Goal: Task Accomplishment & Management: Complete application form

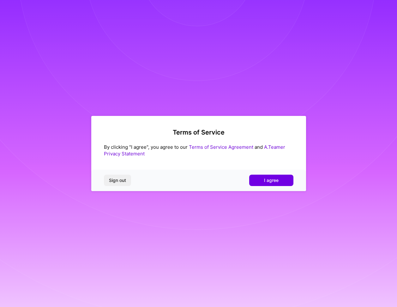
click at [269, 187] on div "Sign out I agree" at bounding box center [198, 180] width 215 height 21
click at [269, 182] on span "I agree" at bounding box center [271, 180] width 15 height 6
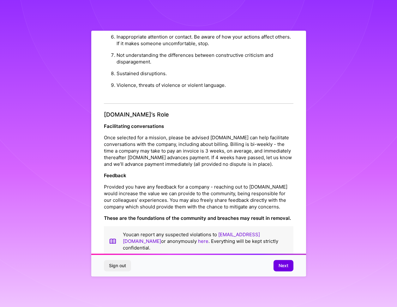
scroll to position [4, 0]
click at [279, 265] on span "Next" at bounding box center [283, 265] width 10 height 6
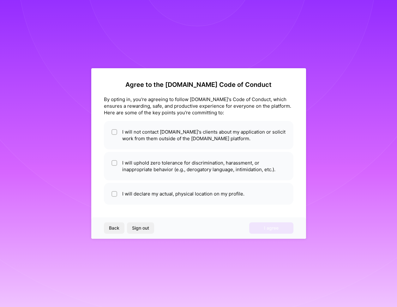
scroll to position [0, 0]
click at [243, 138] on li "I will not contact [DOMAIN_NAME]'s clients about my application or solicit work…" at bounding box center [198, 135] width 189 height 28
checkbox input "true"
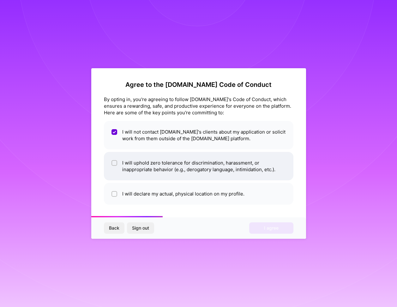
click at [244, 166] on li "I will uphold zero tolerance for discrimination, harassment, or inappropriate b…" at bounding box center [198, 166] width 189 height 28
checkbox input "true"
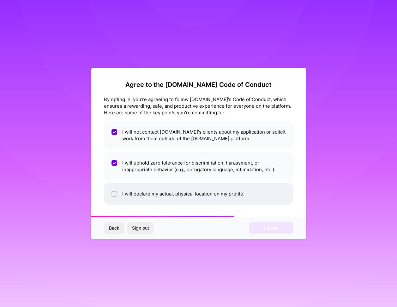
click at [235, 191] on li "I will declare my actual, physical location on my profile." at bounding box center [198, 194] width 189 height 22
checkbox input "true"
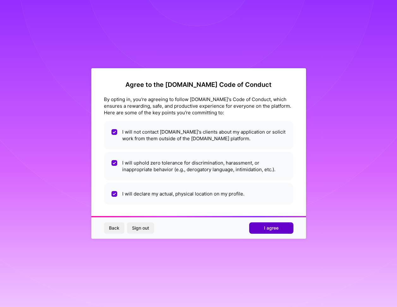
click at [281, 231] on button "I agree" at bounding box center [271, 227] width 44 height 11
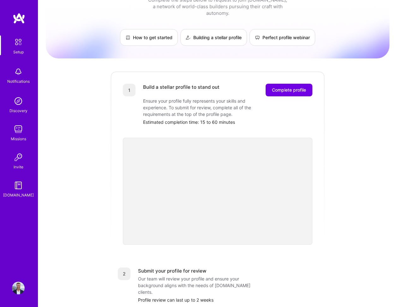
scroll to position [23, 0]
click at [294, 87] on span "Complete profile" at bounding box center [289, 90] width 34 height 6
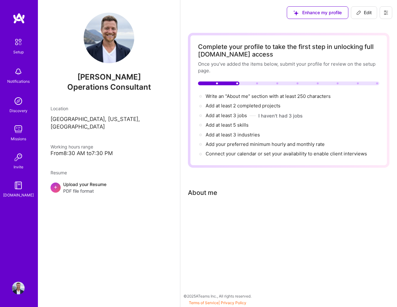
drag, startPoint x: 205, startPoint y: 94, endPoint x: 370, endPoint y: 153, distance: 175.4
click at [370, 153] on div "Write an "About me" section with at least 250 characters → Add at least 2 compl…" at bounding box center [288, 125] width 181 height 65
copy div "Write an "About me" section with at least 250 characters → Add at least 2 compl…"
click at [213, 214] on div at bounding box center [288, 214] width 201 height 8
click at [209, 197] on div "Complete your profile to take the first step in unlocking full [DOMAIN_NAME] ac…" at bounding box center [288, 131] width 201 height 197
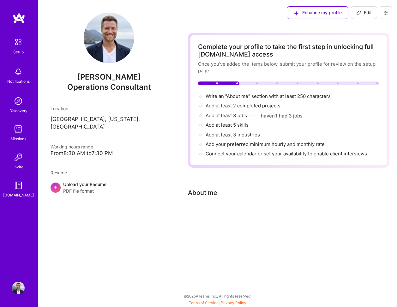
click at [209, 193] on div "About me" at bounding box center [202, 192] width 29 height 9
click at [237, 97] on span "Write an "About me" section with at least 250 characters →" at bounding box center [272, 96] width 132 height 6
select select "US"
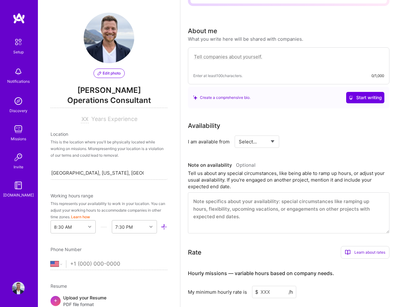
scroll to position [188, 0]
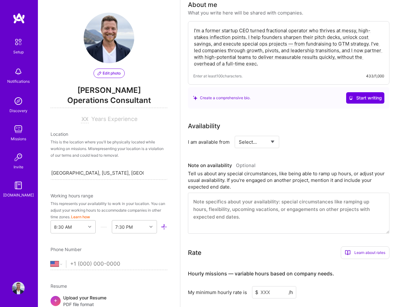
type textarea "I’m a former startup CEO turned fractional operator who thrives at messy, high-…"
click at [241, 117] on div "Complete your profile to take the first step in unlocking full [DOMAIN_NAME] ac…" at bounding box center [288, 146] width 201 height 603
select select "Right Now"
click at [302, 141] on input at bounding box center [315, 142] width 38 height 12
type input "15"
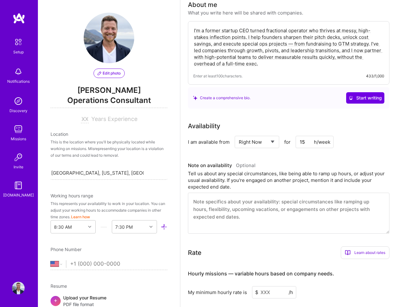
click at [268, 210] on textarea at bounding box center [288, 213] width 201 height 41
paste textarea "I’m available for 10–15 hours per week on a fractional basis. My preferred wind…"
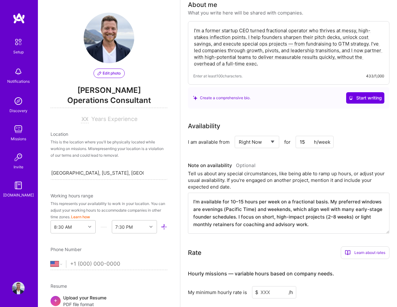
click at [237, 217] on textarea "I’m available for 10–15 hours per week on a fractional basis. My preferred wind…" at bounding box center [288, 213] width 201 height 41
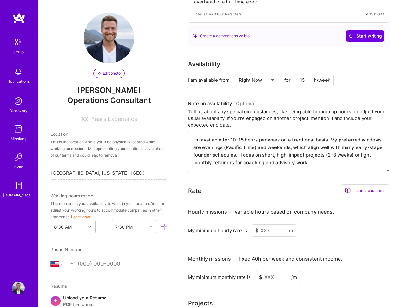
scroll to position [259, 0]
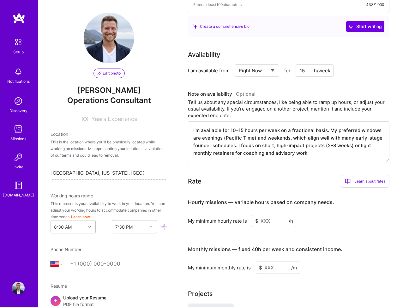
type textarea "I’m available for 10–15 hours per week on a fractional basis. My preferred wind…"
click at [361, 182] on div "Learn about rates" at bounding box center [365, 181] width 49 height 13
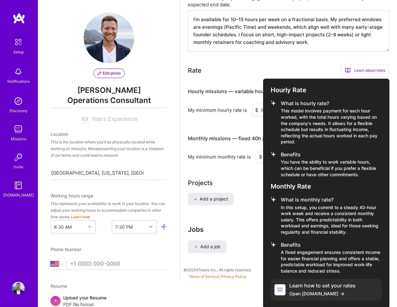
scroll to position [369, 0]
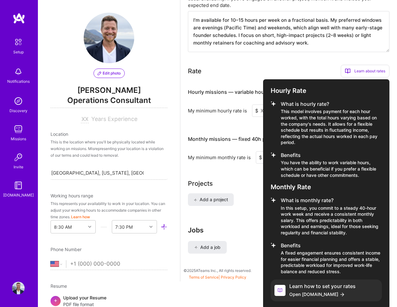
click at [230, 174] on div at bounding box center [198, 153] width 397 height 307
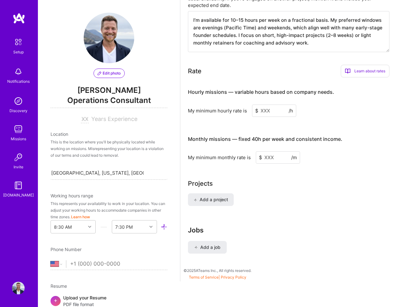
click at [267, 114] on input at bounding box center [274, 111] width 44 height 12
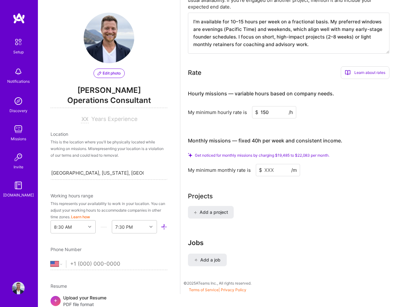
type input "150"
click at [251, 217] on div "Add a project" at bounding box center [288, 216] width 201 height 20
click at [214, 212] on span "Add a project" at bounding box center [211, 212] width 34 height 6
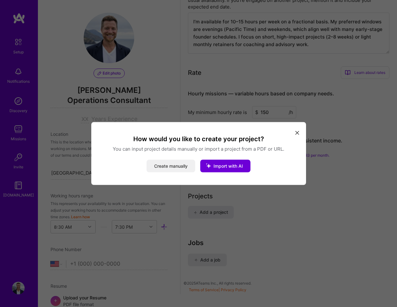
click at [164, 166] on button "Create manually" at bounding box center [171, 166] width 49 height 13
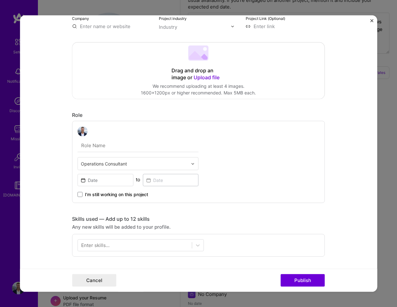
scroll to position [0, 0]
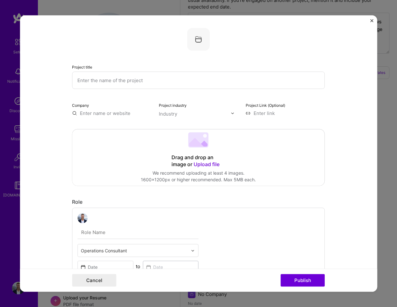
paste input "Pitch Deck & Fundraising Narrative Overhaul"
click at [188, 80] on input "Pitch Deck & Fundraising Narrative Overhaul" at bounding box center [198, 80] width 253 height 17
paste input "Investor Pitch Deck & Fundraising Narrative"
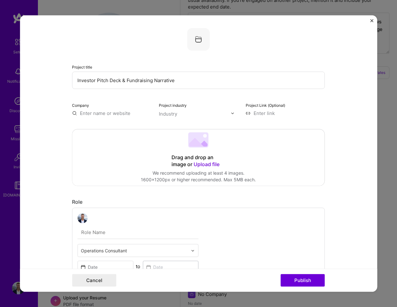
type input "Investor Pitch Deck & Fundraising Narrative"
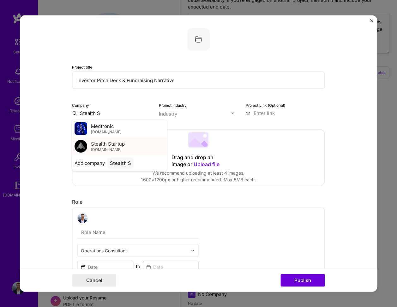
click at [110, 146] on span "Stealth Startup" at bounding box center [108, 143] width 34 height 7
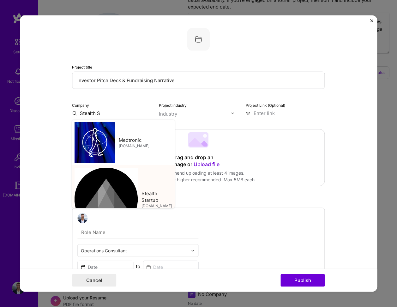
type input "Stealth Startup"
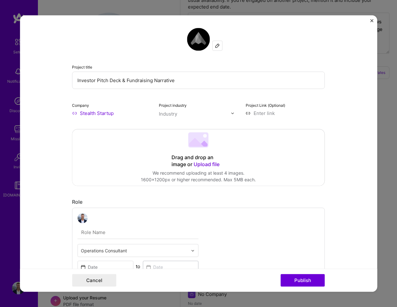
click at [176, 114] on div "Industry" at bounding box center [168, 114] width 18 height 7
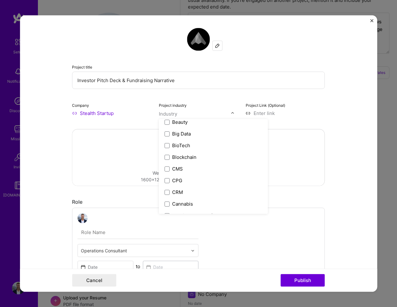
scroll to position [185, 0]
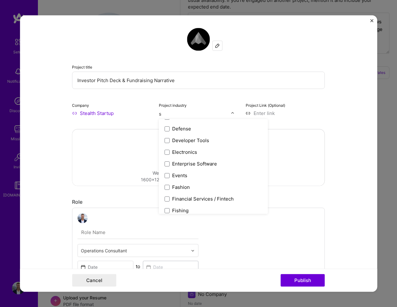
type input "sa"
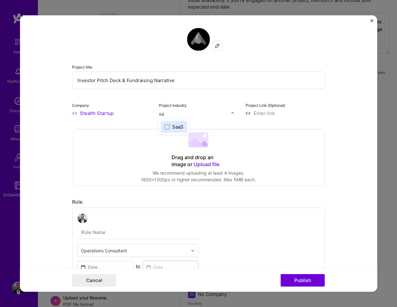
click at [177, 129] on div "SaaS" at bounding box center [177, 126] width 11 height 7
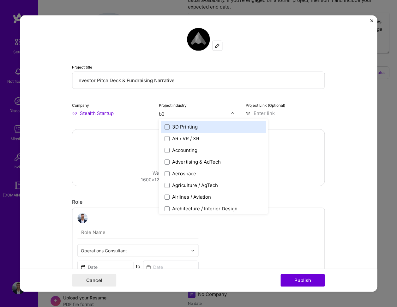
type input "b2b"
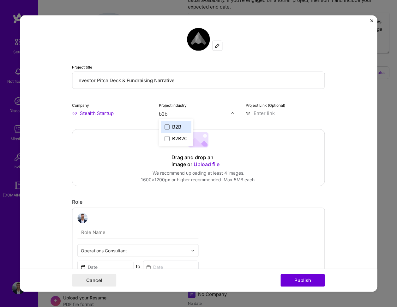
click at [179, 129] on div "B2B" at bounding box center [176, 126] width 9 height 7
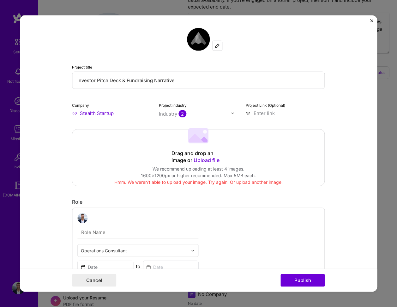
click at [202, 138] on 202 at bounding box center [198, 135] width 20 height 15
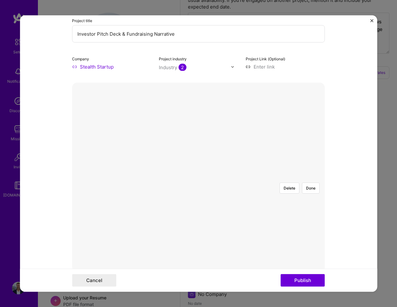
scroll to position [70, 0]
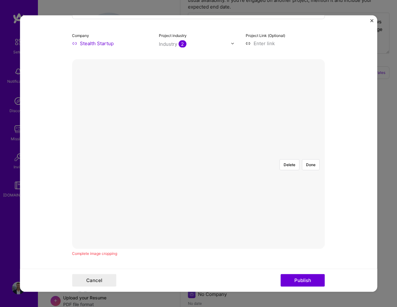
click at [198, 189] on div at bounding box center [292, 225] width 189 height 142
click at [211, 180] on div at bounding box center [305, 225] width 189 height 142
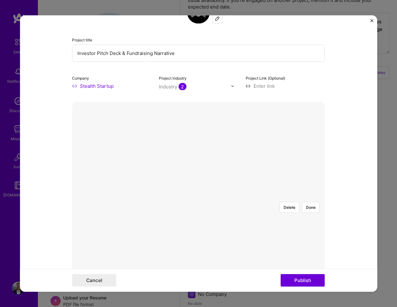
scroll to position [27, 0]
click at [308, 202] on button "Done" at bounding box center [311, 207] width 18 height 11
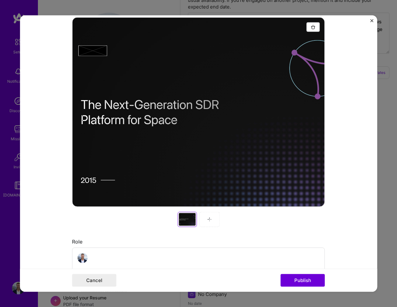
scroll to position [113, 0]
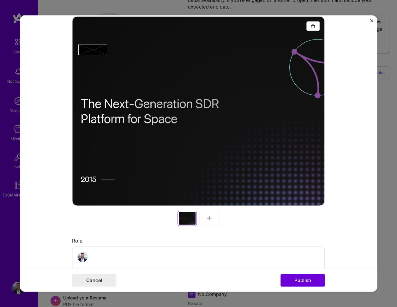
click at [209, 223] on div at bounding box center [209, 218] width 20 height 15
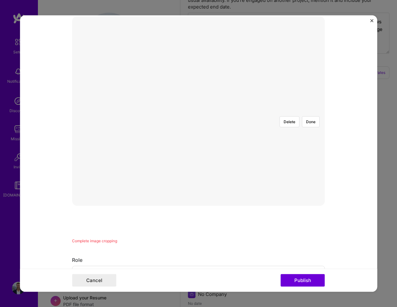
click at [198, 140] on div at bounding box center [292, 182] width 189 height 142
click at [309, 116] on button "Done" at bounding box center [311, 121] width 18 height 11
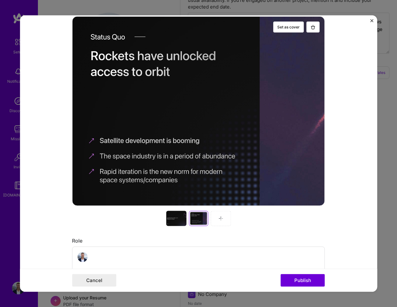
click at [224, 220] on div at bounding box center [221, 218] width 20 height 15
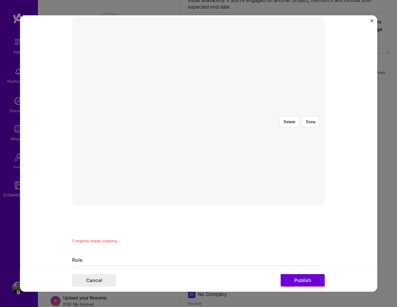
click at [208, 141] on div at bounding box center [302, 182] width 189 height 142
click at [313, 116] on button "Done" at bounding box center [311, 121] width 18 height 11
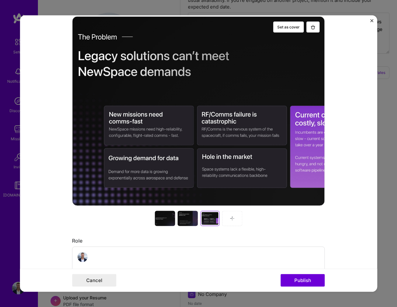
click at [232, 216] on img at bounding box center [232, 218] width 5 height 5
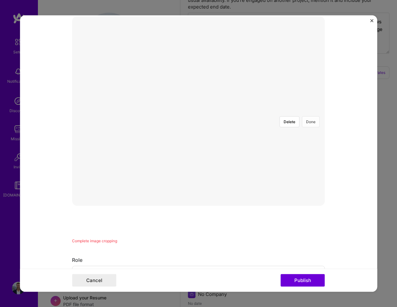
click at [311, 116] on button "Done" at bounding box center [311, 121] width 18 height 11
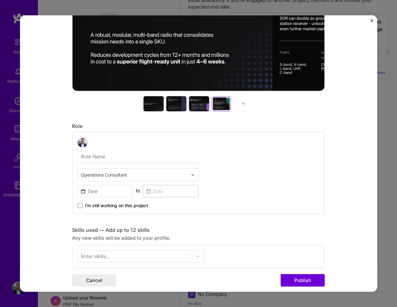
scroll to position [230, 0]
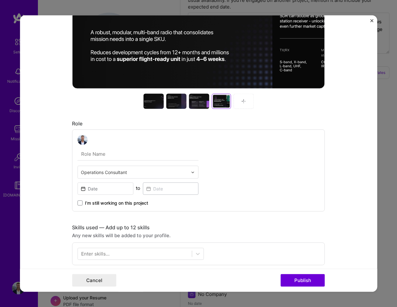
click at [124, 171] on input "text" at bounding box center [134, 172] width 107 height 7
type input "Founder"
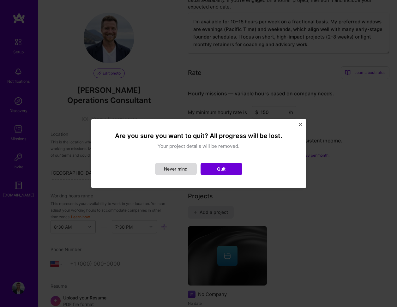
click at [184, 172] on button "Never mind" at bounding box center [176, 169] width 42 height 13
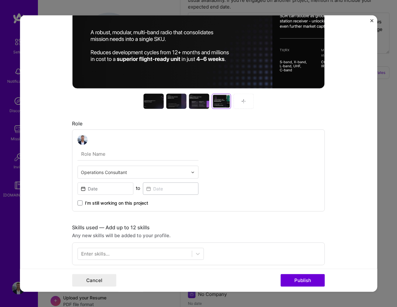
click at [115, 158] on input "text" at bounding box center [137, 153] width 121 height 13
click at [246, 101] on div at bounding box center [243, 101] width 20 height 15
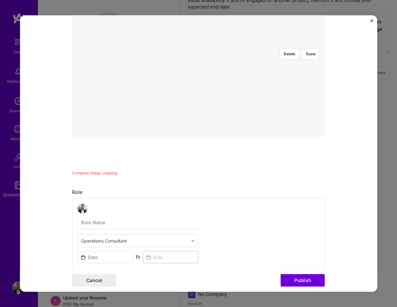
scroll to position [51, 0]
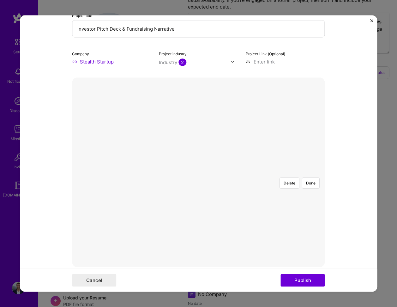
click at [204, 172] on div at bounding box center [298, 243] width 189 height 142
click at [314, 177] on button "Done" at bounding box center [311, 182] width 18 height 11
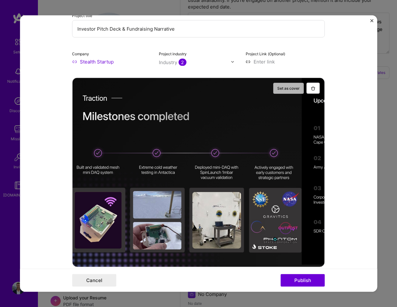
click at [287, 87] on button "Set as cover" at bounding box center [288, 88] width 31 height 11
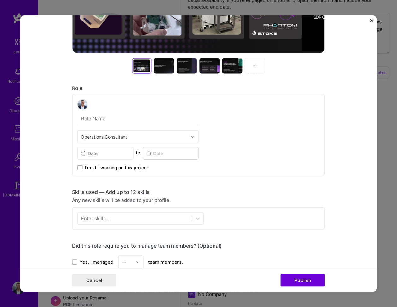
scroll to position [266, 0]
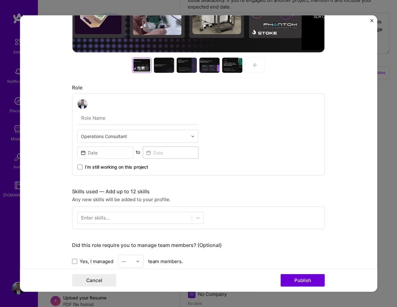
click at [118, 119] on input "text" at bounding box center [137, 117] width 121 height 13
type input "Founder Advisor"
click at [100, 155] on input at bounding box center [105, 153] width 56 height 12
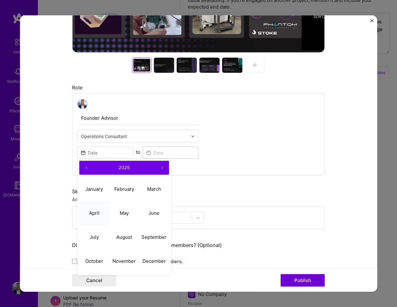
click at [97, 210] on abbr "April" at bounding box center [94, 213] width 10 height 6
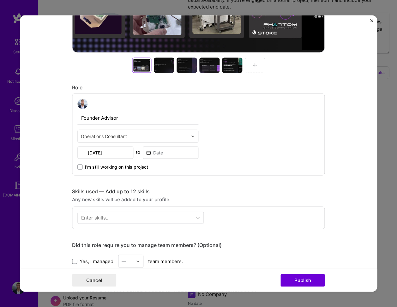
type input "Apr, 2025"
click at [170, 156] on input at bounding box center [171, 153] width 56 height 12
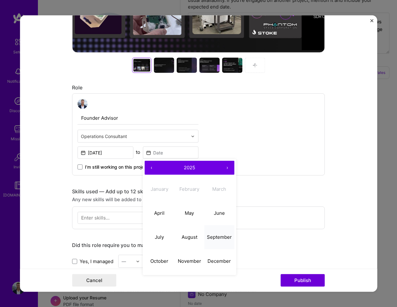
click at [209, 234] on abbr "September" at bounding box center [219, 237] width 25 height 6
type input "Sep, 2025"
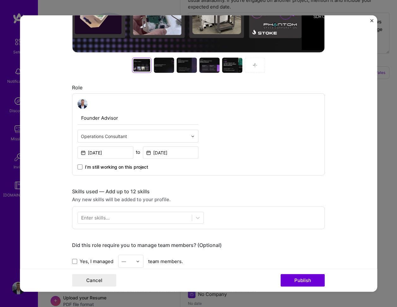
scroll to position [307, 0]
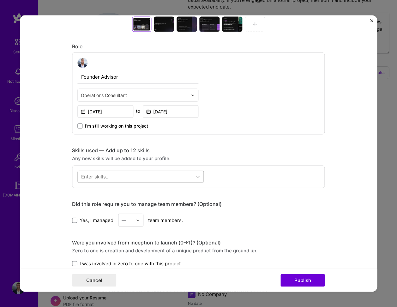
click at [139, 178] on div at bounding box center [135, 176] width 114 height 10
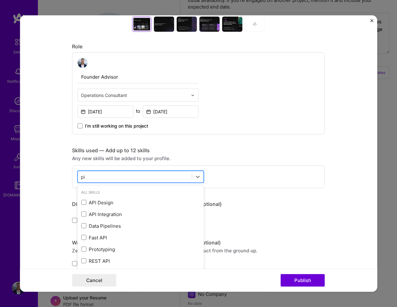
type input "p"
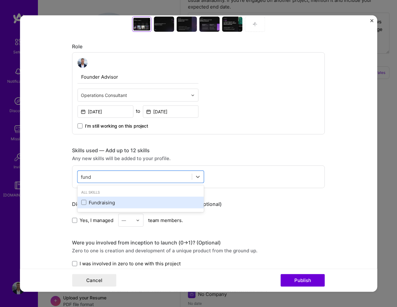
click at [97, 203] on div "Fundraising" at bounding box center [140, 202] width 119 height 7
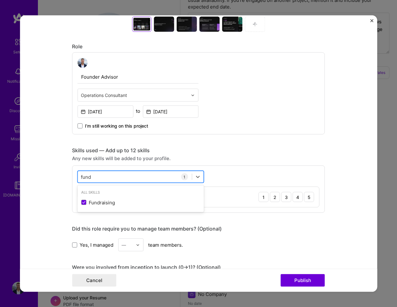
click at [112, 176] on div "fund fund" at bounding box center [135, 176] width 114 height 10
type input "story"
type input "n"
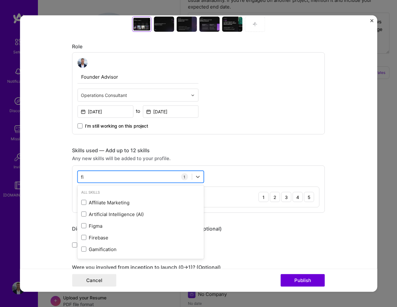
scroll to position [0, 0]
type input "f"
type input "e"
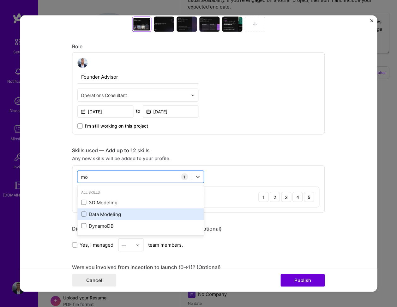
type input "m"
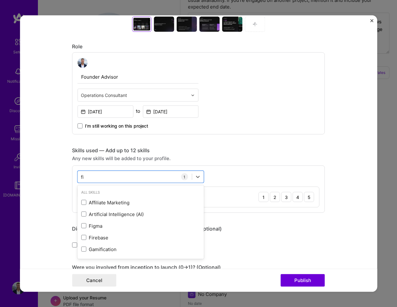
type input "f"
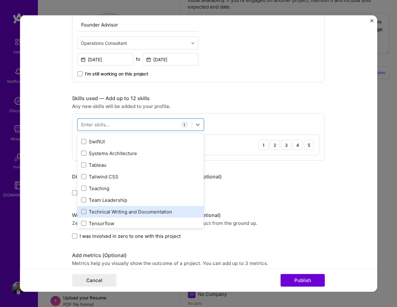
scroll to position [3794, 0]
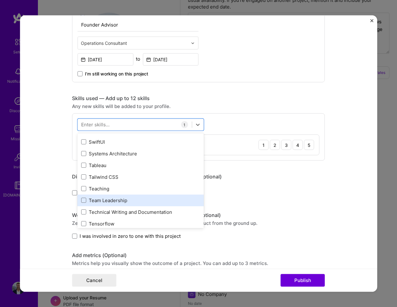
click at [108, 202] on div "Team Leadership" at bounding box center [140, 200] width 119 height 7
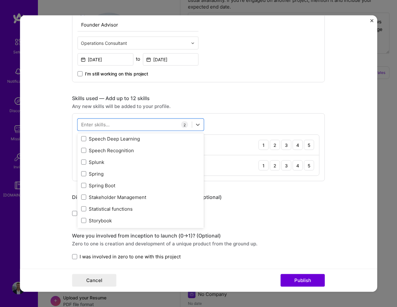
scroll to position [3666, 0]
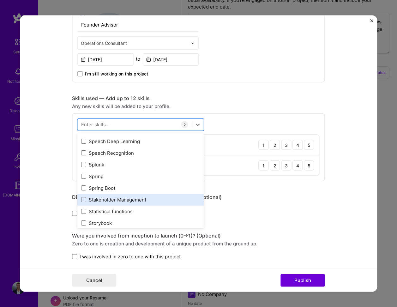
click at [112, 201] on div "Stakeholder Management" at bounding box center [140, 199] width 119 height 7
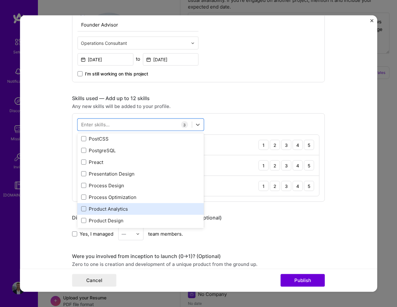
scroll to position [2836, 0]
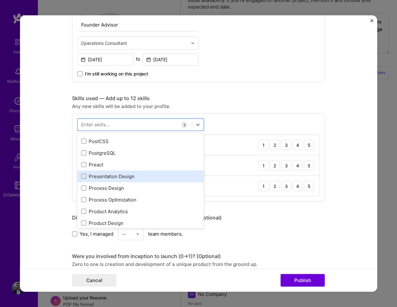
click at [119, 176] on div "Presentation Design" at bounding box center [140, 176] width 119 height 7
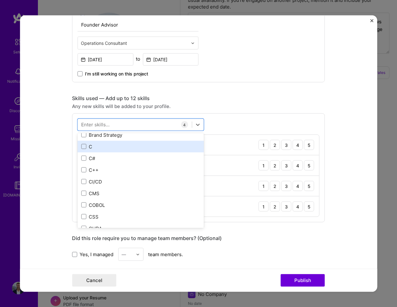
scroll to position [655, 0]
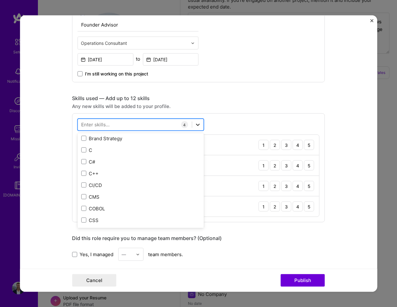
click at [197, 126] on icon at bounding box center [198, 125] width 6 height 6
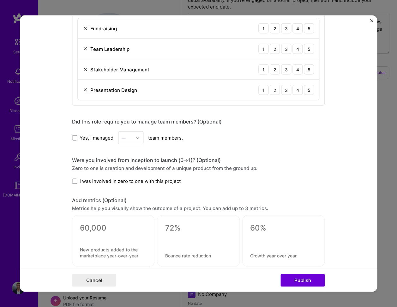
scroll to position [522, 0]
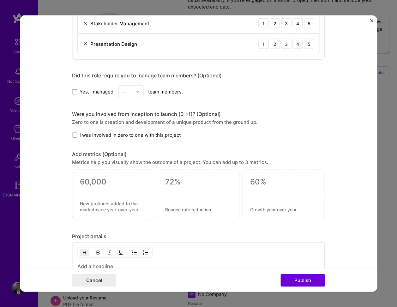
click at [99, 190] on div at bounding box center [113, 190] width 67 height 7
click at [100, 177] on textarea at bounding box center [113, 181] width 67 height 9
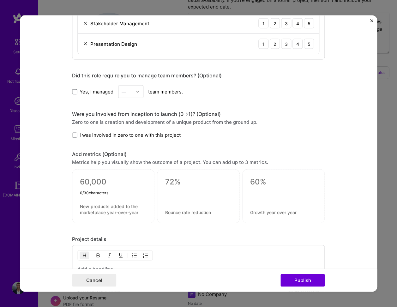
type textarea "3"
type textarea "$3.5M Seed"
click at [121, 213] on textarea at bounding box center [113, 209] width 67 height 12
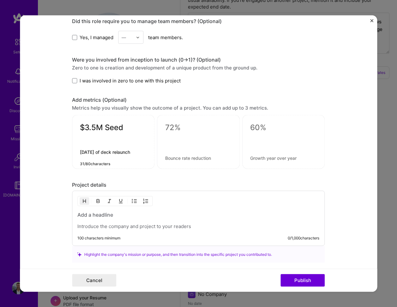
scroll to position [577, 0]
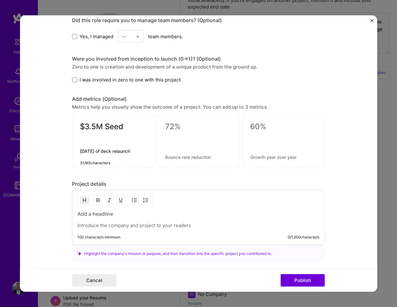
type textarea "within 90 days of deck relaunch"
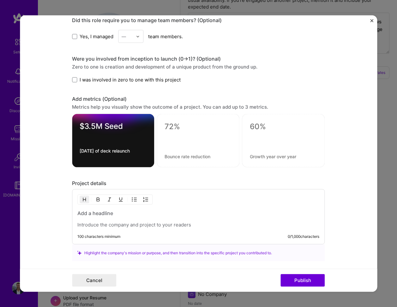
click at [120, 225] on p at bounding box center [198, 225] width 242 height 6
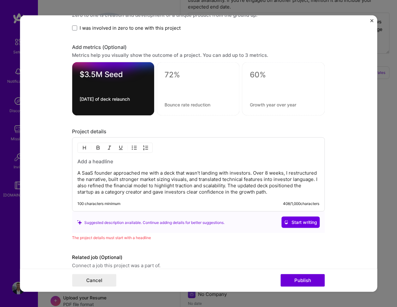
scroll to position [630, 0]
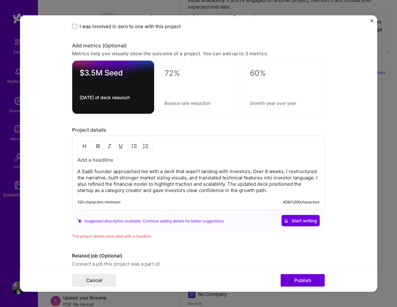
click at [95, 161] on h3 at bounding box center [198, 159] width 242 height 7
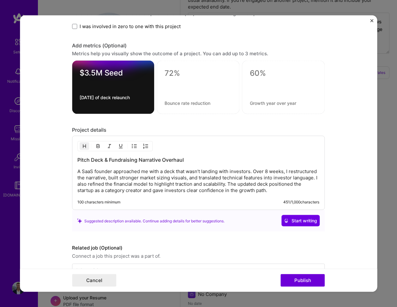
click at [188, 159] on h3 "Pitch Deck & Fundraising Narrative Overhaul" at bounding box center [198, 159] width 242 height 7
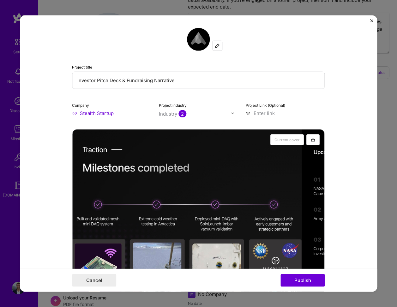
scroll to position [0, 0]
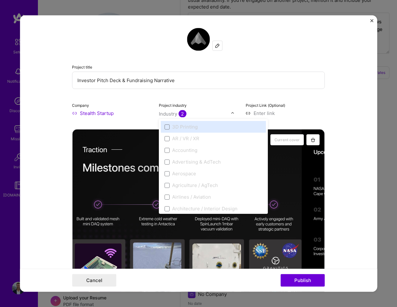
click at [211, 114] on input "text" at bounding box center [195, 114] width 72 height 7
click at [230, 112] on input "text" at bounding box center [195, 114] width 72 height 7
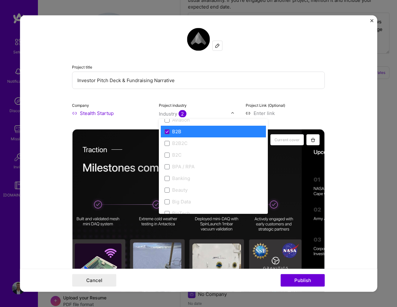
scroll to position [170, 0]
click at [177, 132] on div "B2B" at bounding box center [176, 132] width 9 height 7
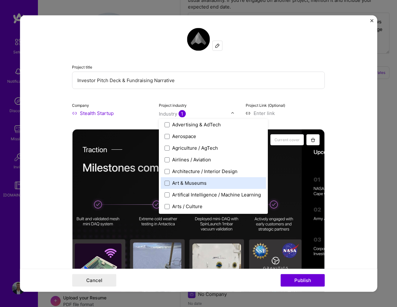
scroll to position [30, 0]
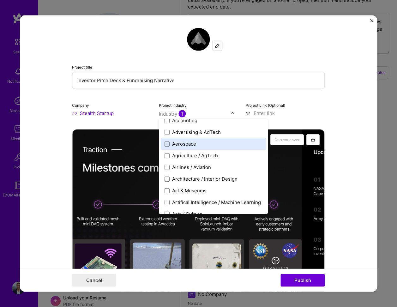
click at [191, 143] on div "Aerospace" at bounding box center [184, 144] width 24 height 7
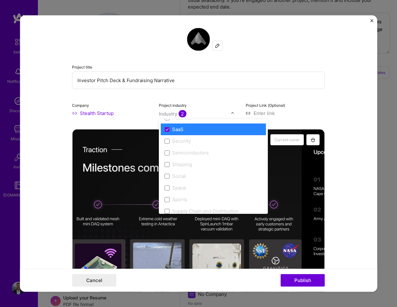
scroll to position [1255, 0]
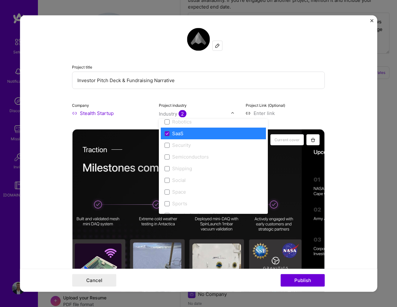
click at [179, 132] on div "SaaS" at bounding box center [177, 133] width 11 height 7
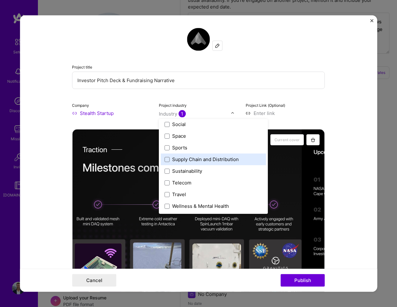
scroll to position [1303, 0]
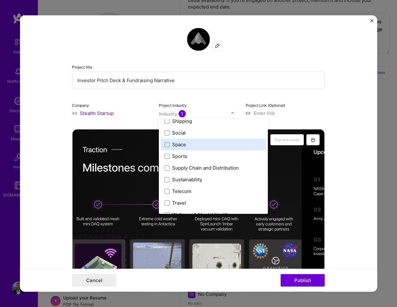
click at [177, 142] on div "Space" at bounding box center [179, 144] width 14 height 7
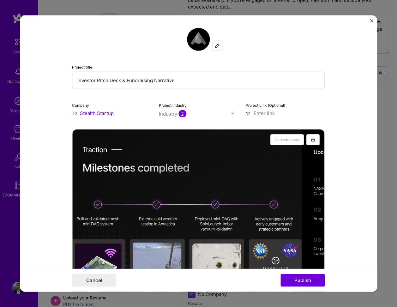
click at [215, 117] on div at bounding box center [195, 114] width 72 height 8
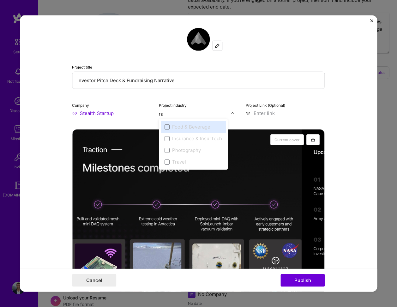
type input "r"
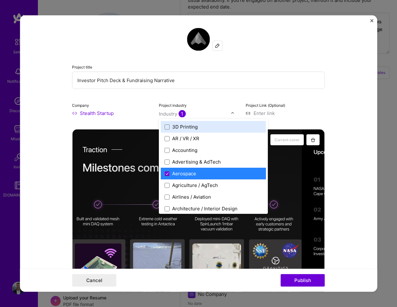
click at [181, 99] on div "Project title Investor Pitch Deck & Fundraising Narrative Company Stealth Start…" at bounding box center [198, 72] width 253 height 88
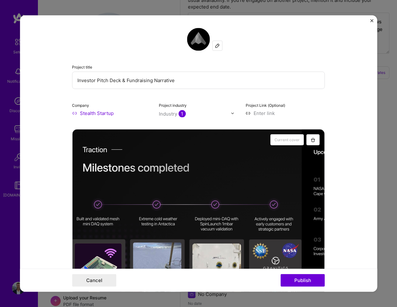
click at [201, 113] on input "text" at bounding box center [195, 114] width 72 height 7
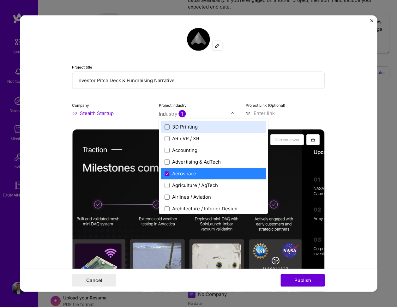
type input "spa"
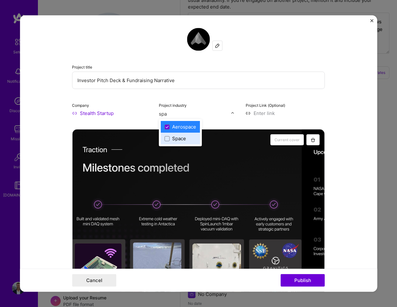
click at [178, 137] on div "Space" at bounding box center [179, 138] width 14 height 7
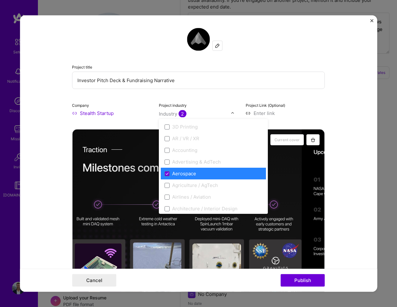
click at [202, 86] on input "Investor Pitch Deck & Fundraising Narrative" at bounding box center [198, 80] width 253 height 17
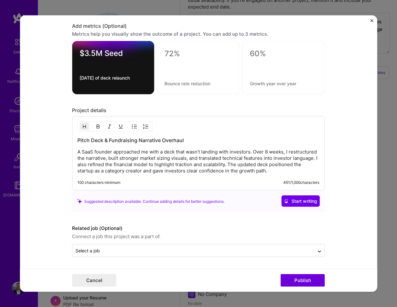
scroll to position [650, 0]
click at [301, 279] on button "Publish" at bounding box center [302, 280] width 44 height 13
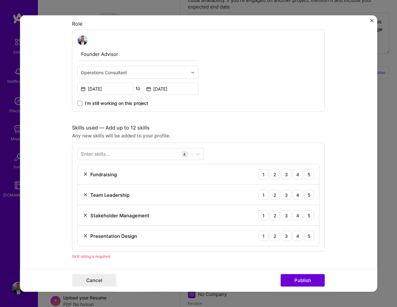
scroll to position [327, 0]
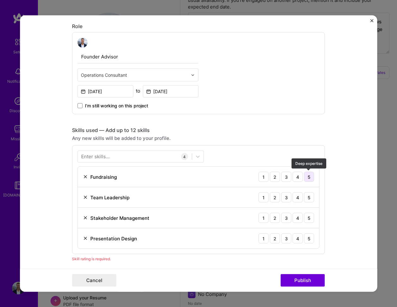
click at [309, 178] on div "5" at bounding box center [309, 177] width 10 height 10
click at [308, 236] on div "5" at bounding box center [309, 238] width 10 height 10
click at [288, 218] on div "3" at bounding box center [286, 218] width 10 height 10
click at [284, 196] on div "3" at bounding box center [286, 197] width 10 height 10
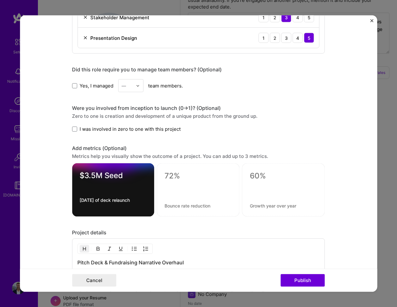
scroll to position [530, 0]
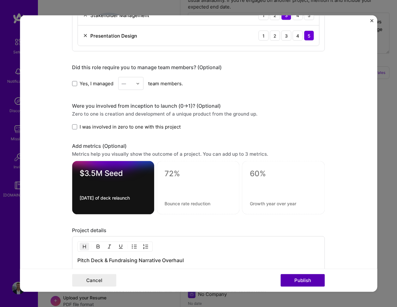
click at [298, 279] on button "Publish" at bounding box center [302, 280] width 44 height 13
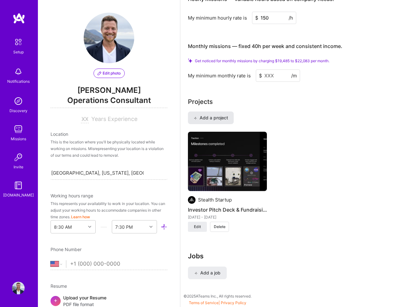
scroll to position [462, 0]
click at [215, 119] on span "Add a project" at bounding box center [211, 118] width 34 height 6
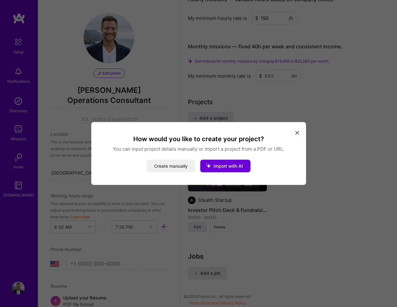
click at [173, 166] on button "Create manually" at bounding box center [171, 166] width 49 height 13
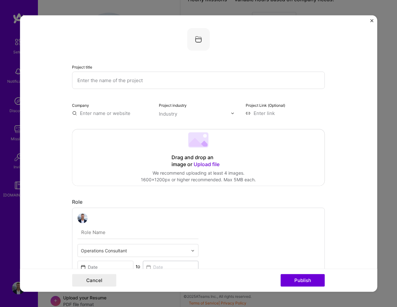
paste input "Tech Budget Cost Savings & Efficiency Program"
type input "Tech Budget Cost Savings & Efficiency Program"
click at [176, 114] on div "Industry" at bounding box center [168, 114] width 18 height 7
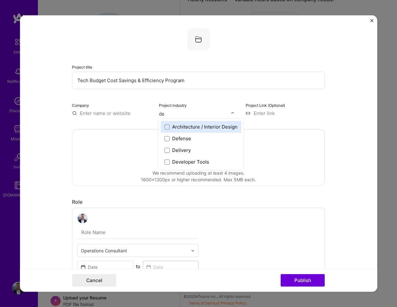
type input "def"
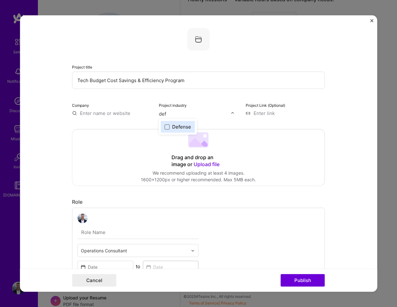
click at [168, 127] on span at bounding box center [167, 126] width 5 height 5
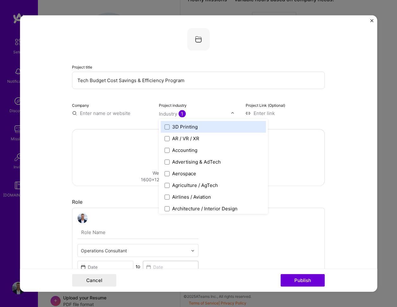
click at [302, 134] on div "Drag and drop an image or Upload file Upload file We recommend uploading at lea…" at bounding box center [198, 157] width 252 height 56
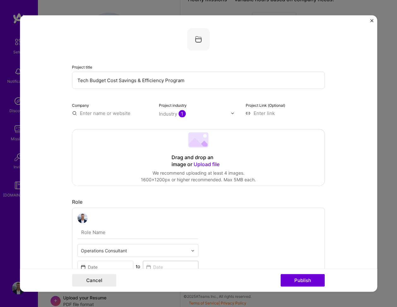
click at [218, 114] on input "text" at bounding box center [195, 114] width 72 height 7
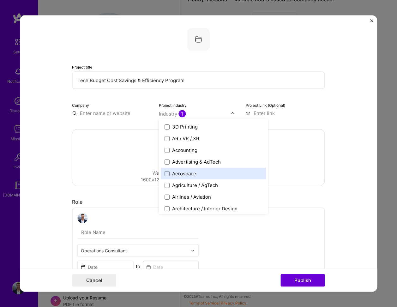
click at [185, 172] on div "Aerospace" at bounding box center [184, 173] width 24 height 7
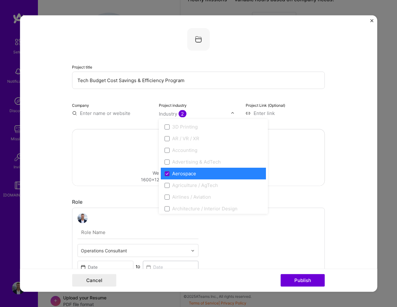
click at [120, 148] on div "Drag and drop an image or Upload file Upload file We recommend uploading at lea…" at bounding box center [198, 157] width 252 height 56
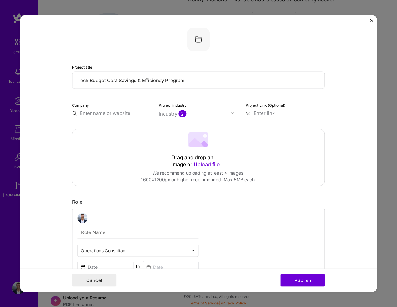
scroll to position [-1, 0]
click at [168, 80] on input "Tech Budget Cost Savings & Efficiency Program" at bounding box center [198, 80] width 253 height 17
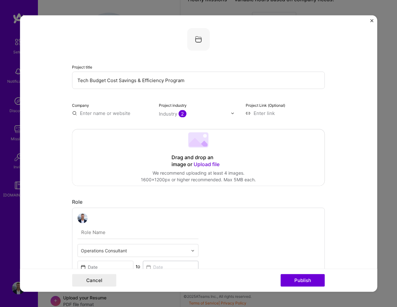
click at [168, 80] on input "Tech Budget Cost Savings & Efficiency Program" at bounding box center [198, 80] width 253 height 17
paste input "Gimme VMS – Mobile-First Vending Management Platfor"
type input "Gimme VMS – Mobile-First Vending Management Platform"
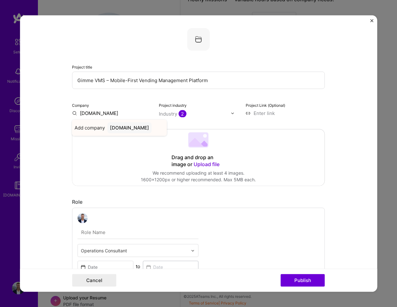
type input "GimmeVMS.com"
click at [128, 131] on div "GimmeVMS.com" at bounding box center [129, 127] width 44 height 11
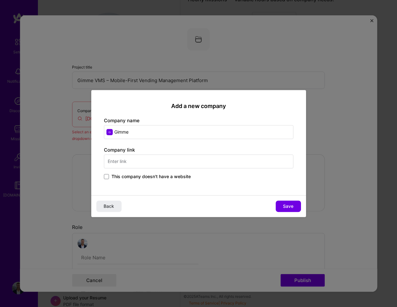
type input "Gimme"
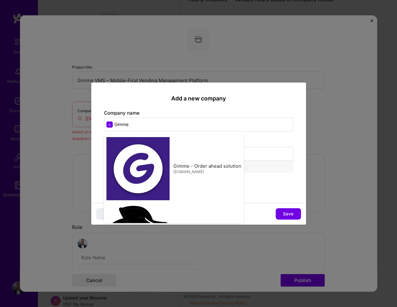
click at [227, 154] on input "text" at bounding box center [198, 154] width 189 height 14
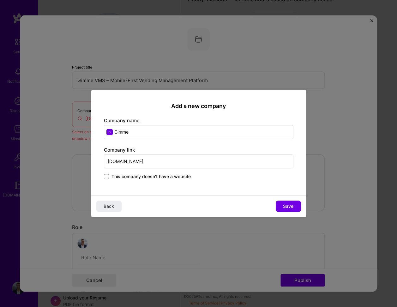
type input "www.gimmevms.com"
click at [285, 206] on span "Save" at bounding box center [288, 206] width 10 height 6
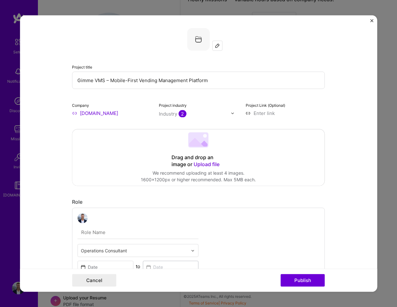
type input "Gimme"
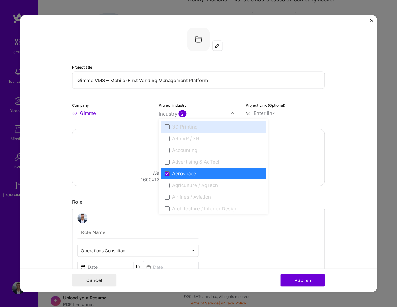
click at [168, 111] on div "Industry 2" at bounding box center [172, 114] width 27 height 7
click at [173, 172] on div "Aerospace" at bounding box center [184, 173] width 24 height 7
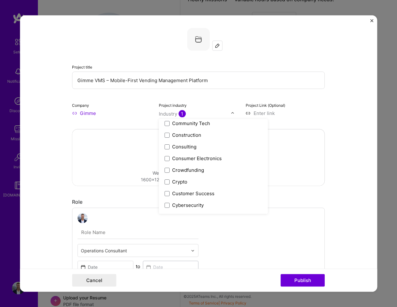
scroll to position [456, 0]
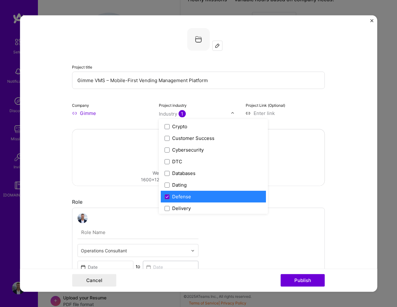
click at [179, 198] on div "Defense" at bounding box center [181, 196] width 19 height 7
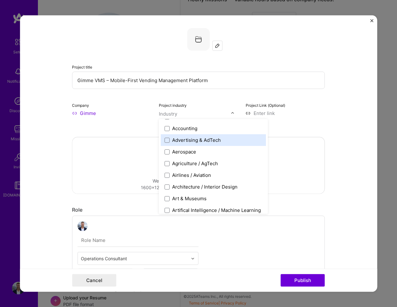
scroll to position [22, 0]
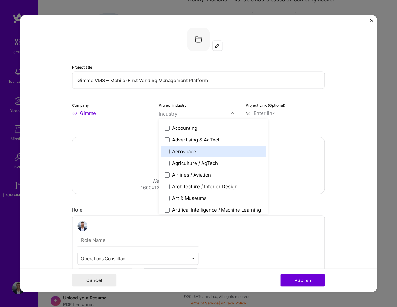
click at [192, 153] on div "Aerospace" at bounding box center [184, 151] width 24 height 7
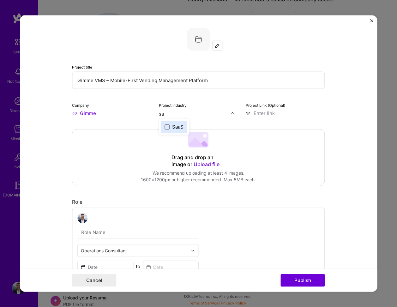
scroll to position [0, 0]
type input "saas"
click at [178, 128] on div "SaaS" at bounding box center [177, 126] width 11 height 7
click at [283, 111] on input at bounding box center [285, 113] width 79 height 7
paste input "https://coryhewett.univer.se/gimmevms"
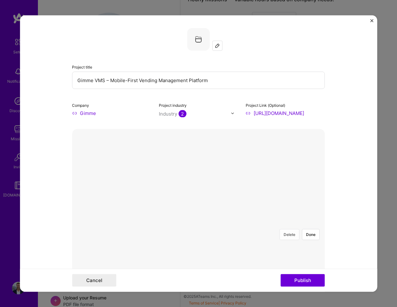
type input "https://coryhewett.univer.se/gimmevms"
click at [283, 229] on button "Delete" at bounding box center [289, 234] width 20 height 11
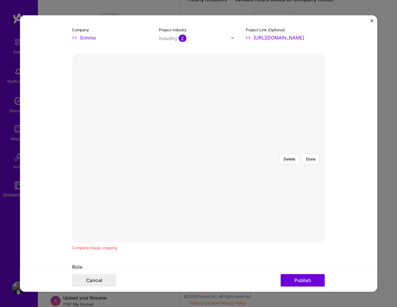
scroll to position [75, 0]
click at [230, 219] on div at bounding box center [292, 266] width 189 height 142
click at [229, 198] on div at bounding box center [292, 262] width 189 height 142
click at [311, 153] on button "Done" at bounding box center [311, 158] width 18 height 11
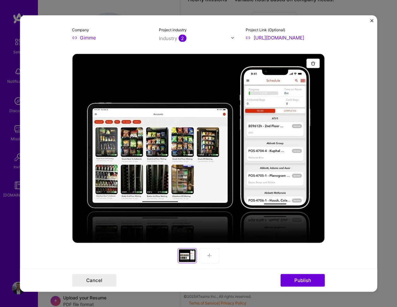
click at [208, 253] on img at bounding box center [209, 255] width 5 height 5
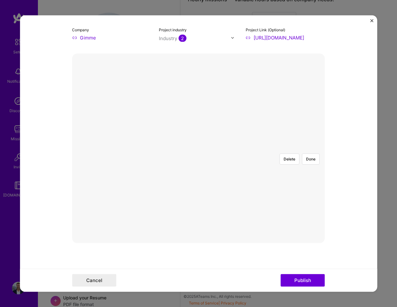
click at [207, 148] on div at bounding box center [255, 191] width 114 height 86
click at [314, 153] on button "Done" at bounding box center [311, 158] width 18 height 11
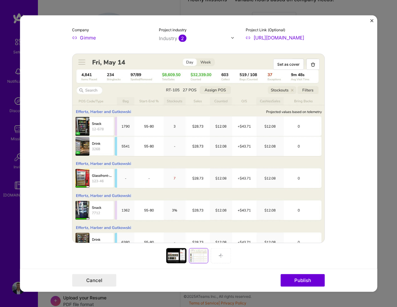
click at [221, 258] on img at bounding box center [220, 255] width 5 height 5
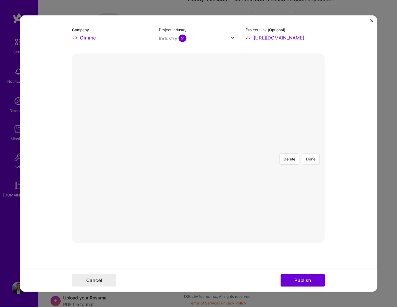
click at [310, 153] on button "Done" at bounding box center [311, 158] width 18 height 11
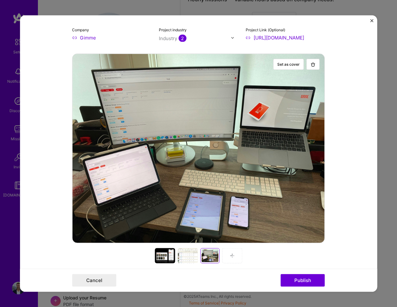
click at [229, 256] on div at bounding box center [232, 255] width 20 height 15
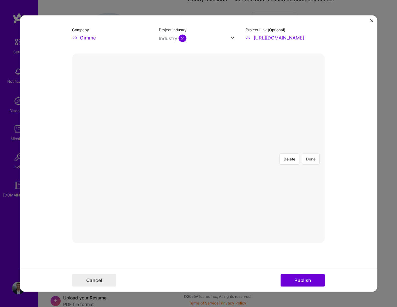
click at [311, 153] on button "Done" at bounding box center [311, 158] width 18 height 11
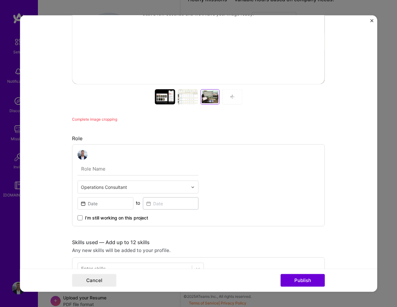
scroll to position [236, 0]
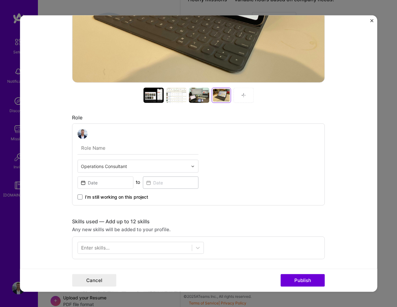
paste input "Co-founder & Product Lead"
type input "Co-founder & Product Lead"
click at [110, 183] on input at bounding box center [105, 183] width 56 height 12
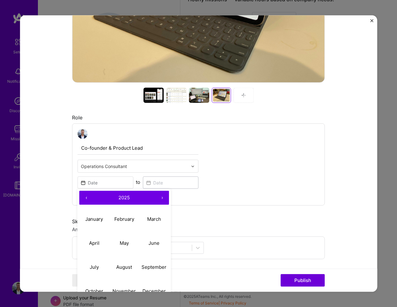
click at [84, 197] on button "‹" at bounding box center [86, 198] width 14 height 14
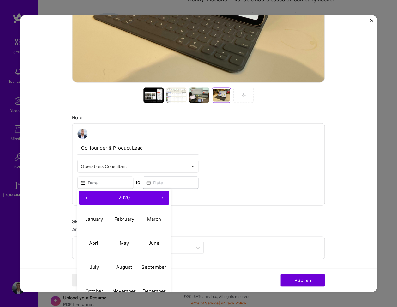
click at [84, 197] on button "‹" at bounding box center [86, 198] width 14 height 14
click at [99, 222] on button "January" at bounding box center [94, 219] width 30 height 24
type input "Jan, 2018"
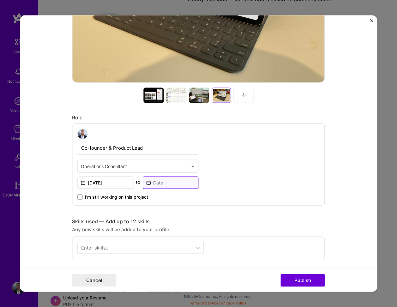
click at [166, 184] on input at bounding box center [171, 183] width 56 height 12
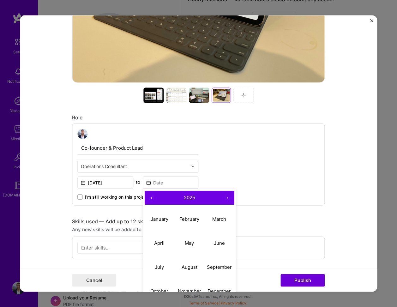
click at [228, 195] on button "›" at bounding box center [227, 198] width 14 height 14
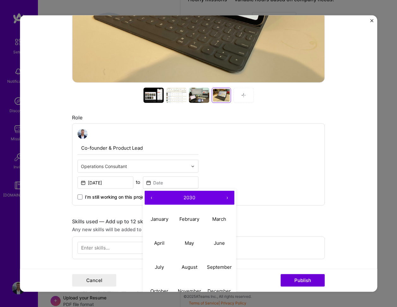
click at [154, 198] on button "‹" at bounding box center [152, 198] width 14 height 14
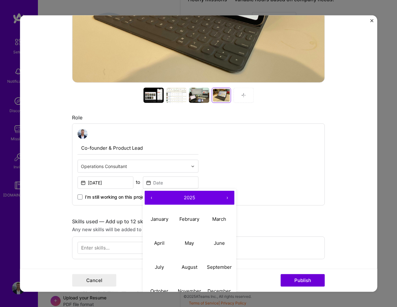
click at [154, 198] on button "‹" at bounding box center [152, 198] width 14 height 14
click at [229, 195] on button "›" at bounding box center [227, 198] width 14 height 14
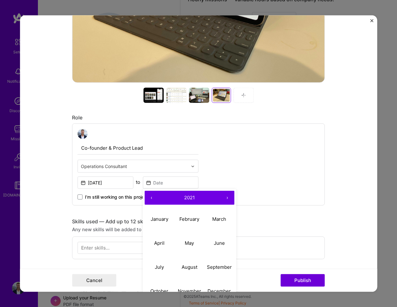
click at [229, 195] on button "›" at bounding box center [227, 198] width 14 height 14
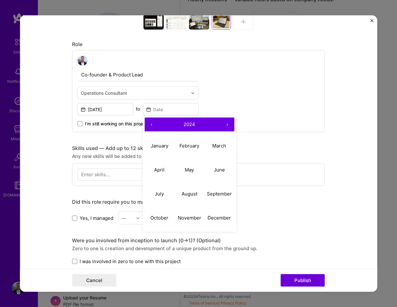
scroll to position [310, 0]
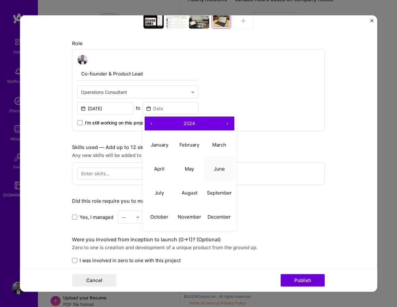
click at [224, 171] on abbr "June" at bounding box center [219, 168] width 11 height 6
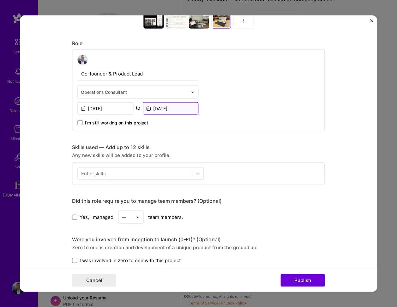
click at [171, 109] on input "Jun, 2024" at bounding box center [171, 108] width 56 height 12
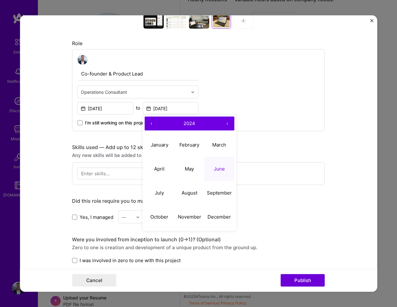
click at [150, 126] on button "‹" at bounding box center [152, 124] width 14 height 14
click at [159, 189] on button "July" at bounding box center [160, 193] width 30 height 24
type input "Jul, 2023"
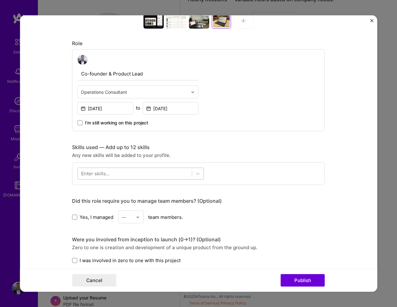
click at [111, 174] on div at bounding box center [135, 173] width 114 height 10
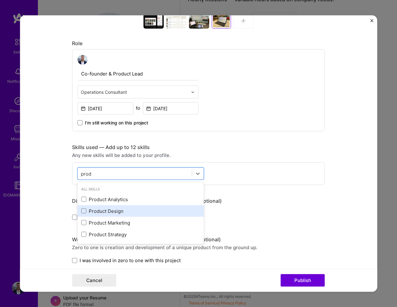
click at [118, 210] on div "Product Design" at bounding box center [140, 210] width 119 height 7
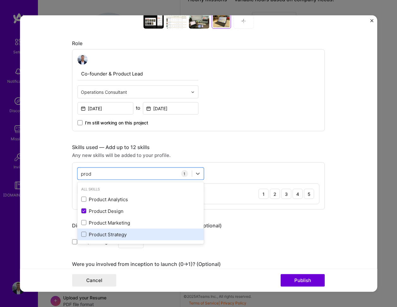
click at [109, 234] on div "Product Strategy" at bounding box center [140, 234] width 119 height 7
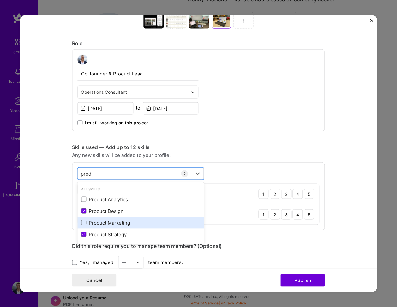
click at [127, 226] on div "Product Marketing" at bounding box center [140, 222] width 119 height 7
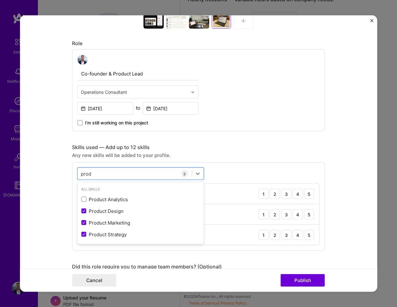
click at [295, 176] on div "option Product Marketing, selected. option Product Analytics focused, 0 of 2. 4…" at bounding box center [198, 206] width 253 height 88
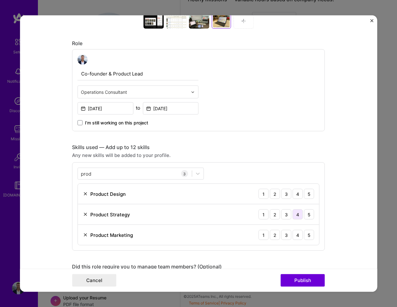
click at [300, 214] on div "4" at bounding box center [297, 214] width 10 height 10
click at [299, 193] on div "4" at bounding box center [297, 194] width 10 height 10
click at [289, 235] on div "3" at bounding box center [286, 235] width 10 height 10
click at [142, 173] on div "prod prod" at bounding box center [135, 173] width 114 height 10
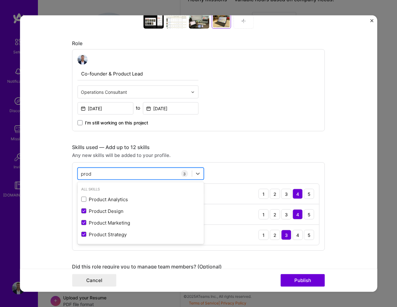
click at [142, 173] on div "prod prod" at bounding box center [135, 173] width 114 height 10
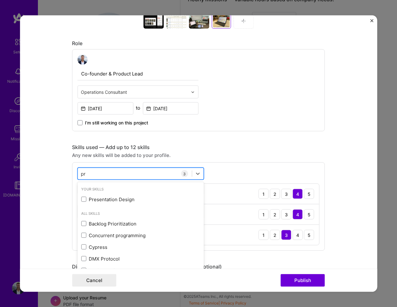
type input "p"
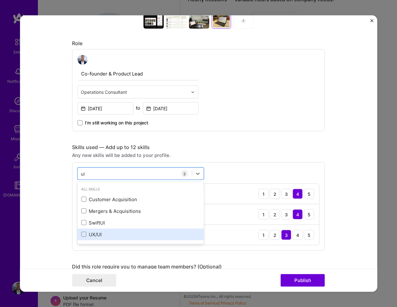
click at [93, 236] on div "UX/UI" at bounding box center [140, 234] width 119 height 7
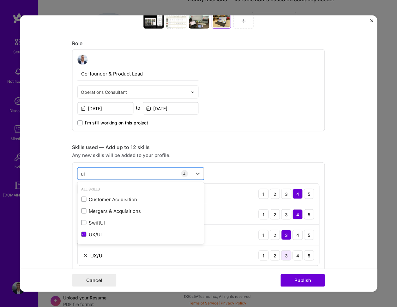
click at [289, 255] on div "3" at bounding box center [286, 255] width 10 height 10
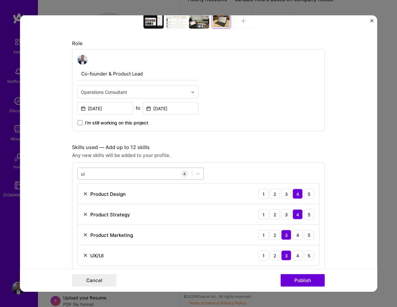
click at [150, 169] on div "ui ui" at bounding box center [135, 173] width 114 height 10
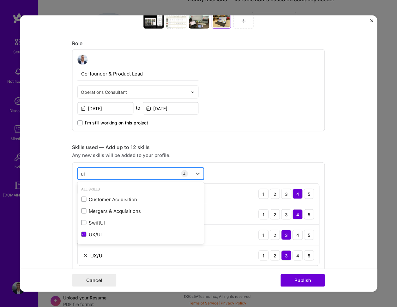
click at [150, 169] on div "ui ui" at bounding box center [135, 173] width 114 height 10
type input "u"
type input "mobile"
type input "d"
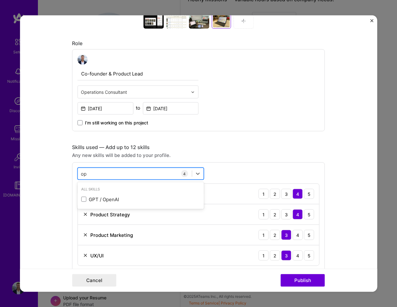
type input "o"
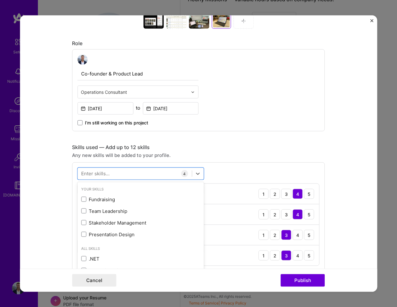
click at [46, 168] on form "Project title Gimme VMS – Mobile-First Vending Management Platform Company Gimm…" at bounding box center [198, 153] width 357 height 276
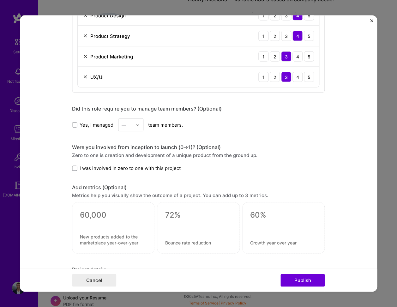
scroll to position [510, 0]
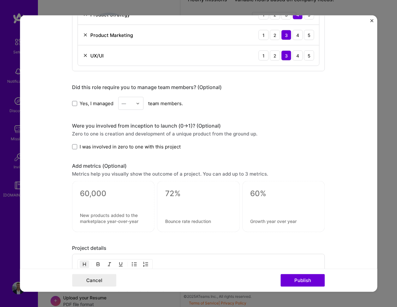
click at [80, 103] on span "Yes, I managed" at bounding box center [97, 103] width 34 height 7
click at [0, 0] on input "Yes, I managed" at bounding box center [0, 0] width 0 height 0
click at [126, 105] on div "—" at bounding box center [124, 103] width 4 height 7
click at [132, 176] on div "12" at bounding box center [130, 174] width 21 height 12
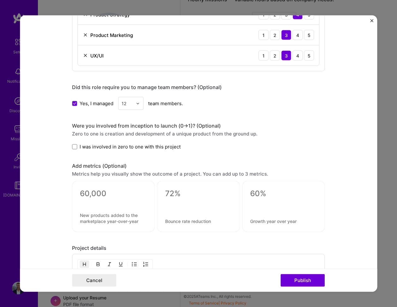
click at [101, 143] on div "Were you involved from inception to launch (0 -> 1)? (Optional) Zero to one is …" at bounding box center [198, 136] width 253 height 27
click at [101, 149] on span "I was involved in zero to one with this project" at bounding box center [130, 146] width 101 height 7
click at [0, 0] on input "I was involved in zero to one with this project" at bounding box center [0, 0] width 0 height 0
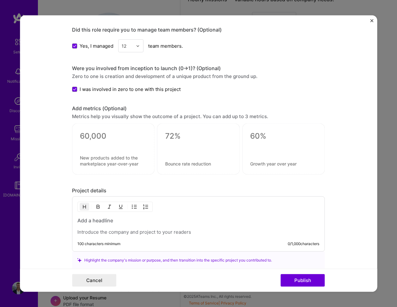
scroll to position [580, 0]
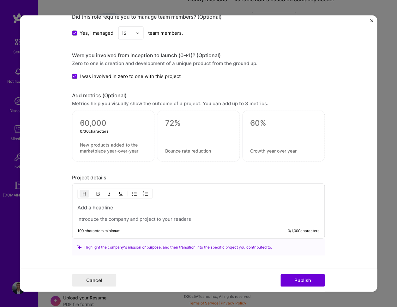
click at [90, 120] on textarea at bounding box center [113, 122] width 67 height 9
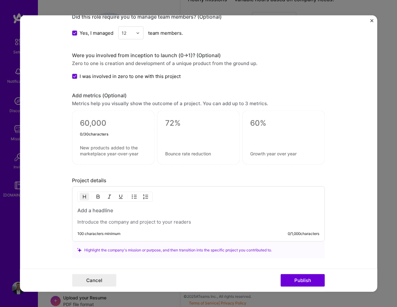
type textarea "2"
type textarea "$2.6M"
click at [88, 148] on textarea at bounding box center [113, 151] width 67 height 12
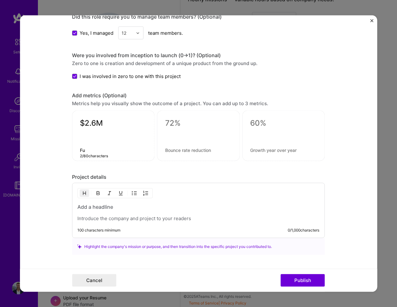
type textarea "F"
type textarea "Fundraised for this product"
click at [175, 119] on textarea at bounding box center [198, 122] width 67 height 9
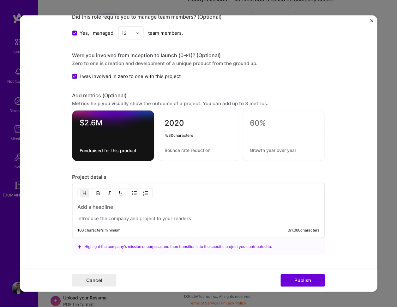
type textarea "2020"
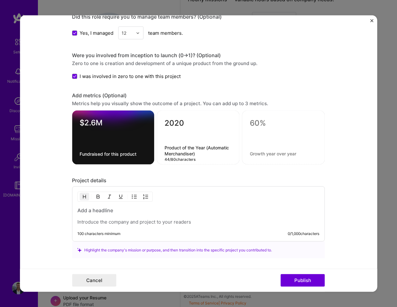
type textarea "Product of the Year (Automatic Merchandiser)"
click at [332, 1] on div "Project title Gimme VMS – Mobile-First Vending Management Platform Company Gimm…" at bounding box center [198, 153] width 397 height 307
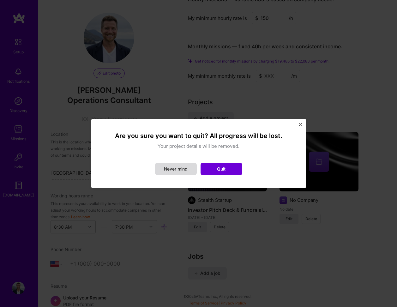
click at [180, 171] on button "Never mind" at bounding box center [176, 169] width 42 height 13
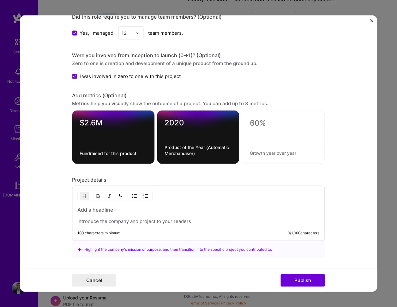
click at [140, 223] on p at bounding box center [198, 221] width 242 height 6
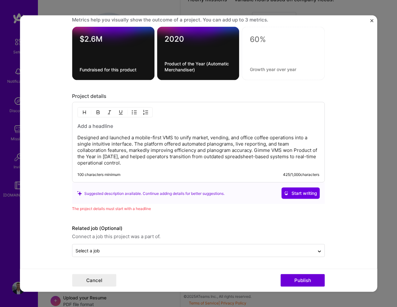
scroll to position [664, 0]
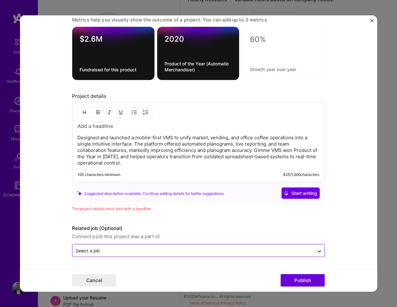
click at [223, 252] on input "text" at bounding box center [193, 250] width 236 height 7
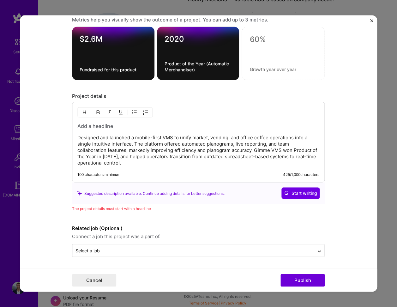
click at [227, 263] on form "Project title Gimme VMS – Mobile-First Vending Management Platform Company Gimm…" at bounding box center [198, 153] width 357 height 276
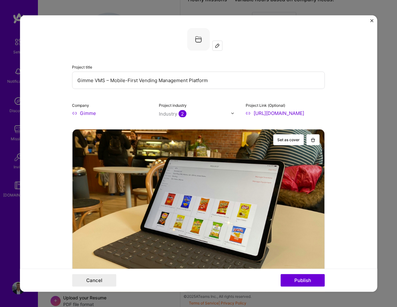
scroll to position [0, 0]
click at [217, 45] on img at bounding box center [217, 45] width 5 height 5
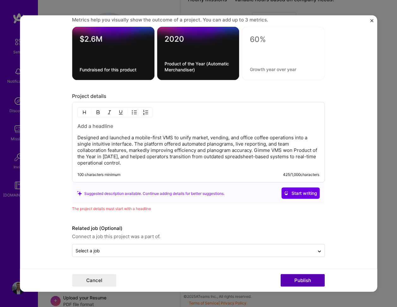
scroll to position [664, 0]
click at [91, 129] on h3 at bounding box center [198, 126] width 242 height 7
click at [95, 124] on h3 at bounding box center [198, 126] width 242 height 7
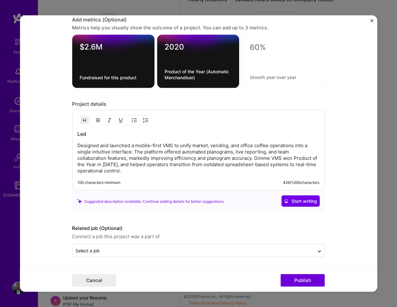
scroll to position [656, 0]
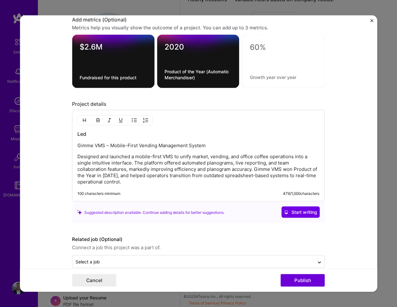
click at [93, 135] on h3 "Led" at bounding box center [198, 133] width 242 height 7
click at [119, 147] on p "Gimme VMS – Mobile-First Vending Management System" at bounding box center [198, 145] width 242 height 6
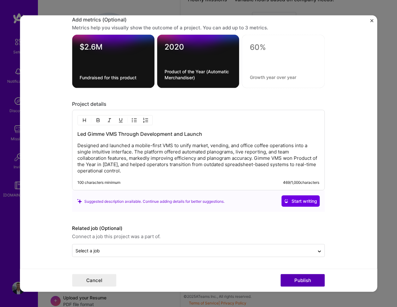
click at [299, 284] on button "Publish" at bounding box center [302, 280] width 44 height 13
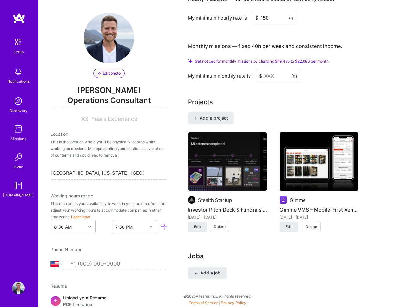
scroll to position [443, 0]
click at [216, 116] on span "Add a project" at bounding box center [211, 118] width 34 height 6
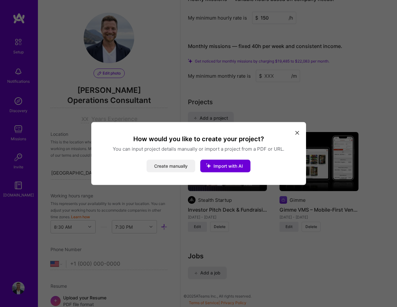
click at [175, 168] on button "Create manually" at bounding box center [171, 166] width 49 height 13
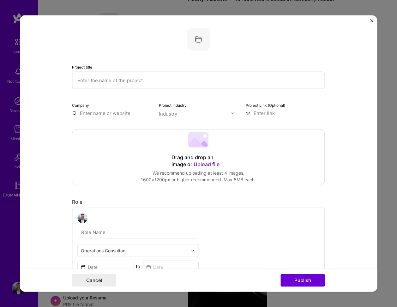
paste input "AutoDrive – Vision-Powered Inventory Counting"
type input "AutoDrive – Vision-Powered Inventory Counting"
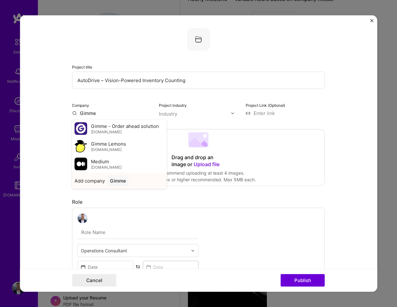
type input "Gimme"
click at [102, 183] on span "Add company" at bounding box center [90, 180] width 30 height 7
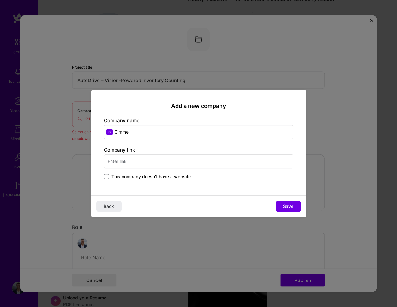
click at [143, 161] on input "text" at bounding box center [198, 161] width 189 height 14
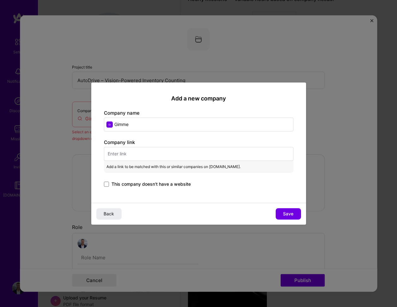
paste input "https://www.gimmevending.com"
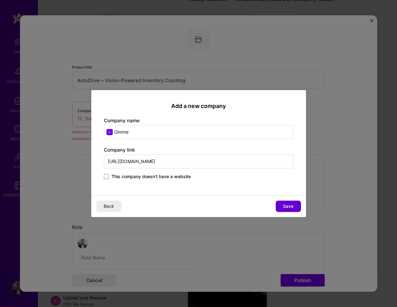
type input "https://www.gimmevending.com"
click at [284, 205] on span "Save" at bounding box center [288, 206] width 10 height 6
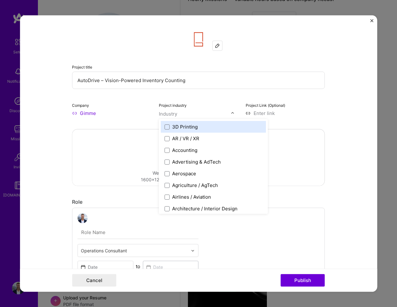
click at [168, 117] on div "Industry" at bounding box center [168, 114] width 18 height 7
type input "sa"
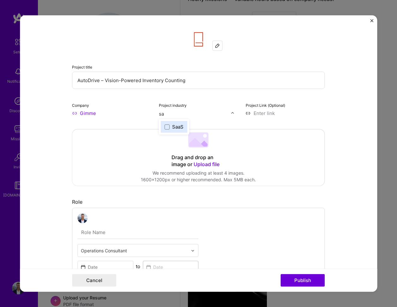
click at [174, 128] on div "SaaS" at bounding box center [177, 126] width 11 height 7
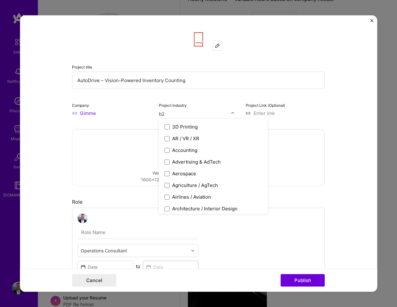
type input "b2b"
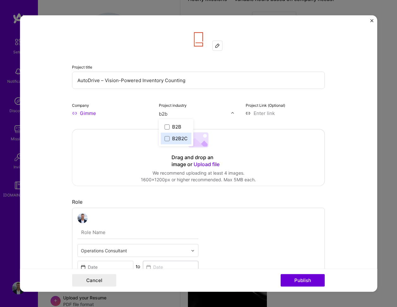
click at [173, 126] on div "B2B" at bounding box center [176, 126] width 9 height 7
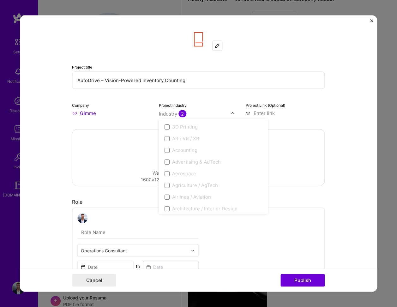
click at [268, 114] on input at bounding box center [285, 113] width 79 height 7
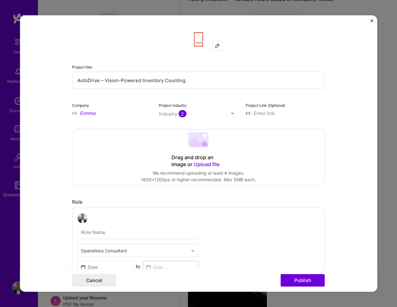
paste input "https://coryhewett.univer.se/autodrive"
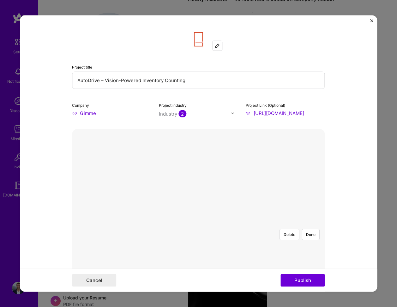
scroll to position [83, 0]
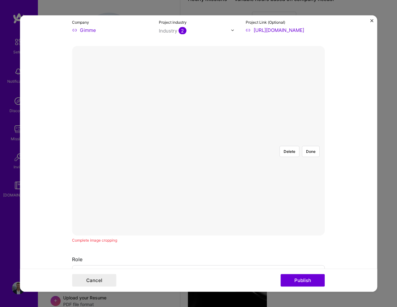
type input "https://coryhewett.univer.se/autodrive"
click at [256, 160] on div at bounding box center [325, 215] width 198 height 149
click at [309, 146] on button "Done" at bounding box center [311, 151] width 18 height 11
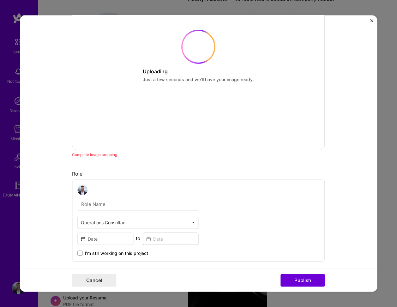
scroll to position [215, 0]
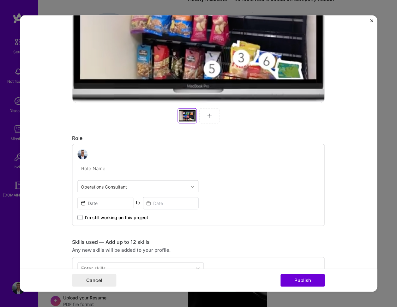
paste input "Co-founder & Product Innovator"
type input "Co-founder & Product Innovator"
click at [105, 203] on input at bounding box center [105, 203] width 56 height 12
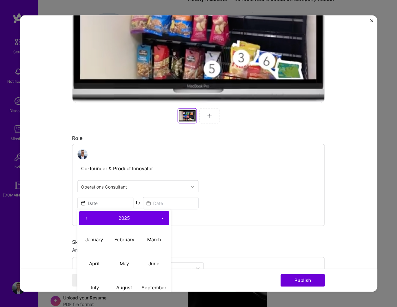
click at [83, 217] on button "‹" at bounding box center [86, 218] width 14 height 14
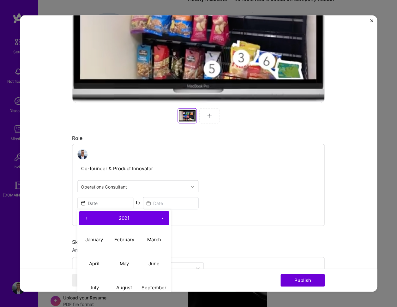
click at [83, 217] on button "‹" at bounding box center [86, 218] width 14 height 14
click at [162, 216] on button "›" at bounding box center [162, 218] width 14 height 14
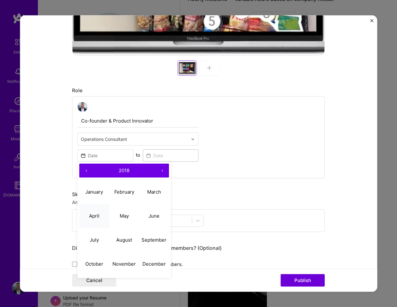
scroll to position [279, 0]
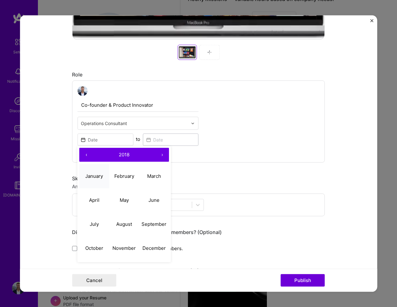
click at [96, 175] on abbr "January" at bounding box center [95, 176] width 18 height 6
type input "Jan, 2018"
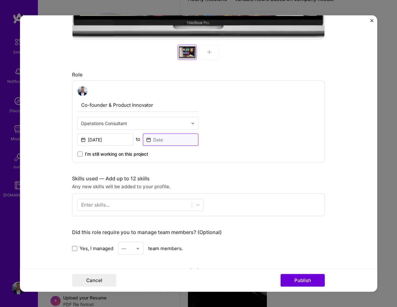
click at [162, 141] on input at bounding box center [171, 140] width 56 height 12
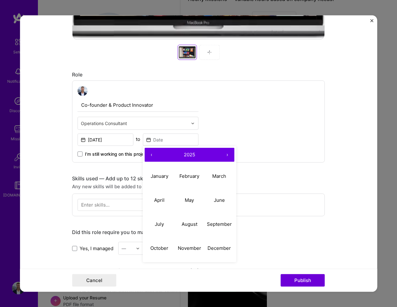
click at [153, 154] on button "‹" at bounding box center [152, 155] width 14 height 14
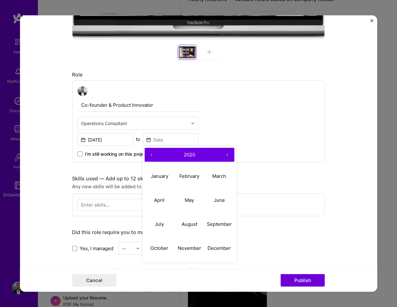
click at [153, 154] on button "‹" at bounding box center [152, 155] width 14 height 14
click at [225, 153] on button "›" at bounding box center [227, 155] width 14 height 14
click at [219, 246] on abbr "December" at bounding box center [219, 248] width 23 height 6
type input "Dec, 2019"
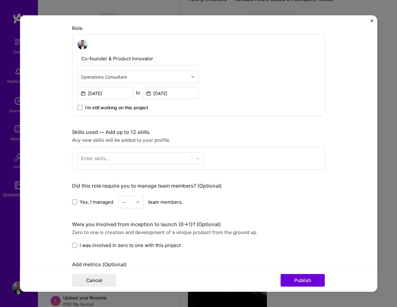
scroll to position [346, 0]
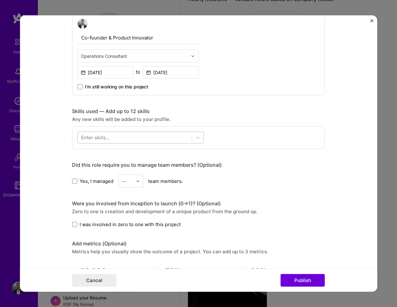
click at [114, 138] on div at bounding box center [135, 137] width 114 height 10
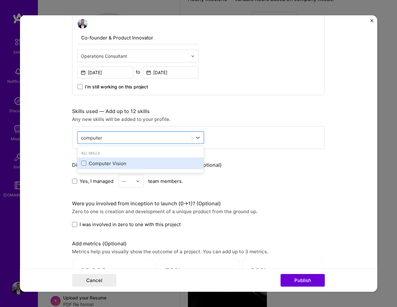
click at [114, 167] on div "Computer Vision" at bounding box center [140, 163] width 126 height 12
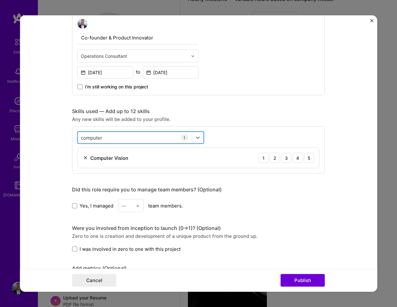
click at [139, 138] on div "computer computer" at bounding box center [135, 137] width 114 height 10
type input "i"
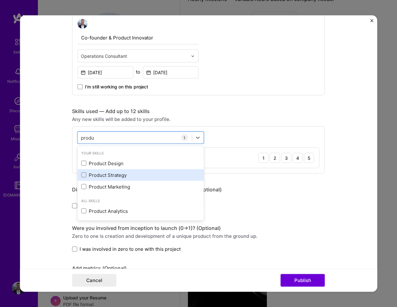
click at [110, 173] on div "Product Strategy" at bounding box center [140, 174] width 119 height 7
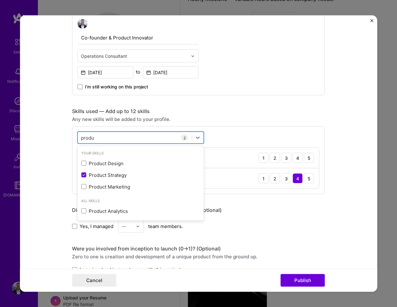
click at [115, 138] on div "produ produ" at bounding box center [135, 137] width 114 height 10
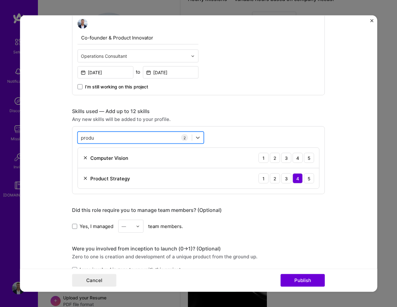
click at [115, 138] on div "produ produ" at bounding box center [135, 137] width 114 height 10
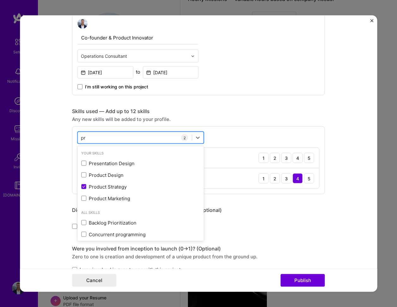
type input "p"
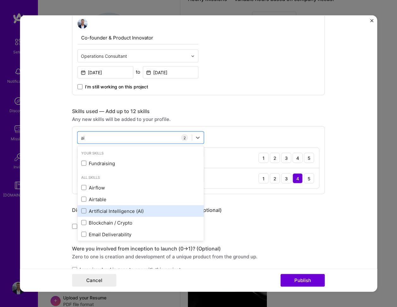
click at [123, 208] on div "Artificial Intelligence (AI)" at bounding box center [140, 210] width 119 height 7
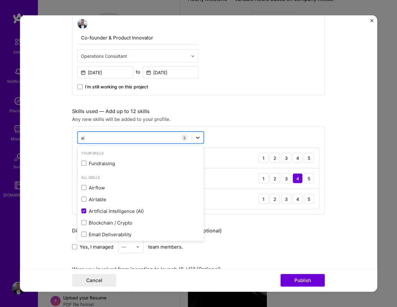
type input "a"
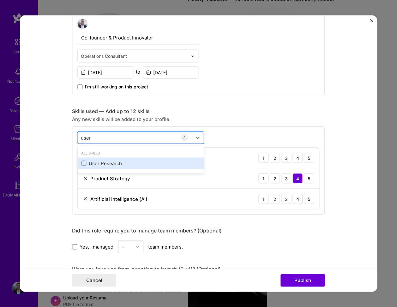
click at [108, 162] on div "User Research" at bounding box center [140, 163] width 119 height 7
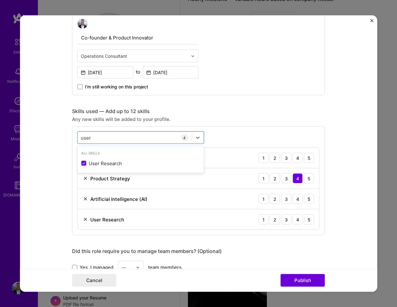
type input "user"
click at [265, 117] on div "Any new skills will be added to your profile." at bounding box center [198, 119] width 253 height 7
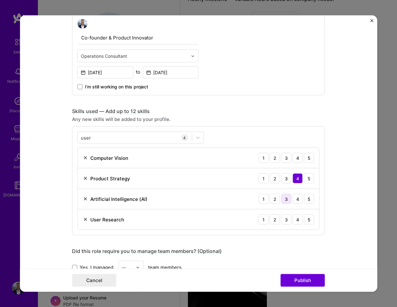
click at [285, 200] on div "3" at bounding box center [286, 199] width 10 height 10
click at [286, 158] on div "3" at bounding box center [286, 158] width 10 height 10
click at [290, 220] on div "3" at bounding box center [286, 219] width 10 height 10
click at [300, 221] on div "4" at bounding box center [297, 219] width 10 height 10
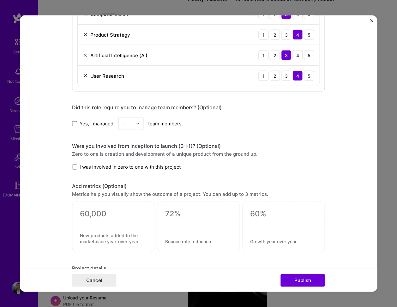
scroll to position [498, 0]
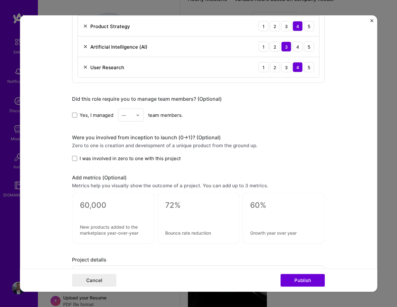
click at [90, 116] on span "Yes, I managed" at bounding box center [97, 114] width 34 height 7
click at [0, 0] on input "Yes, I managed" at bounding box center [0, 0] width 0 height 0
click at [130, 116] on input "text" at bounding box center [127, 115] width 11 height 7
click at [129, 171] on div "15" at bounding box center [130, 174] width 21 height 12
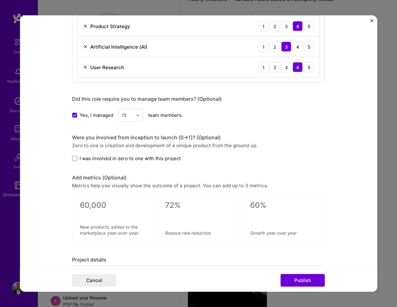
click at [112, 159] on span "I was involved in zero to one with this project" at bounding box center [130, 158] width 101 height 7
click at [0, 0] on input "I was involved in zero to one with this project" at bounding box center [0, 0] width 0 height 0
click at [108, 201] on textarea at bounding box center [113, 205] width 67 height 9
type textarea "i"
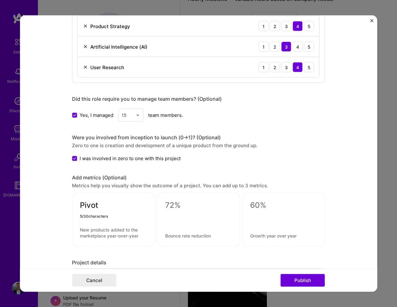
type textarea "Pivot"
paste textarea "Led to robust unsupervised stockout detection tool for future products"
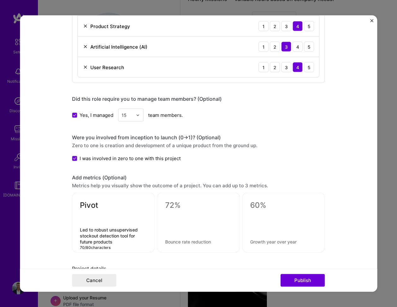
type textarea "Led to robust unsupervised stockout detection tool for future products"
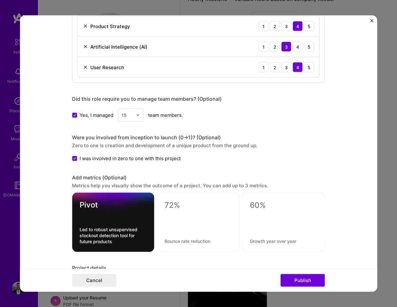
click at [57, 215] on form "Project title AutoDrive – Vision-Powered Inventory Counting Company Gimme Proje…" at bounding box center [198, 153] width 357 height 276
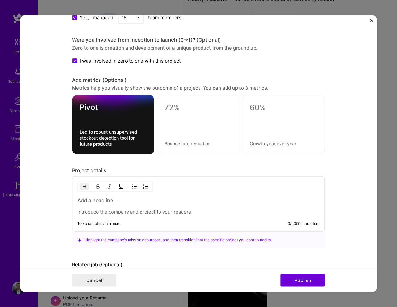
scroll to position [596, 0]
click at [137, 212] on p at bounding box center [198, 211] width 242 height 6
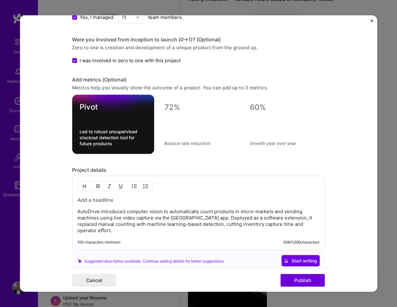
click at [101, 202] on h3 at bounding box center [198, 199] width 242 height 7
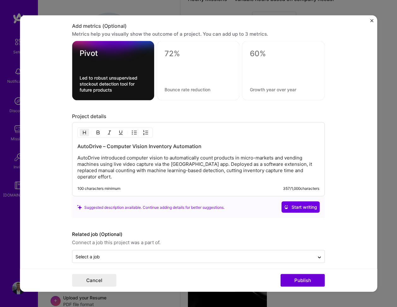
scroll to position [650, 0]
click at [291, 282] on button "Publish" at bounding box center [302, 280] width 44 height 13
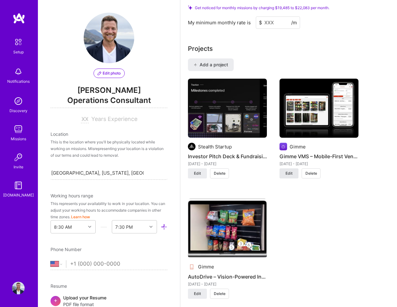
scroll to position [495, 0]
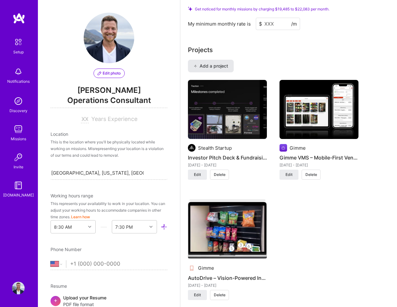
click at [218, 65] on span "Add a project" at bounding box center [211, 66] width 34 height 6
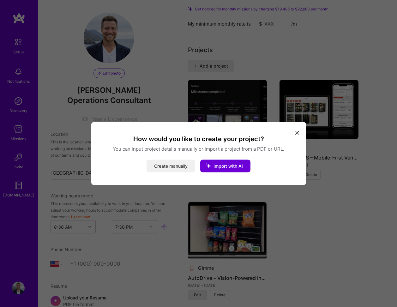
click at [174, 168] on button "Create manually" at bounding box center [171, 166] width 49 height 13
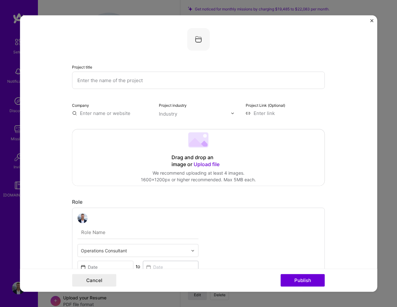
paste input "iCrew Mobile – Flight Crew Shift Management App"
type input "iCrew Mobile – Flight Crew Shift Management App"
type input "iCrew Mobile"
click at [119, 129] on div "iCrew Mobile" at bounding box center [124, 127] width 35 height 11
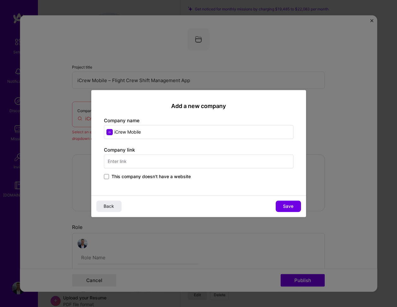
click at [140, 175] on span "This company doesn't have a website" at bounding box center [150, 176] width 79 height 6
click at [0, 0] on input "This company doesn't have a website" at bounding box center [0, 0] width 0 height 0
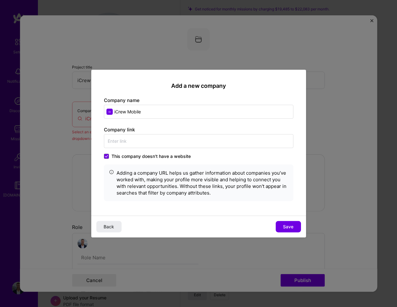
click at [153, 155] on span "This company doesn't have a website" at bounding box center [150, 156] width 79 height 6
click at [0, 0] on input "This company doesn't have a website" at bounding box center [0, 0] width 0 height 0
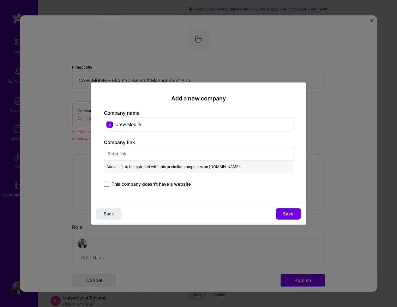
click at [144, 151] on input "text" at bounding box center [198, 154] width 189 height 14
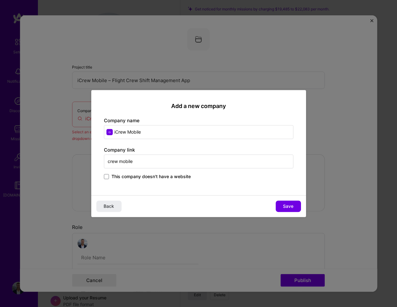
type input "crew mobile"
click at [115, 172] on div "Company link crew mobile This company doesn't have a website" at bounding box center [198, 164] width 189 height 34
click at [131, 157] on input "crew mobile" at bounding box center [198, 161] width 189 height 14
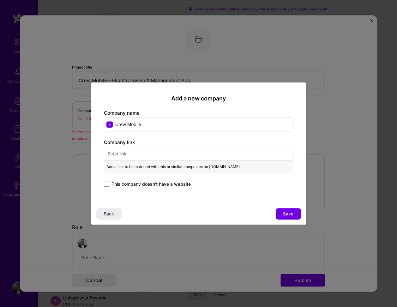
click at [125, 183] on span "This company doesn't have a website" at bounding box center [150, 184] width 79 height 6
click at [0, 0] on input "This company doesn't have a website" at bounding box center [0, 0] width 0 height 0
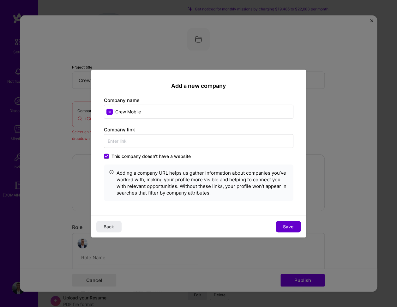
click at [282, 225] on button "Save" at bounding box center [288, 226] width 25 height 11
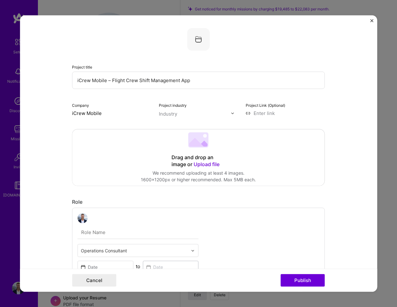
click at [181, 115] on input "text" at bounding box center [195, 114] width 72 height 7
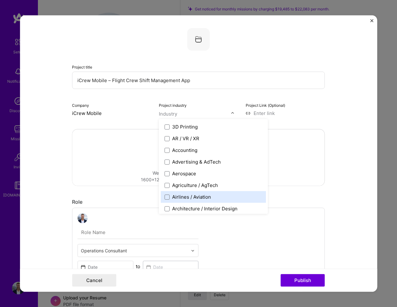
click at [181, 194] on div "Airlines / Aviation" at bounding box center [191, 197] width 39 height 7
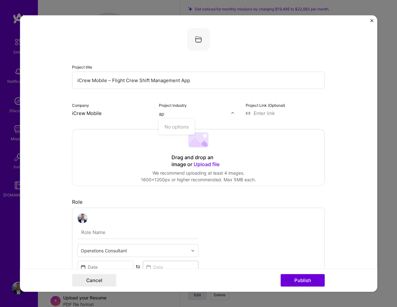
type input "a"
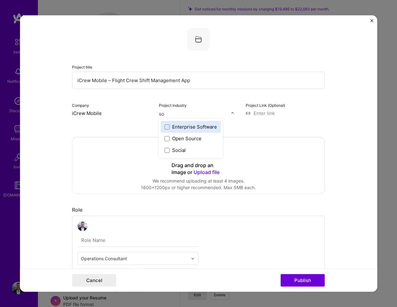
type input "s"
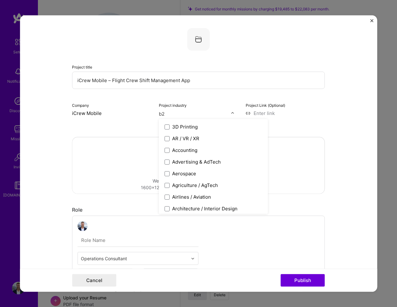
type input "b2c"
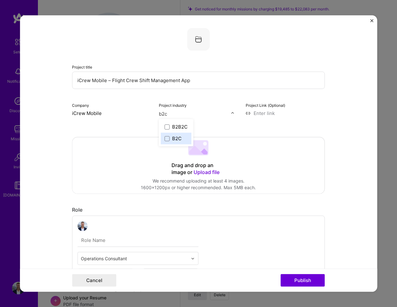
click at [178, 137] on div "B2C" at bounding box center [176, 138] width 9 height 7
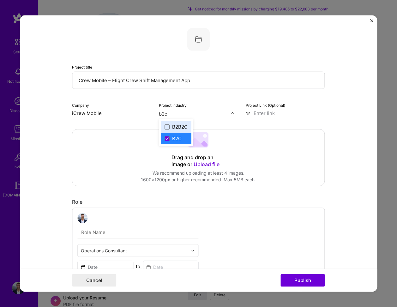
click at [178, 114] on input "b2c" at bounding box center [195, 114] width 72 height 7
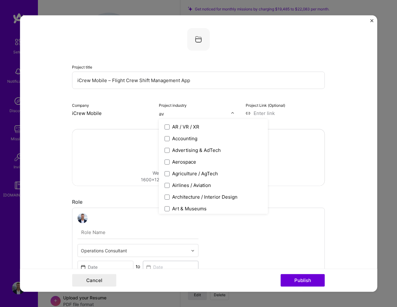
type input "avi"
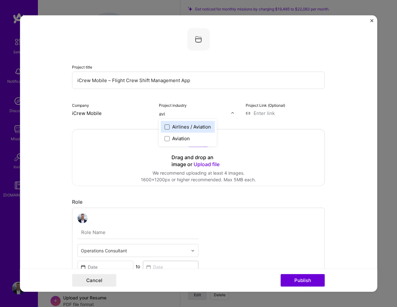
click at [168, 128] on span at bounding box center [167, 126] width 5 height 5
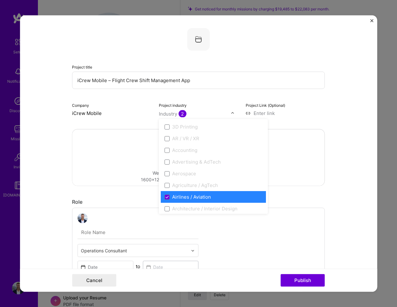
click at [265, 110] on div "Project Link (Optional)" at bounding box center [285, 109] width 79 height 15
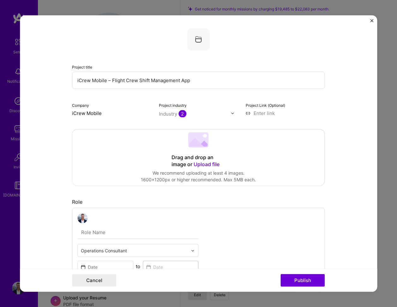
click at [264, 113] on input at bounding box center [285, 113] width 79 height 7
paste input "https://coryhewett.univer.se/icrew"
type input "https://coryhewett.univer.se/icrew"
click at [199, 165] on span "Upload file" at bounding box center [207, 164] width 26 height 6
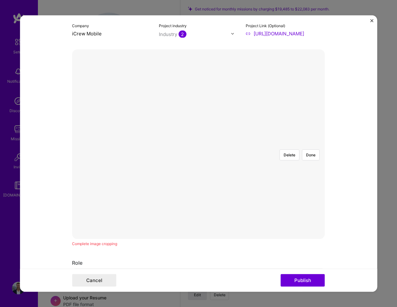
scroll to position [79, 0]
click at [255, 163] on div at bounding box center [319, 193] width 128 height 96
click at [314, 150] on button "Done" at bounding box center [311, 155] width 18 height 11
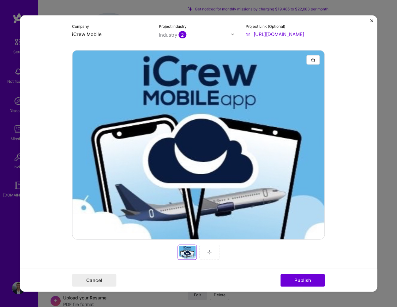
scroll to position [112, 0]
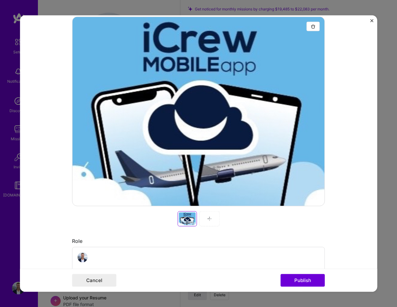
click at [207, 217] on img at bounding box center [209, 218] width 5 height 5
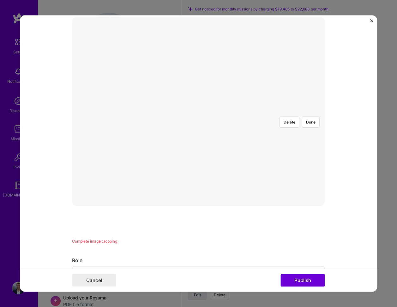
click at [217, 161] on div at bounding box center [251, 201] width 107 height 80
click at [314, 117] on button "Done" at bounding box center [311, 122] width 18 height 11
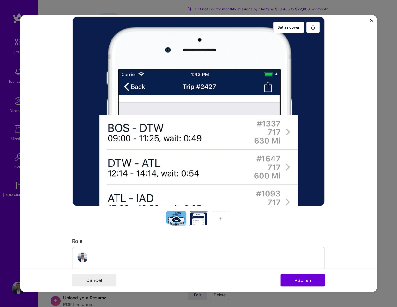
click at [220, 221] on img at bounding box center [220, 218] width 5 height 5
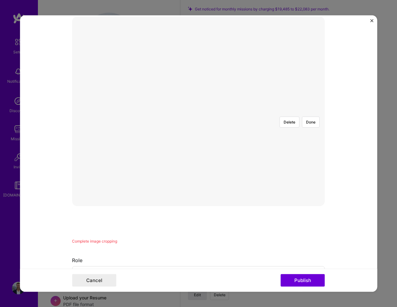
click at [209, 162] on div at bounding box center [251, 202] width 107 height 80
click at [309, 117] on button "Done" at bounding box center [311, 122] width 18 height 11
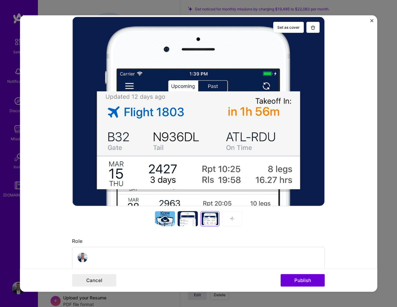
click at [232, 218] on img at bounding box center [232, 218] width 5 height 5
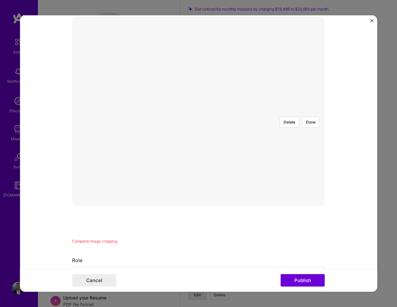
click at [208, 160] on div at bounding box center [251, 200] width 107 height 80
click at [312, 117] on button "Done" at bounding box center [311, 122] width 18 height 11
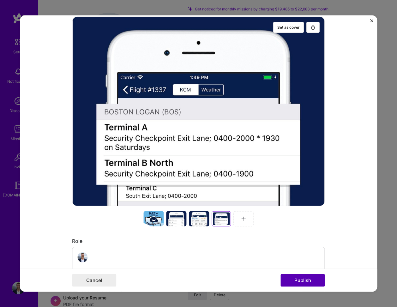
click at [313, 282] on button "Publish" at bounding box center [302, 280] width 44 height 13
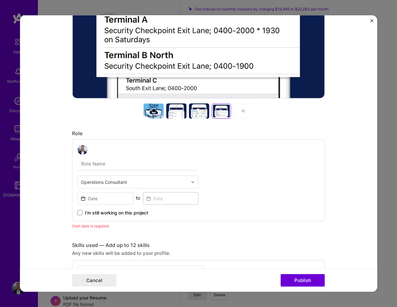
scroll to position [238, 0]
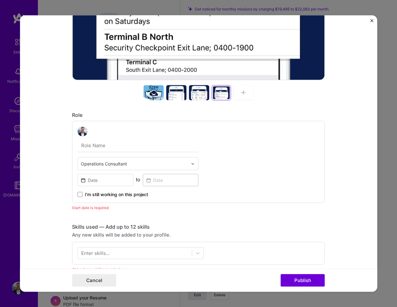
click at [89, 146] on input "text" at bounding box center [137, 145] width 121 height 13
paste input "Product Lead & Designer"
type input "Product Lead & Designer"
click at [106, 183] on input at bounding box center [105, 180] width 56 height 12
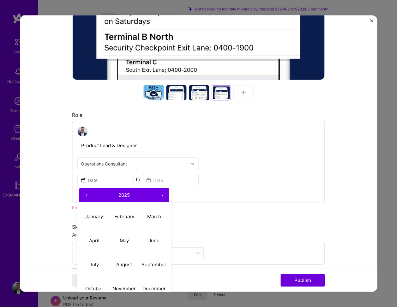
click at [86, 196] on button "‹" at bounding box center [86, 195] width 14 height 14
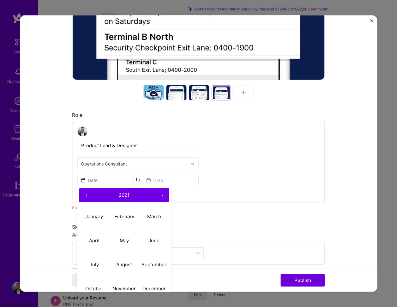
click at [86, 196] on button "‹" at bounding box center [86, 195] width 14 height 14
click at [100, 214] on abbr "January" at bounding box center [95, 216] width 18 height 6
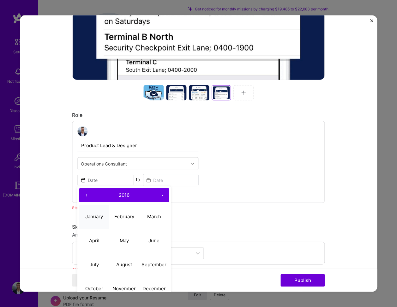
type input "Jan, 2016"
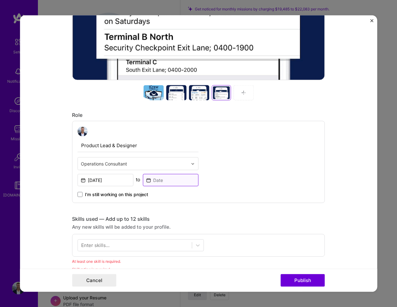
click at [168, 180] on input at bounding box center [171, 180] width 56 height 12
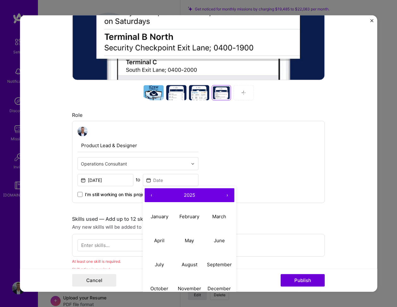
click at [151, 195] on button "‹" at bounding box center [152, 195] width 14 height 14
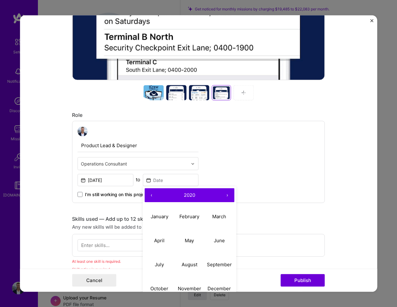
click at [151, 195] on button "‹" at bounding box center [152, 195] width 14 height 14
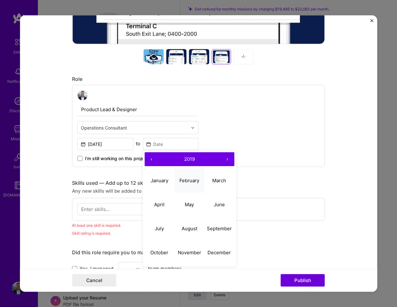
scroll to position [280, 0]
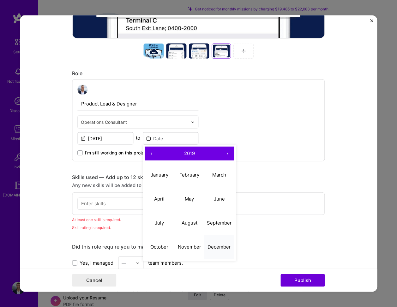
click at [212, 244] on abbr "December" at bounding box center [219, 246] width 23 height 6
type input "Dec, 2019"
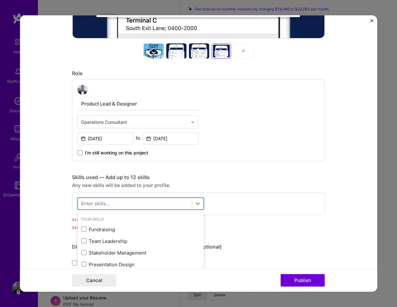
click at [137, 207] on div at bounding box center [135, 203] width 114 height 10
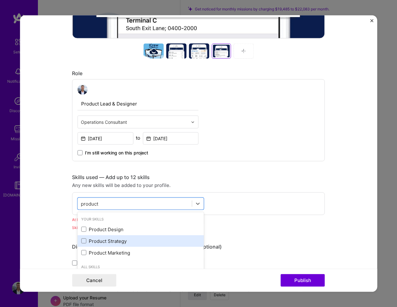
click at [125, 244] on div "Product Strategy" at bounding box center [140, 241] width 126 height 12
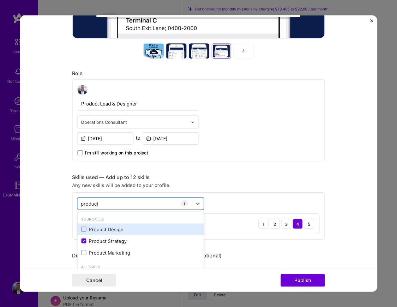
click at [111, 229] on div "Product Design" at bounding box center [140, 229] width 119 height 7
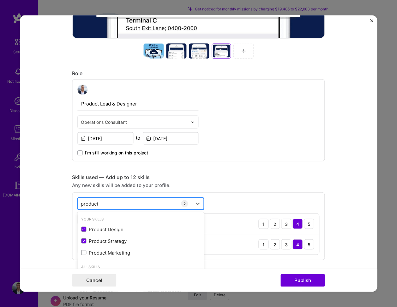
click at [112, 203] on div "product product" at bounding box center [135, 203] width 114 height 10
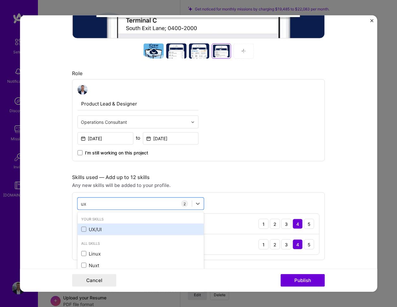
click at [94, 233] on div "UX/UI" at bounding box center [140, 229] width 126 height 12
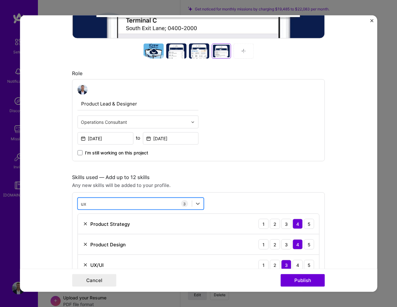
click at [106, 204] on div "ux ux" at bounding box center [135, 203] width 114 height 10
type input "u"
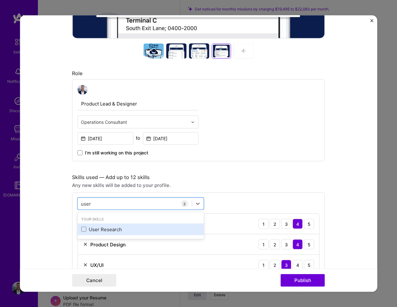
click at [105, 231] on div "User Research" at bounding box center [140, 229] width 119 height 7
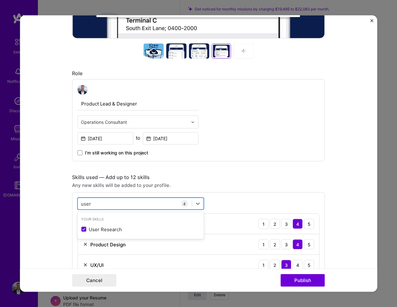
click at [134, 203] on div "user user" at bounding box center [135, 203] width 114 height 10
type input "u"
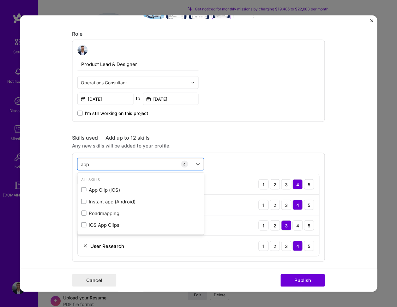
scroll to position [320, 0]
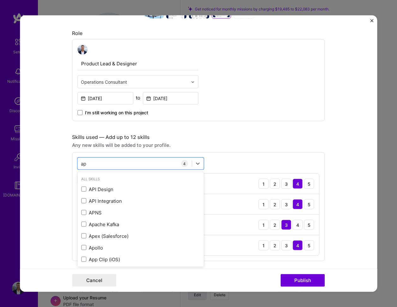
type input "a"
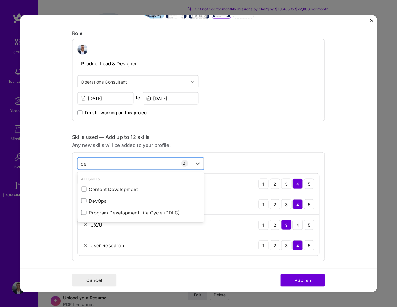
type input "d"
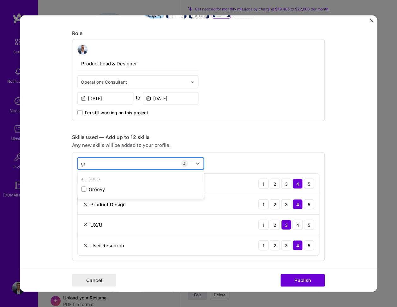
type input "g"
type input "b"
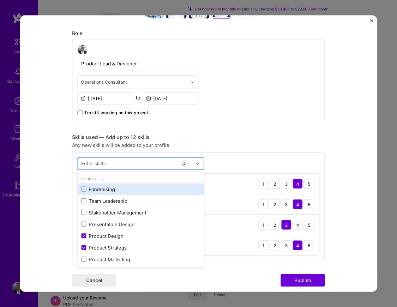
click at [110, 191] on div "Fundraising" at bounding box center [140, 189] width 119 height 7
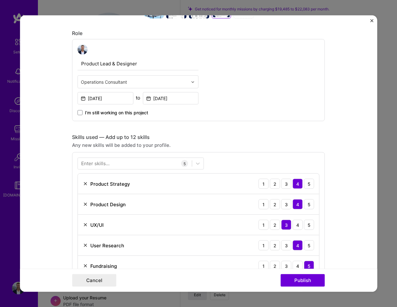
click at [54, 195] on form "Project title iCrew Mobile – Flight Crew Shift Management App Company iCrew Mob…" at bounding box center [198, 153] width 357 height 276
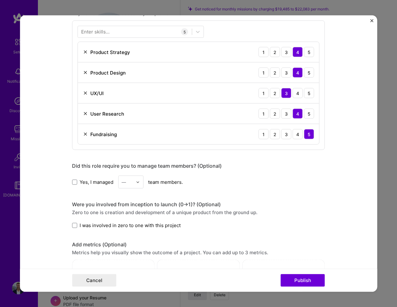
scroll to position [452, 0]
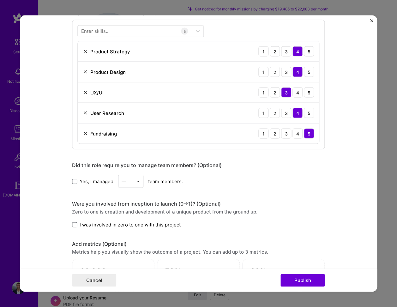
click at [82, 182] on span "Yes, I managed" at bounding box center [97, 181] width 34 height 7
click at [0, 0] on input "Yes, I managed" at bounding box center [0, 0] width 0 height 0
click at [128, 179] on input "text" at bounding box center [127, 181] width 11 height 7
click at [129, 256] on div "6" at bounding box center [130, 257] width 21 height 12
click at [49, 215] on form "Project title iCrew Mobile – Flight Crew Shift Management App Company iCrew Mob…" at bounding box center [198, 153] width 357 height 276
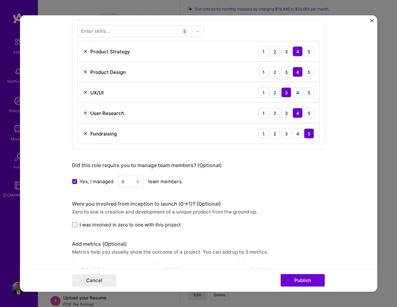
click at [79, 227] on label "I was involved in zero to one with this project" at bounding box center [126, 224] width 109 height 7
click at [0, 0] on input "I was involved in zero to one with this project" at bounding box center [0, 0] width 0 height 0
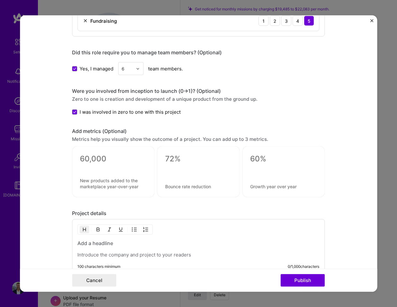
scroll to position [566, 0]
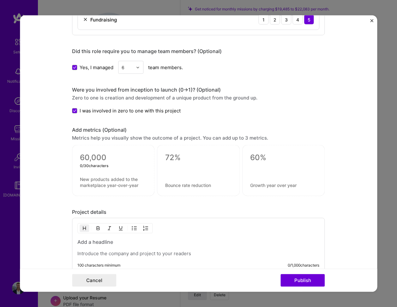
click at [98, 156] on textarea at bounding box center [113, 157] width 67 height 9
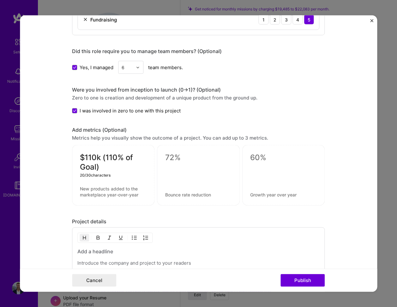
type textarea "$110k (110% of Goal)"
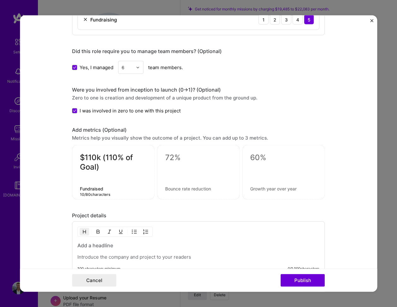
type textarea "Fundraised"
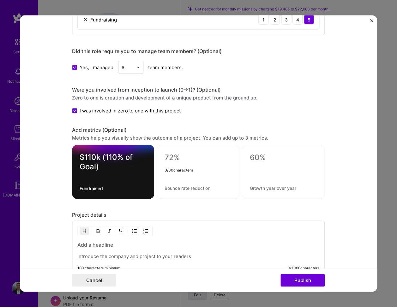
click at [170, 158] on textarea at bounding box center [198, 157] width 67 height 9
type textarea "~15,000 MAUs"
type textarea "at peak"
click at [262, 157] on textarea at bounding box center [283, 157] width 67 height 9
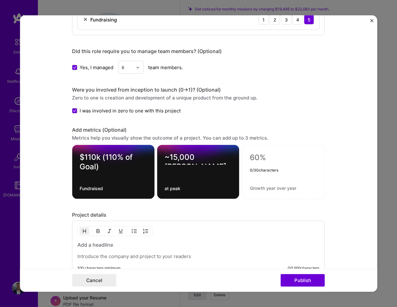
type textarea """
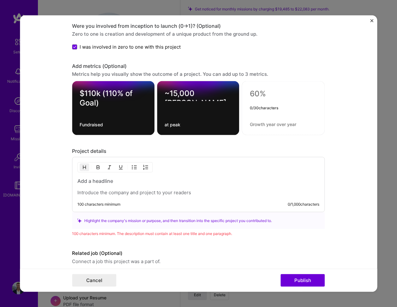
click at [102, 193] on p at bounding box center [198, 192] width 242 height 6
paste div
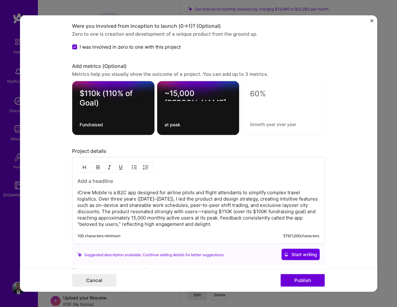
click at [108, 191] on p "iCrew Mobile is a B2C app designed for airline pilots and flight attendants to …" at bounding box center [198, 208] width 242 height 38
click at [94, 181] on h3 at bounding box center [198, 180] width 242 height 7
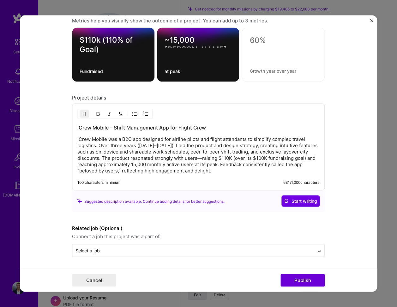
scroll to position [684, 0]
click at [303, 280] on button "Publish" at bounding box center [302, 280] width 44 height 13
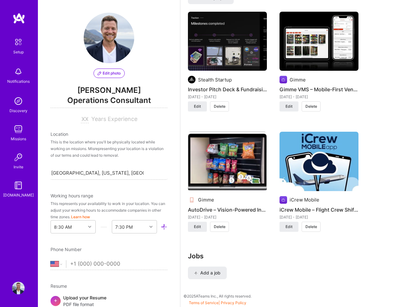
scroll to position [563, 0]
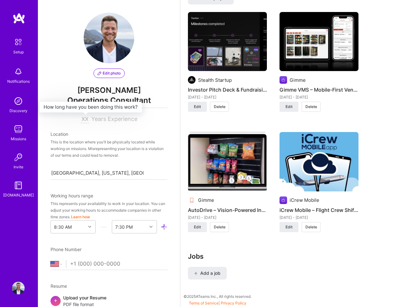
click at [84, 118] on input at bounding box center [85, 120] width 8 height 8
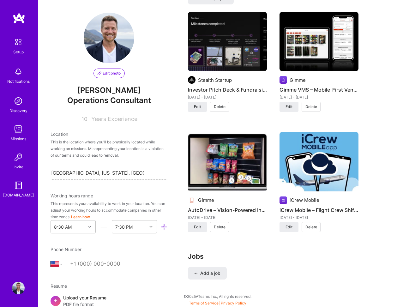
type input "10"
click at [86, 141] on div "This is the location where you'll be physically located while working on missio…" at bounding box center [109, 149] width 117 height 20
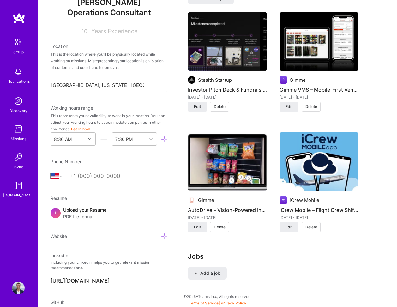
scroll to position [88, 0]
click at [165, 139] on icon at bounding box center [164, 138] width 7 height 7
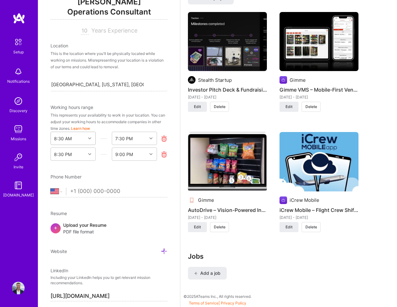
click at [67, 139] on div "8:30 AM" at bounding box center [63, 138] width 18 height 7
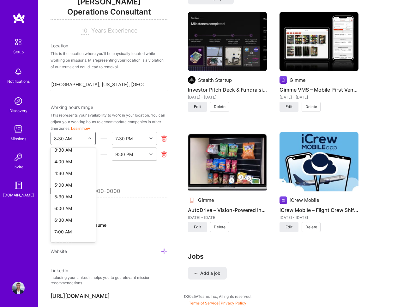
scroll to position [87, 0]
click at [70, 187] on div "5:00 AM" at bounding box center [73, 185] width 45 height 12
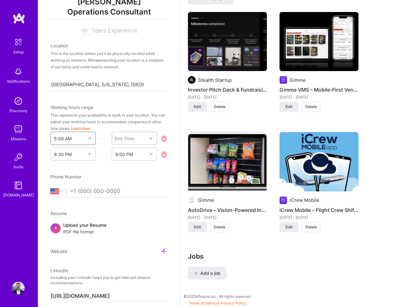
click at [131, 140] on div "End Time" at bounding box center [124, 138] width 19 height 7
click at [135, 191] on div "6:30 AM" at bounding box center [134, 190] width 45 height 12
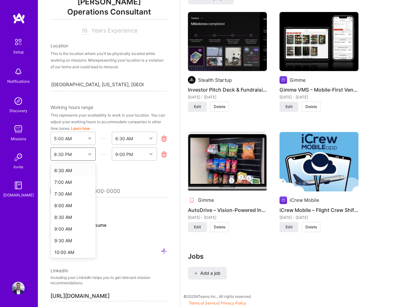
click at [71, 153] on div "8:30 PM" at bounding box center [63, 154] width 18 height 7
click at [68, 216] on div "6:00 PM" at bounding box center [73, 217] width 45 height 12
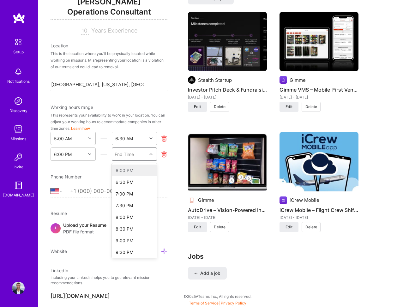
click at [135, 155] on div "End Time" at bounding box center [129, 154] width 35 height 13
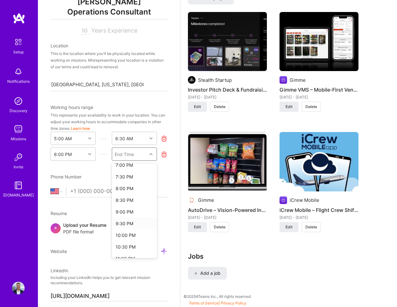
click at [129, 223] on div "9:30 PM" at bounding box center [134, 224] width 45 height 12
click at [106, 175] on div "Phone Number" at bounding box center [109, 176] width 117 height 7
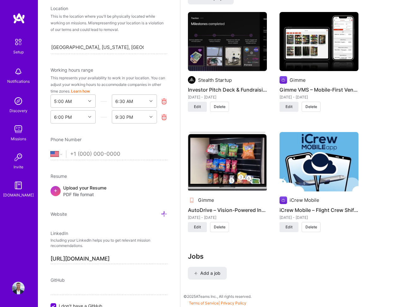
click at [98, 158] on input "tel" at bounding box center [118, 154] width 97 height 18
type input "(678) 561-2826"
click at [165, 216] on icon at bounding box center [164, 214] width 7 height 7
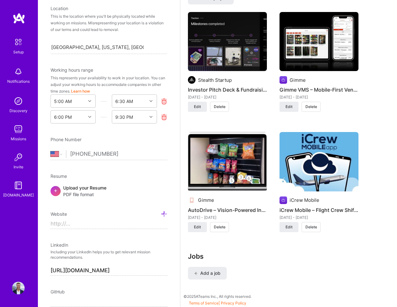
click at [92, 223] on input at bounding box center [109, 224] width 117 height 10
paste input "https://coryhewett.univer.se"
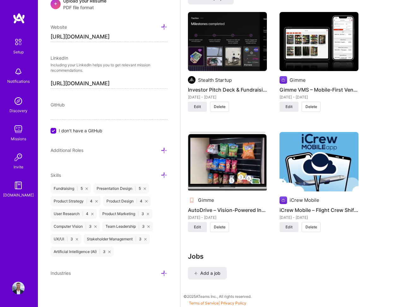
scroll to position [312, 0]
type input "https://coryhewett.univer.se"
click at [81, 151] on span "Additional Roles" at bounding box center [67, 150] width 33 height 5
click at [164, 150] on icon at bounding box center [164, 150] width 7 height 7
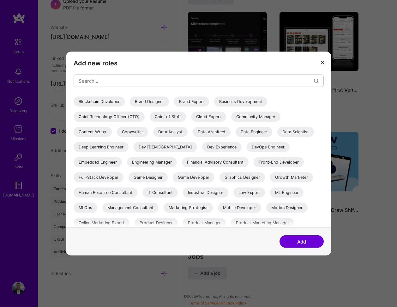
scroll to position [29, 0]
click at [214, 106] on div "Business Development" at bounding box center [240, 101] width 53 height 10
click at [112, 132] on div "Content Writer" at bounding box center [93, 132] width 38 height 10
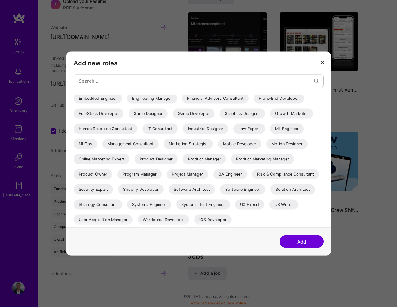
scroll to position [107, 0]
click at [112, 169] on div "Product Owner" at bounding box center [93, 174] width 39 height 10
click at [117, 176] on div "Program Manager" at bounding box center [139, 174] width 44 height 10
click at [167, 173] on div "Project Manager" at bounding box center [187, 174] width 41 height 10
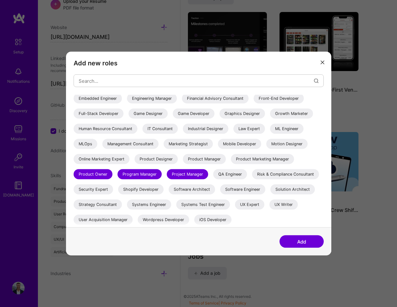
click at [93, 203] on div "Strategy Consultant" at bounding box center [98, 205] width 48 height 10
click at [293, 241] on button "Add" at bounding box center [301, 241] width 44 height 13
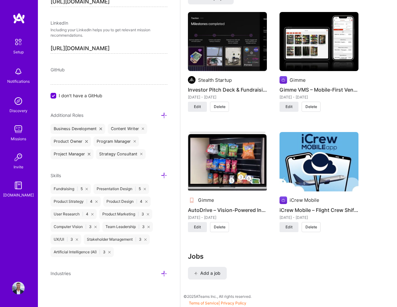
click at [164, 276] on icon at bounding box center [164, 273] width 7 height 7
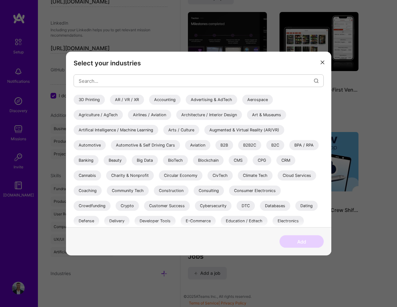
click at [257, 98] on div "Aerospace" at bounding box center [257, 100] width 31 height 10
click at [147, 117] on div "Airlines / Aviation" at bounding box center [149, 115] width 43 height 10
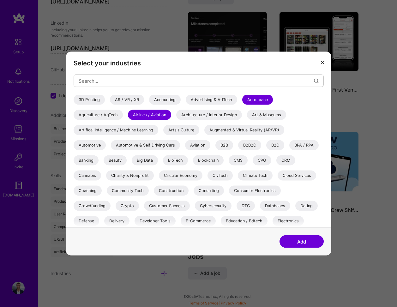
click at [127, 130] on div "Artifical Intelligence / Machine Learning" at bounding box center [116, 130] width 85 height 10
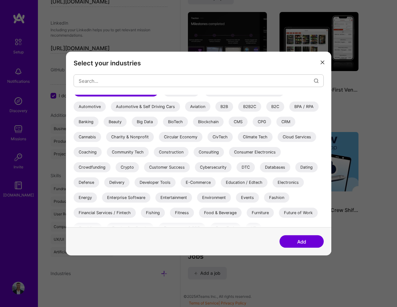
scroll to position [39, 0]
click at [94, 107] on div "Automotive" at bounding box center [90, 107] width 32 height 10
click at [196, 107] on div "Aviation" at bounding box center [197, 107] width 25 height 10
click at [223, 108] on div "B2B" at bounding box center [224, 107] width 18 height 10
click at [261, 124] on div "CPG" at bounding box center [262, 122] width 19 height 10
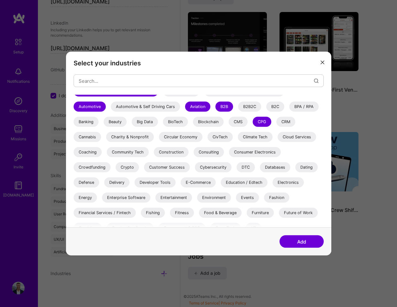
click at [253, 138] on div "Climate Tech" at bounding box center [255, 137] width 35 height 10
click at [204, 152] on div "Consulting" at bounding box center [209, 152] width 30 height 10
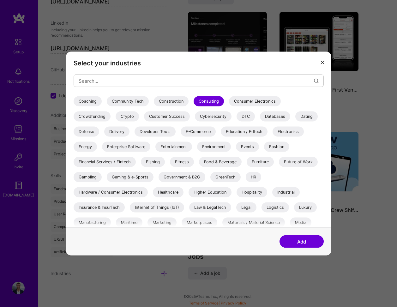
scroll to position [90, 0]
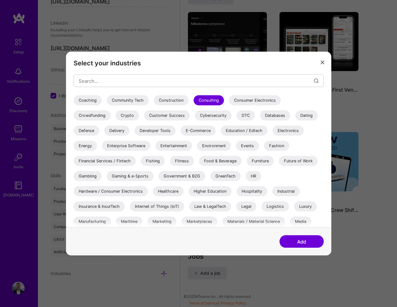
click at [89, 130] on div "Defense" at bounding box center [87, 131] width 26 height 10
click at [81, 145] on div "Energy" at bounding box center [85, 146] width 23 height 10
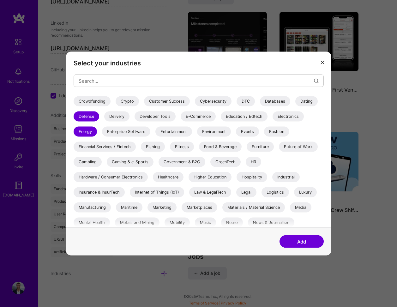
scroll to position [114, 0]
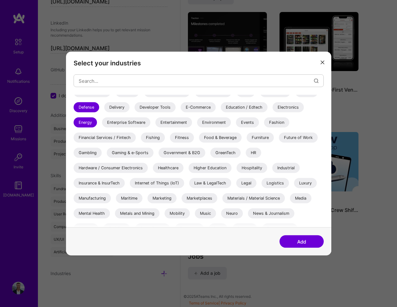
click at [209, 139] on div "Food & Beverage" at bounding box center [220, 138] width 43 height 10
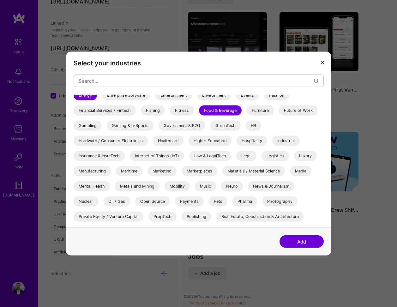
scroll to position [154, 0]
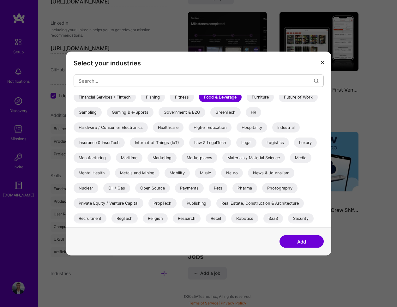
click at [88, 157] on div "Manufacturing" at bounding box center [92, 158] width 37 height 10
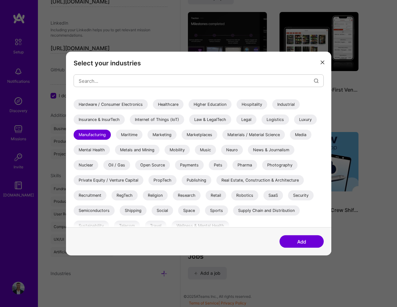
scroll to position [178, 0]
click at [123, 177] on div "Private Equity / Venture Capital" at bounding box center [109, 180] width 70 height 10
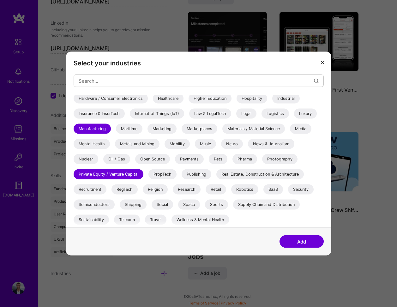
scroll to position [183, 0]
click at [276, 189] on div "SaaS" at bounding box center [273, 189] width 20 height 10
click at [189, 204] on div "Space" at bounding box center [189, 205] width 22 height 10
click at [155, 216] on div "Travel" at bounding box center [155, 220] width 21 height 10
click at [155, 218] on div "Travel" at bounding box center [155, 220] width 21 height 10
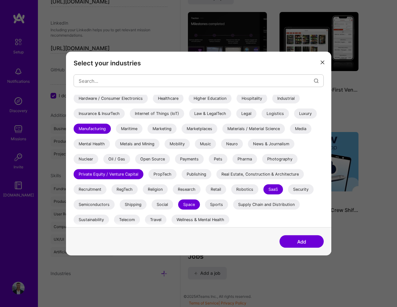
click at [300, 244] on button "Add" at bounding box center [301, 241] width 44 height 13
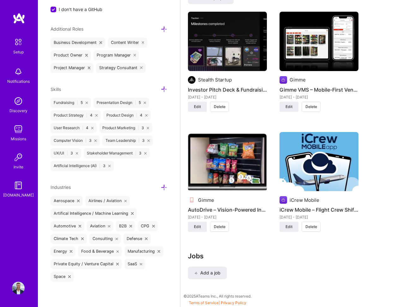
scroll to position [434, 0]
click at [211, 270] on span "Add a job" at bounding box center [207, 273] width 26 height 6
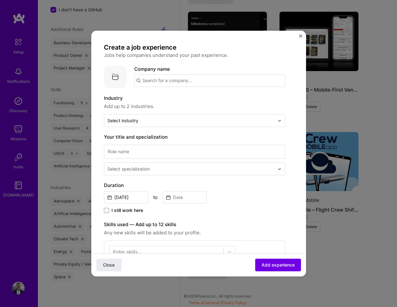
click at [172, 83] on input "text" at bounding box center [209, 80] width 151 height 13
type input "Gimme"
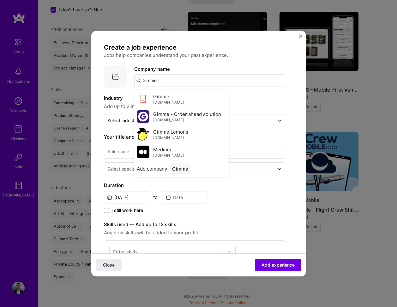
click at [109, 265] on button "Close" at bounding box center [108, 265] width 25 height 13
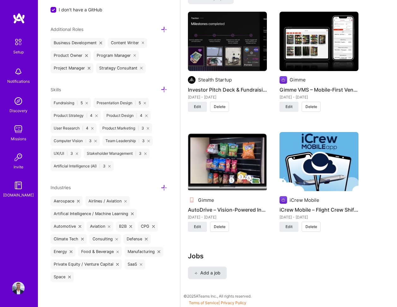
click at [205, 273] on span "Add a job" at bounding box center [207, 273] width 26 height 6
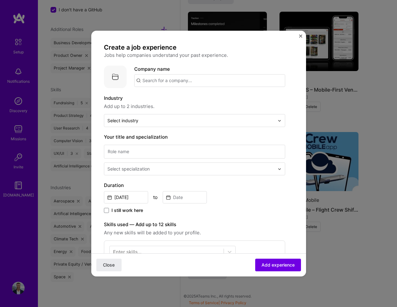
click at [165, 79] on input "text" at bounding box center [209, 80] width 151 height 13
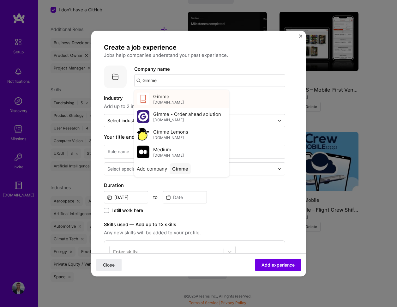
type input "Gimme"
click at [159, 99] on span "Gimme" at bounding box center [161, 96] width 16 height 7
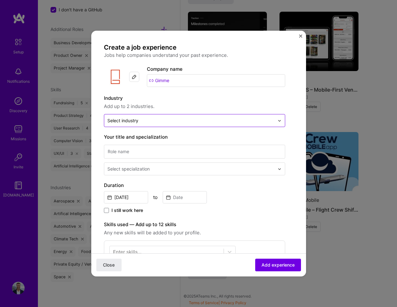
click at [155, 123] on input "text" at bounding box center [190, 120] width 167 height 7
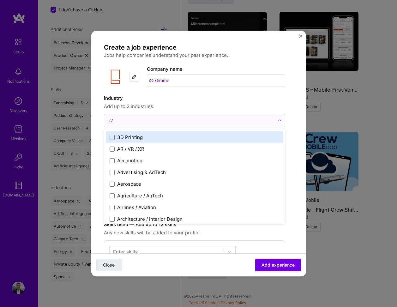
type input "b2b"
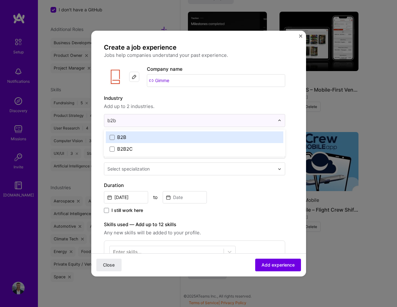
click at [140, 138] on label "B2B" at bounding box center [195, 137] width 170 height 7
type input "saas"
click at [126, 137] on div "SaaS" at bounding box center [122, 137] width 11 height 7
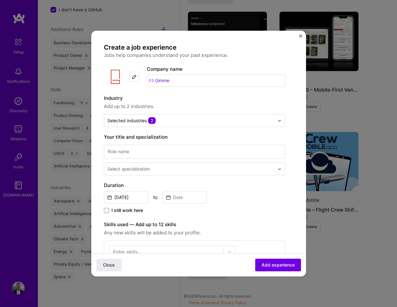
click at [200, 100] on label "Industry" at bounding box center [194, 98] width 181 height 8
click at [157, 154] on input at bounding box center [194, 152] width 181 height 14
type input "Co-Founder"
click at [145, 176] on div "Create a job experience Jobs help companies understand your past experience. Co…" at bounding box center [194, 233] width 181 height 380
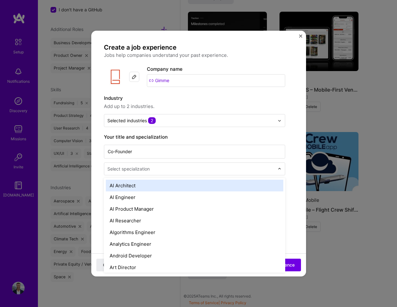
click at [147, 171] on div "Select specialization" at bounding box center [128, 168] width 42 height 7
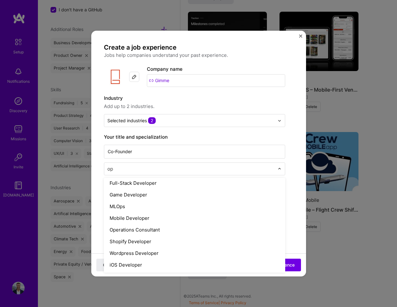
scroll to position [0, 0]
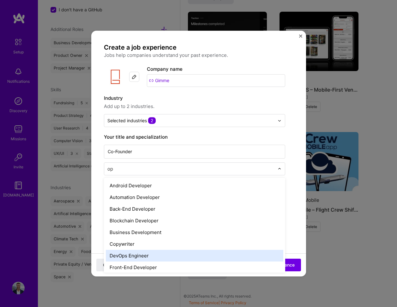
type input "o"
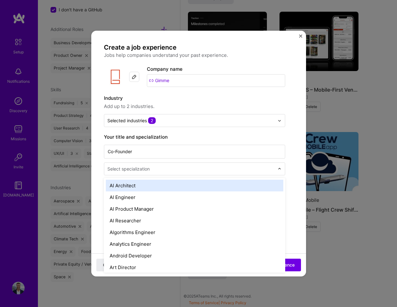
click at [297, 176] on form "Create a job experience Jobs help companies understand your past experience. Co…" at bounding box center [198, 251] width 215 height 416
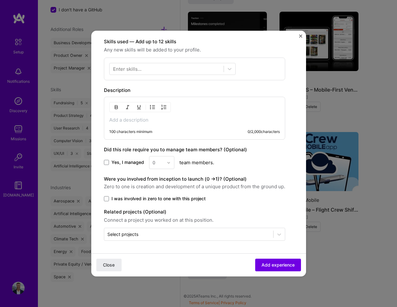
scroll to position [183, 0]
click at [137, 230] on div "Select projects" at bounding box center [188, 234] width 169 height 12
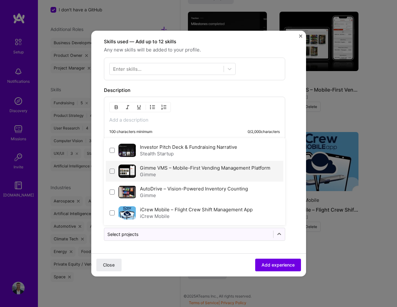
click at [154, 172] on div "Gimme" at bounding box center [205, 174] width 130 height 7
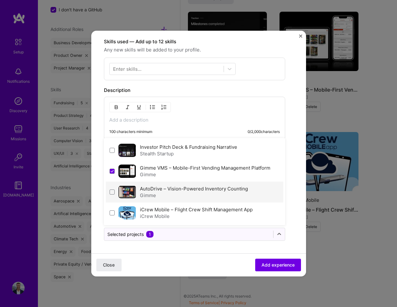
click at [152, 196] on div "Gimme" at bounding box center [194, 195] width 108 height 7
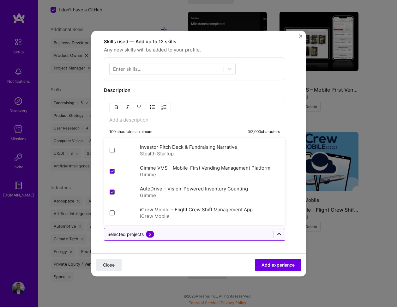
click at [280, 233] on icon at bounding box center [279, 234] width 6 height 6
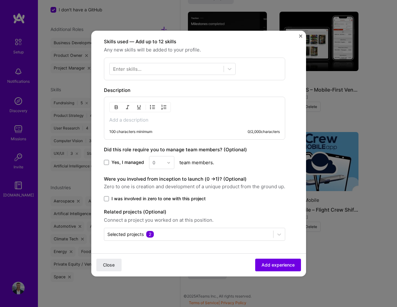
click at [123, 163] on span "Yes, I managed" at bounding box center [127, 162] width 33 height 6
click at [0, 0] on input "Yes, I managed" at bounding box center [0, 0] width 0 height 0
click at [157, 162] on input "text" at bounding box center [158, 162] width 11 height 7
type input "20"
click at [154, 179] on div "20" at bounding box center [161, 179] width 21 height 12
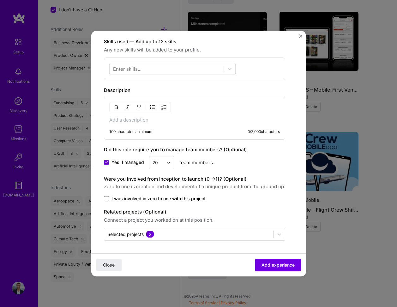
click at [144, 198] on span "I was involved in zero to one with this project" at bounding box center [158, 198] width 94 height 6
click at [0, 0] on input "I was involved in zero to one with this project" at bounding box center [0, 0] width 0 height 0
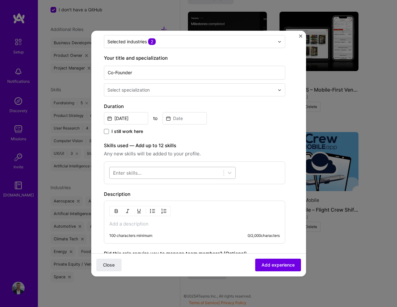
scroll to position [74, 0]
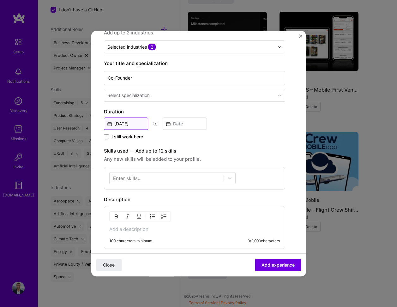
click at [130, 123] on input "Sep, 2025" at bounding box center [126, 123] width 44 height 12
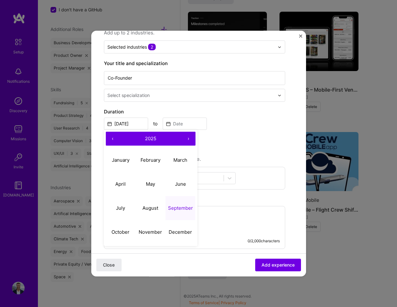
click at [232, 148] on label "Skills used — Add up to 12 skills" at bounding box center [194, 151] width 181 height 8
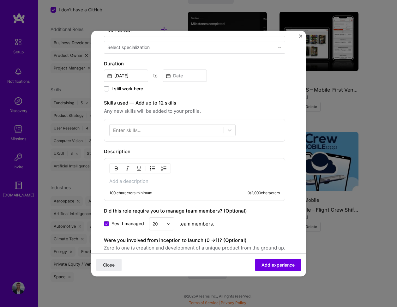
scroll to position [122, 0]
click at [131, 75] on input "Sep, 2025" at bounding box center [126, 75] width 44 height 12
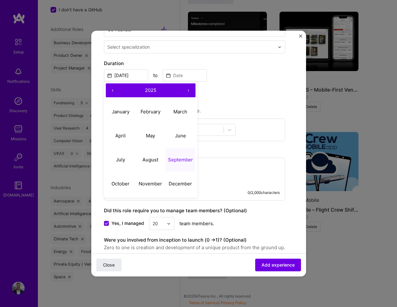
click at [112, 90] on button "‹" at bounding box center [113, 90] width 14 height 14
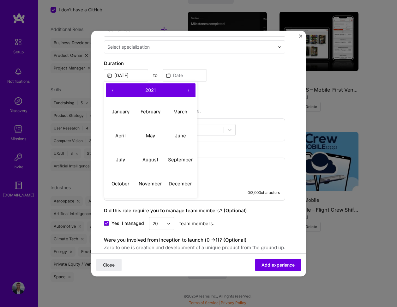
click at [112, 90] on button "‹" at bounding box center [113, 90] width 14 height 14
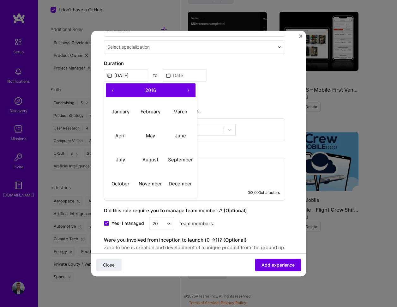
click at [112, 90] on button "‹" at bounding box center [113, 90] width 14 height 14
click at [151, 136] on abbr "May" at bounding box center [150, 136] width 9 height 6
type input "May, 2014"
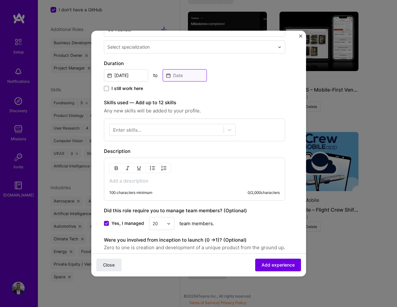
click at [183, 75] on input at bounding box center [185, 75] width 44 height 12
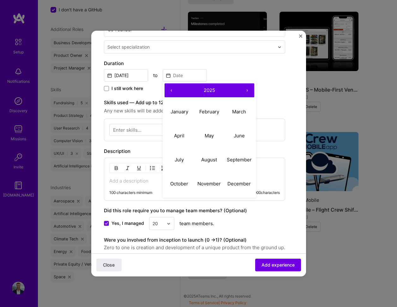
click at [172, 90] on button "‹" at bounding box center [172, 90] width 14 height 14
click at [180, 162] on abbr "July" at bounding box center [179, 160] width 9 height 6
type input "Jul, 2023"
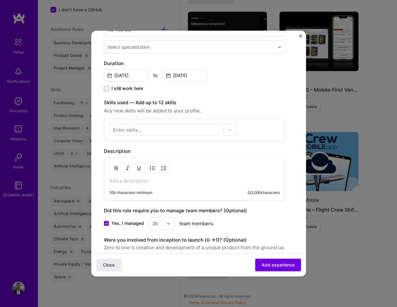
click at [122, 182] on p at bounding box center [194, 181] width 171 height 6
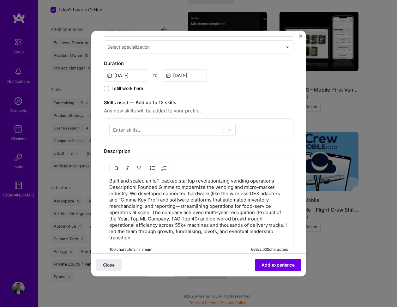
click at [178, 180] on p "Built and scaled an IoT-backed startup revolutionizing vending operations Descr…" at bounding box center [198, 209] width 179 height 63
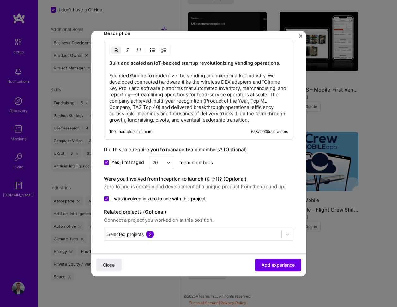
scroll to position [240, 0]
click at [274, 266] on span "Add experience" at bounding box center [277, 265] width 33 height 6
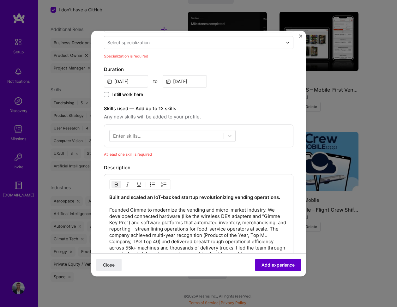
scroll to position [103, 0]
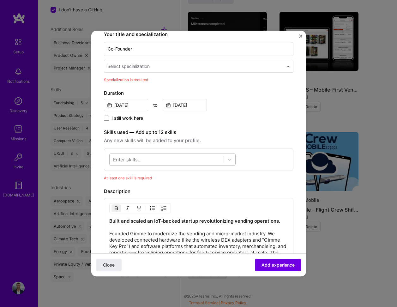
click at [143, 159] on div at bounding box center [167, 159] width 114 height 10
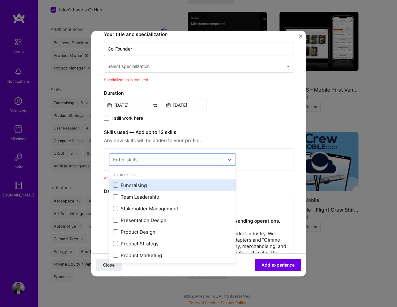
click at [136, 186] on div "Fundraising" at bounding box center [172, 185] width 119 height 7
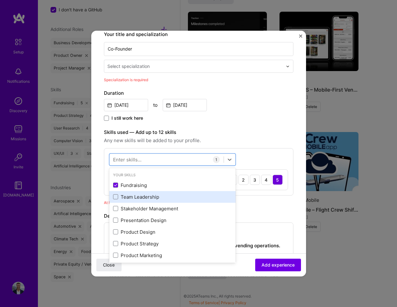
click at [135, 197] on div "Team Leadership" at bounding box center [172, 197] width 119 height 7
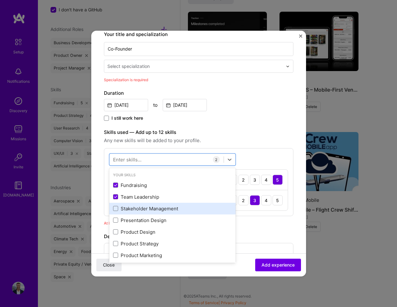
click at [139, 207] on div "Stakeholder Management" at bounding box center [172, 208] width 119 height 7
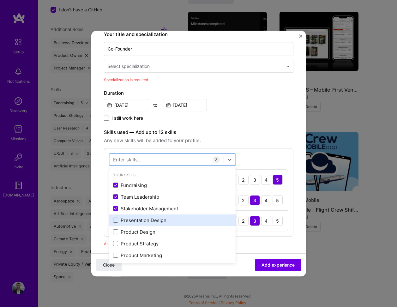
click at [139, 217] on div "Presentation Design" at bounding box center [172, 220] width 126 height 12
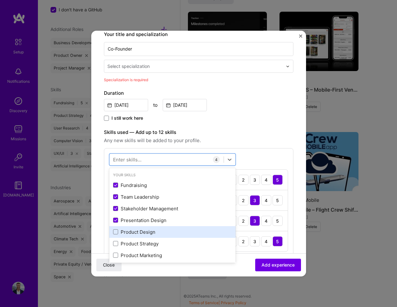
click at [137, 232] on div "Product Design" at bounding box center [172, 232] width 119 height 7
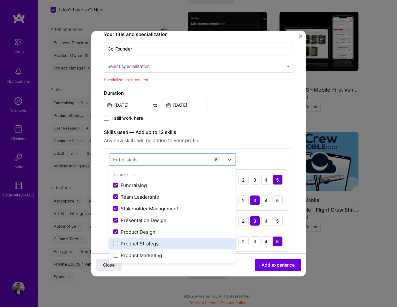
click at [137, 243] on div "Product Strategy" at bounding box center [172, 243] width 119 height 7
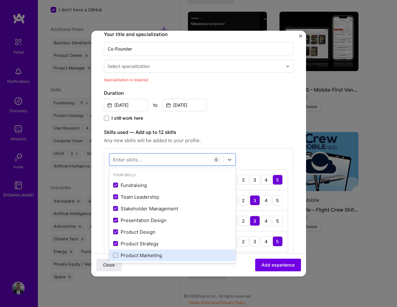
click at [137, 255] on div "Product Marketing" at bounding box center [172, 255] width 119 height 7
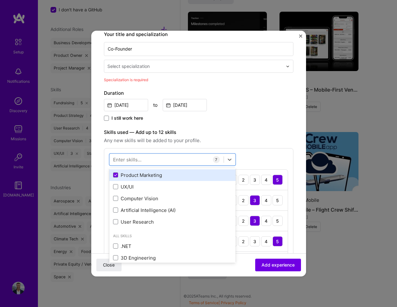
scroll to position [82, 0]
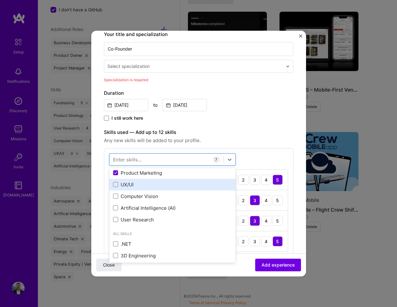
click at [135, 183] on div "UX/UI" at bounding box center [172, 184] width 119 height 7
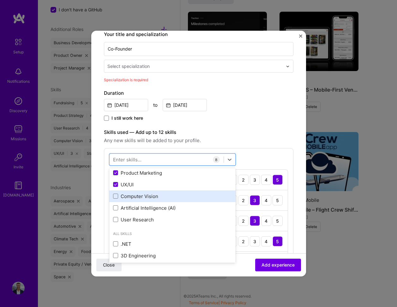
click at [135, 194] on div "Computer Vision" at bounding box center [172, 196] width 119 height 7
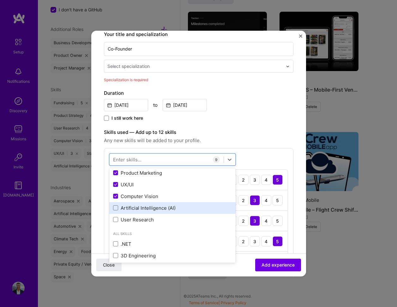
click at [135, 203] on div "Artificial Intelligence (AI)" at bounding box center [172, 208] width 126 height 12
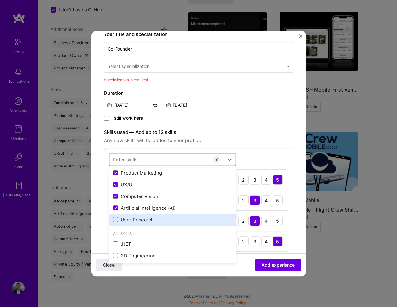
click at [135, 216] on div "User Research" at bounding box center [172, 220] width 126 height 12
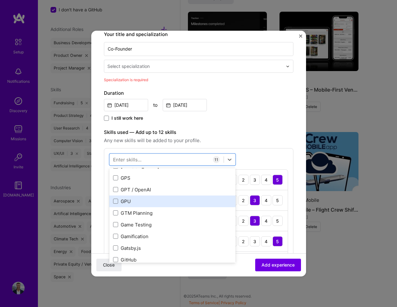
scroll to position [1728, 0]
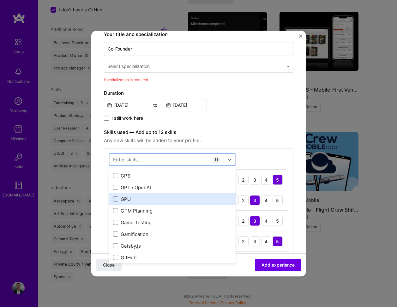
click at [148, 204] on div "GPU" at bounding box center [172, 199] width 126 height 12
click at [141, 202] on div "GPU" at bounding box center [172, 199] width 119 height 7
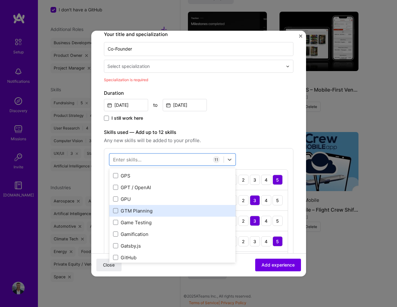
click at [140, 214] on div "GTM Planning" at bounding box center [172, 210] width 119 height 7
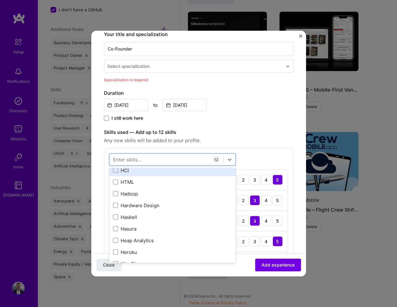
scroll to position [1937, 0]
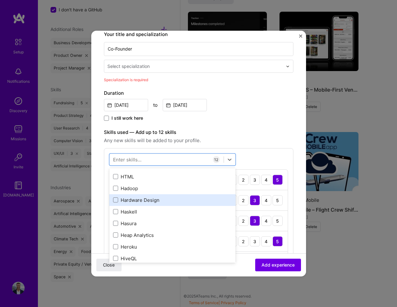
click at [150, 200] on div "Hardware Design" at bounding box center [172, 200] width 119 height 7
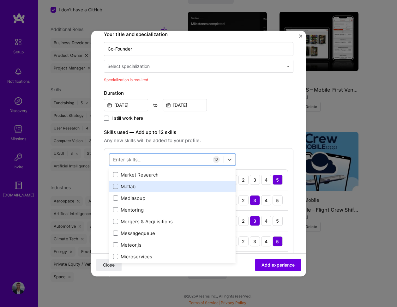
scroll to position [2430, 0]
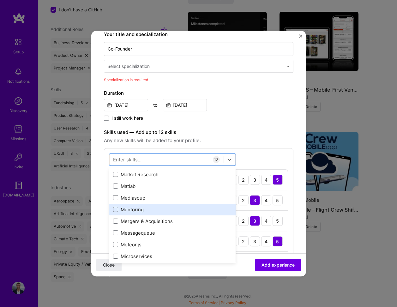
click at [137, 210] on div "Mentoring" at bounding box center [172, 209] width 119 height 7
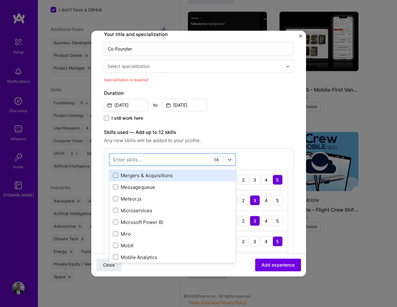
scroll to position [2476, 0]
click at [155, 176] on div "Mergers & Acquisitions" at bounding box center [172, 175] width 119 height 7
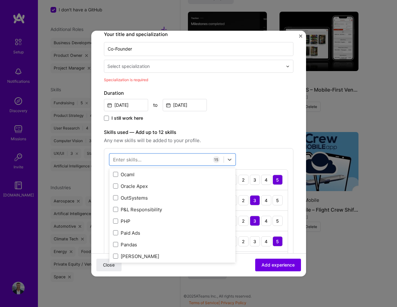
scroll to position [2761, 0]
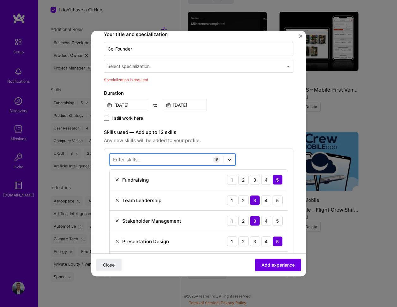
click at [231, 159] on icon at bounding box center [230, 160] width 4 height 2
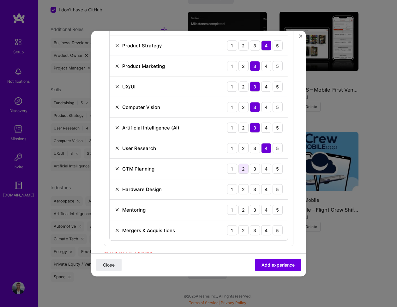
scroll to position [340, 0]
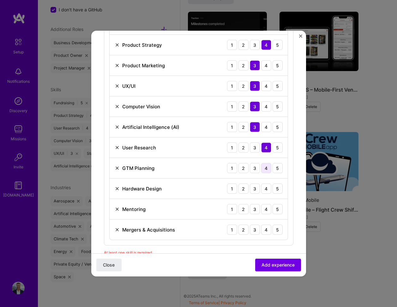
click at [266, 170] on div "4" at bounding box center [266, 168] width 10 height 10
click at [265, 189] on div "4" at bounding box center [266, 188] width 10 height 10
click at [277, 211] on div "5" at bounding box center [277, 209] width 10 height 10
click at [244, 230] on div "2" at bounding box center [243, 230] width 10 height 10
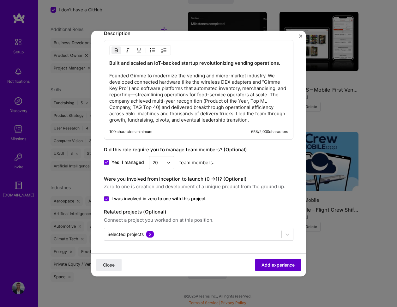
click at [275, 267] on span "Add experience" at bounding box center [277, 265] width 33 height 6
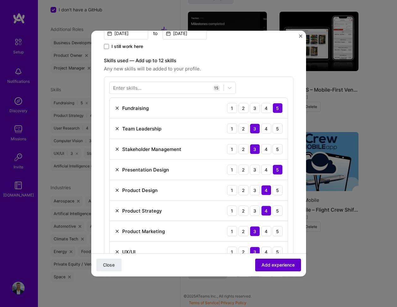
scroll to position [103, 0]
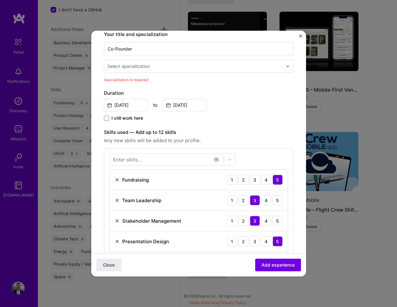
click at [234, 65] on input "text" at bounding box center [195, 66] width 177 height 7
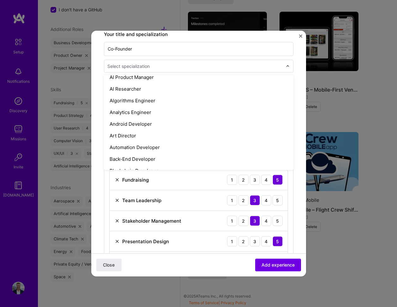
scroll to position [0, 0]
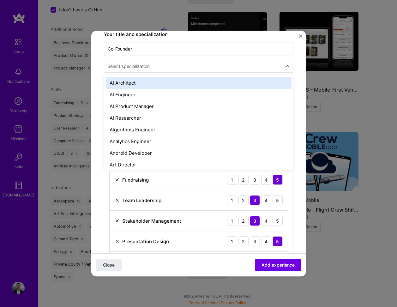
click at [133, 83] on div "AI Architect" at bounding box center [199, 83] width 186 height 12
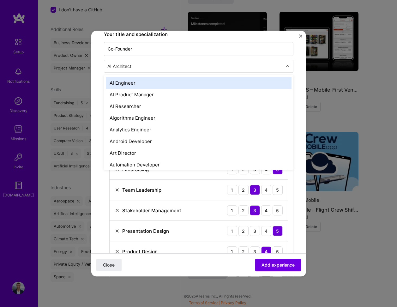
click at [141, 67] on input "text" at bounding box center [195, 66] width 177 height 7
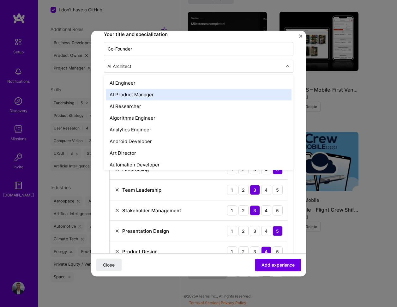
click at [135, 91] on div "AI Product Manager" at bounding box center [199, 95] width 186 height 12
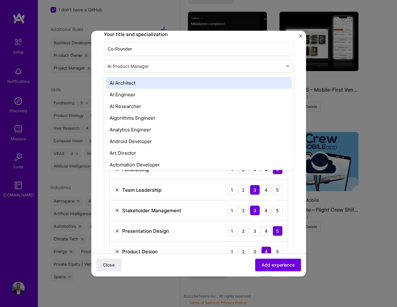
click at [139, 69] on input "text" at bounding box center [195, 66] width 177 height 7
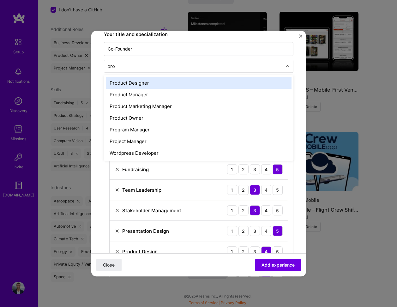
type input "prod"
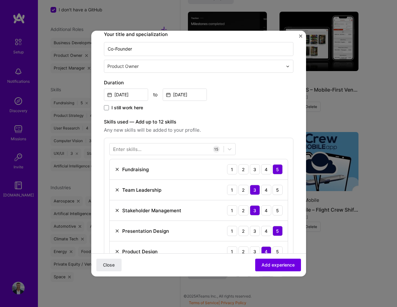
click at [235, 97] on div "May, 2014 to Jul, 2023" at bounding box center [198, 94] width 189 height 14
click at [278, 266] on span "Add experience" at bounding box center [277, 265] width 33 height 6
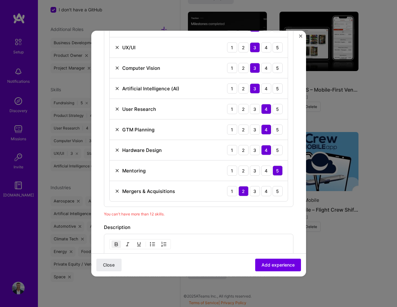
scroll to position [409, 0]
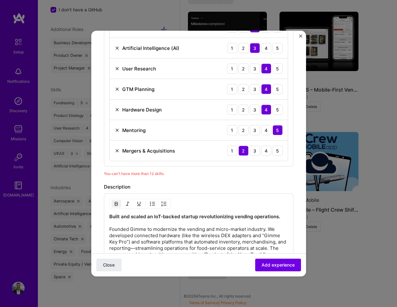
click at [118, 131] on img at bounding box center [117, 130] width 5 height 5
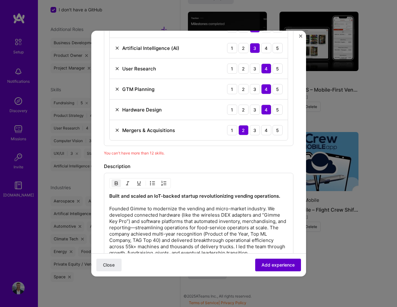
click at [285, 264] on span "Add experience" at bounding box center [277, 265] width 33 height 6
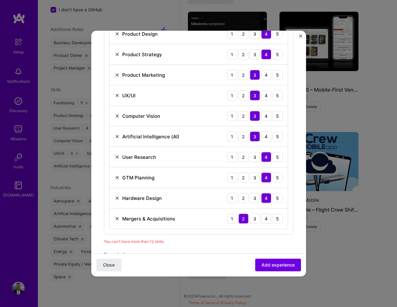
scroll to position [320, 0]
click at [117, 156] on img at bounding box center [117, 156] width 5 height 5
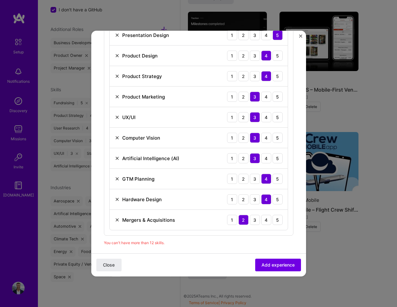
scroll to position [297, 0]
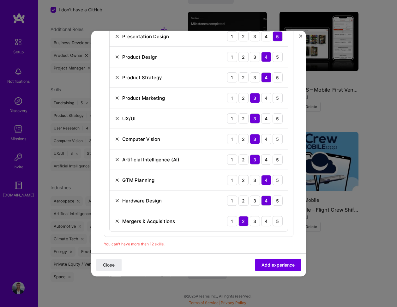
click at [117, 117] on img at bounding box center [117, 118] width 5 height 5
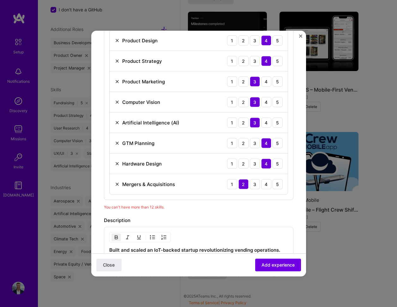
scroll to position [335, 0]
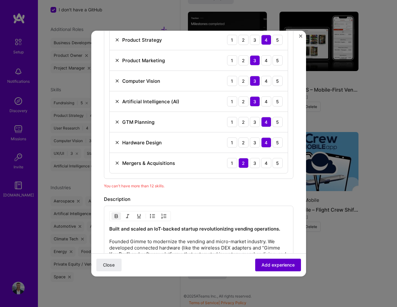
click at [271, 264] on span "Add experience" at bounding box center [277, 265] width 33 height 6
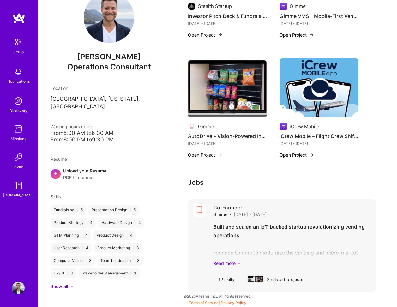
scroll to position [270, 0]
click at [223, 184] on h3 "Jobs" at bounding box center [282, 182] width 189 height 8
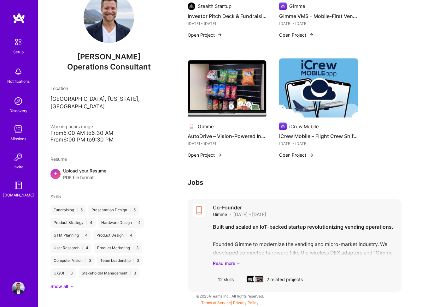
scroll to position [263, 0]
click at [200, 181] on h3 "Jobs" at bounding box center [295, 182] width 214 height 8
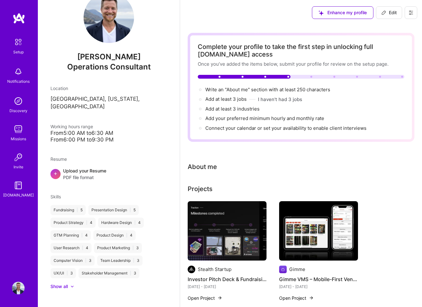
scroll to position [0, 0]
click at [233, 100] on span "Add at least 3 jobs →" at bounding box center [229, 99] width 47 height 6
select select "US"
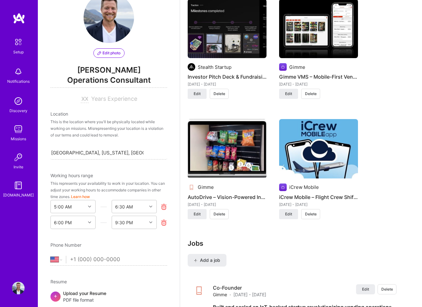
scroll to position [605, 0]
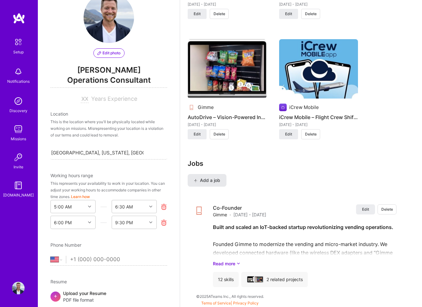
click at [206, 181] on span "Add a job" at bounding box center [207, 180] width 26 height 6
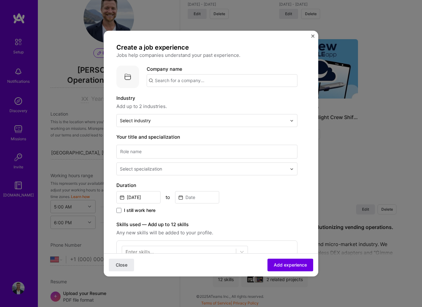
click at [187, 80] on input "text" at bounding box center [222, 80] width 151 height 13
type input "AppraisalPRO"
click at [171, 100] on span "Add company" at bounding box center [164, 98] width 30 height 7
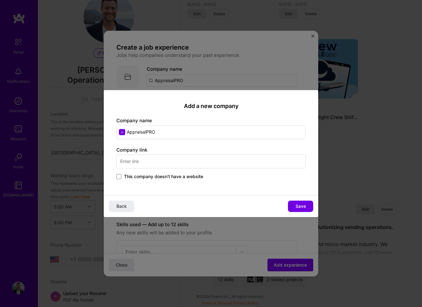
click at [147, 164] on input "text" at bounding box center [211, 161] width 189 height 14
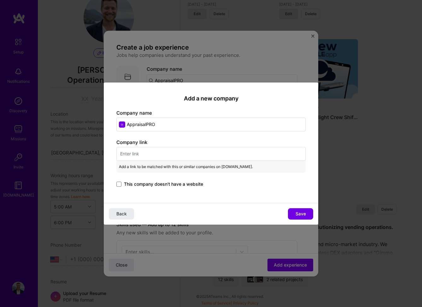
paste input "https://www.getappraisalpro.com"
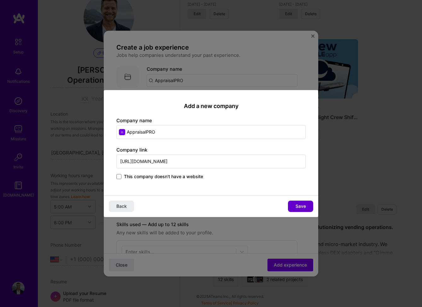
type input "https://www.getappraisalpro.com"
click at [300, 210] on button "Save" at bounding box center [300, 206] width 25 height 11
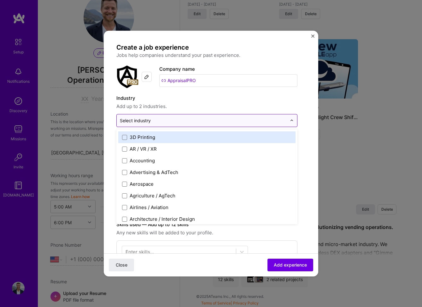
click at [148, 123] on div "Select industry 0" at bounding box center [135, 120] width 31 height 7
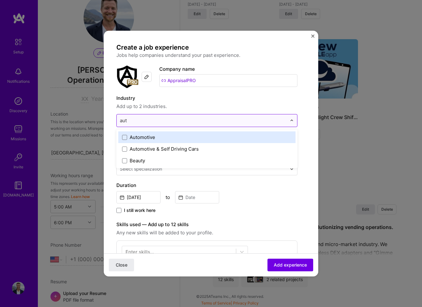
type input "auto"
click at [148, 137] on div "Automotive" at bounding box center [143, 137] width 26 height 7
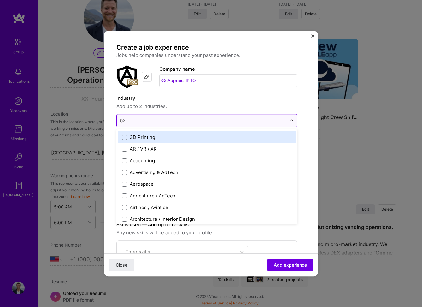
type input "b2b"
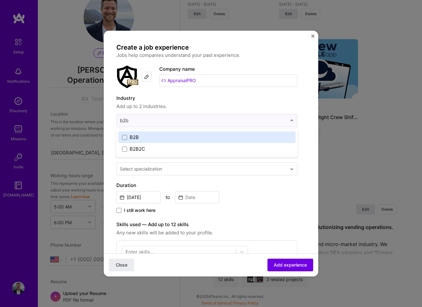
click at [129, 138] on label "B2B" at bounding box center [207, 137] width 170 height 7
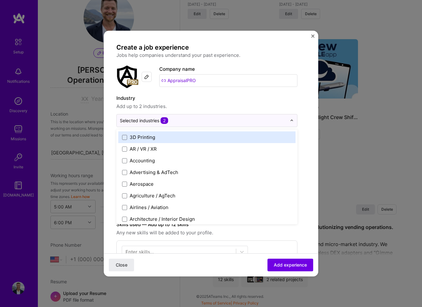
click at [228, 107] on span "Add up to 2 industries." at bounding box center [207, 107] width 181 height 8
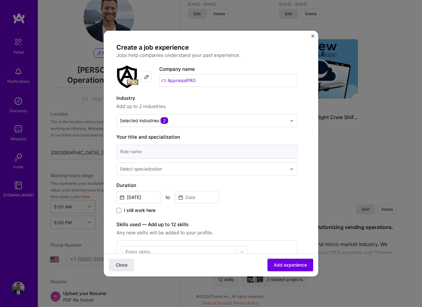
click at [140, 152] on input at bounding box center [207, 152] width 181 height 14
type input "D"
type input "Head"
click at [173, 170] on input "text" at bounding box center [204, 168] width 168 height 7
type input "g"
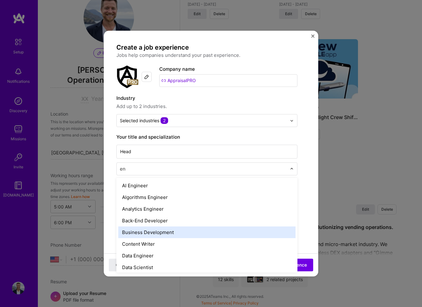
type input "e"
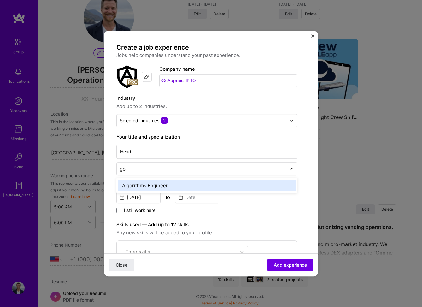
type input "g"
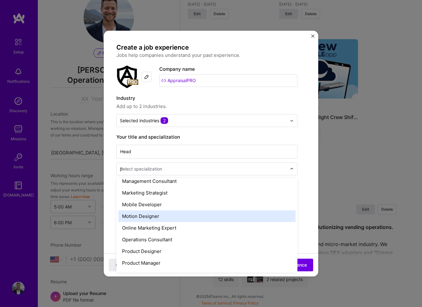
scroll to position [0, 0]
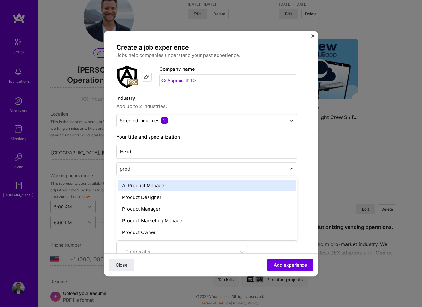
type input "produ"
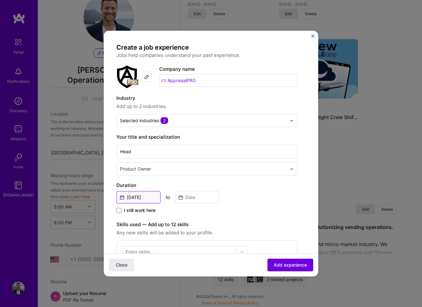
click at [136, 198] on input "Sep, 2025" at bounding box center [139, 197] width 44 height 12
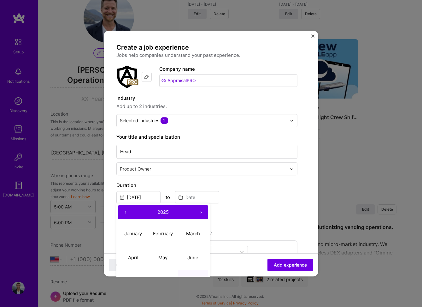
click at [125, 213] on button "‹" at bounding box center [125, 212] width 14 height 14
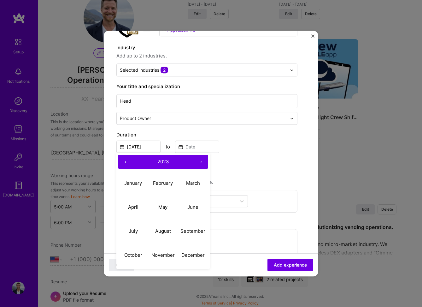
scroll to position [51, 0]
click at [129, 232] on abbr "July" at bounding box center [133, 231] width 9 height 6
type input "Jul, 2023"
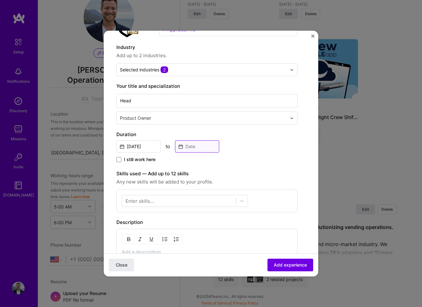
click at [195, 144] on input at bounding box center [197, 146] width 44 height 12
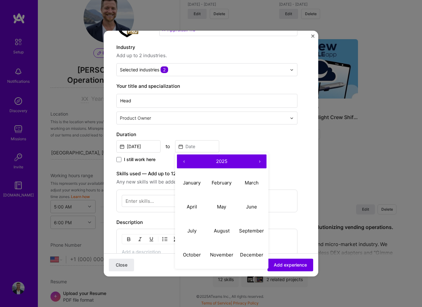
click at [186, 162] on button "‹" at bounding box center [184, 161] width 14 height 14
click at [190, 257] on abbr "October" at bounding box center [192, 255] width 18 height 6
type input "Oct, 2024"
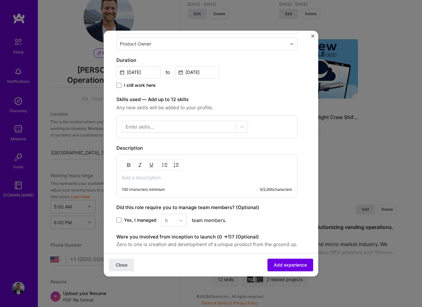
scroll to position [125, 0]
click at [156, 126] on div at bounding box center [179, 127] width 114 height 10
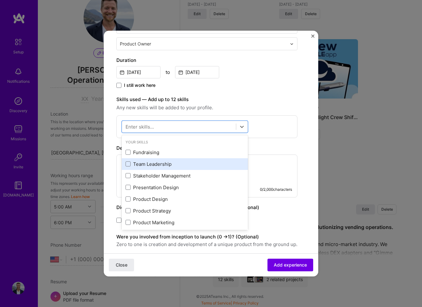
click at [167, 161] on div "Team Leadership" at bounding box center [185, 164] width 119 height 7
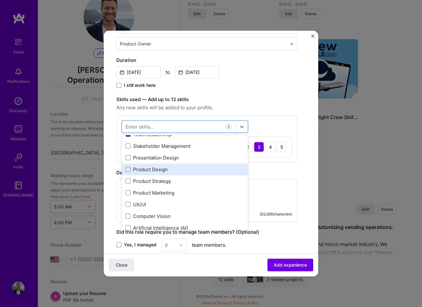
scroll to position [33, 0]
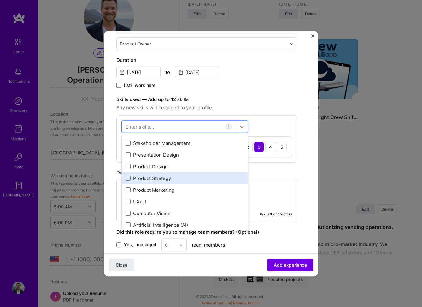
click at [161, 179] on div "Product Strategy" at bounding box center [185, 178] width 119 height 7
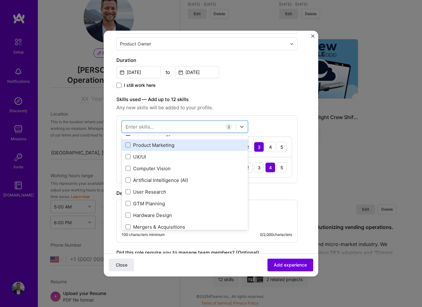
scroll to position [78, 0]
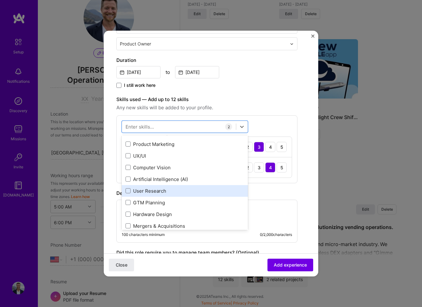
click at [185, 191] on div "User Research" at bounding box center [185, 191] width 119 height 7
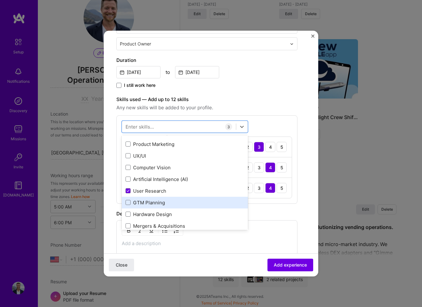
click at [171, 202] on div "GTM Planning" at bounding box center [185, 202] width 119 height 7
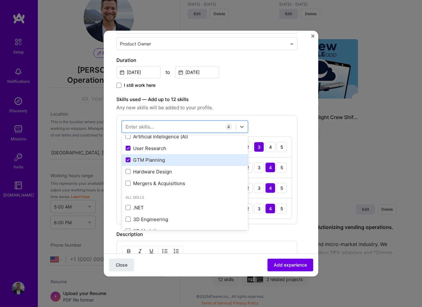
scroll to position [122, 0]
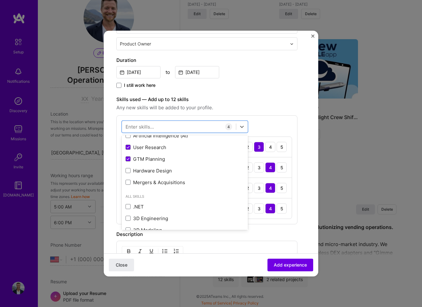
click at [284, 109] on span "Any new skills will be added to your profile." at bounding box center [207, 108] width 181 height 8
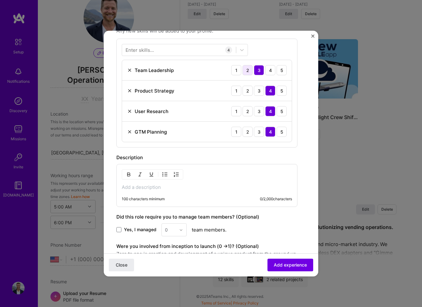
scroll to position [201, 0]
click at [152, 188] on p at bounding box center [207, 187] width 171 height 6
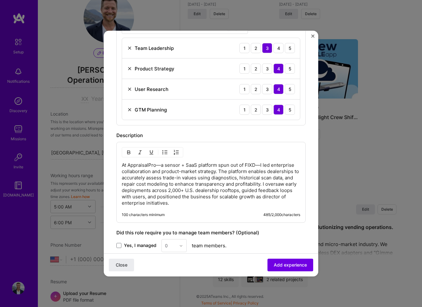
scroll to position [226, 0]
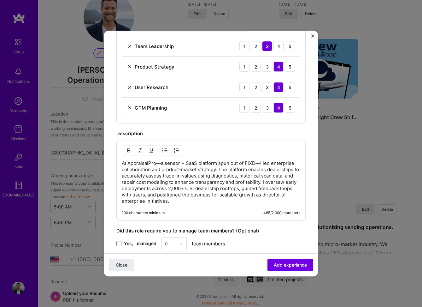
click at [156, 163] on p "At AppraisalPro—a sensor + SaaS platform spun out of FIXD—I led enterprise coll…" at bounding box center [211, 182] width 179 height 44
click at [254, 163] on p "At AppraisalPro — a sensor + SaaS platform spun out of FIXD—I led enterprise co…" at bounding box center [211, 182] width 179 height 44
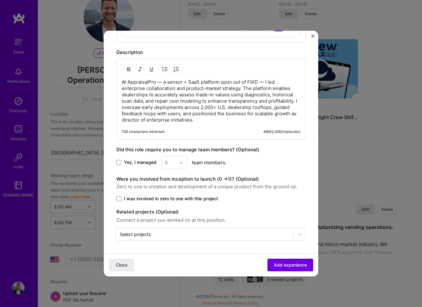
scroll to position [307, 0]
click at [131, 163] on span "Yes, I managed" at bounding box center [140, 162] width 33 height 6
click at [0, 0] on input "Yes, I managed" at bounding box center [0, 0] width 0 height 0
click at [177, 164] on div "0" at bounding box center [170, 162] width 17 height 12
click at [171, 202] on div "3" at bounding box center [174, 203] width 21 height 12
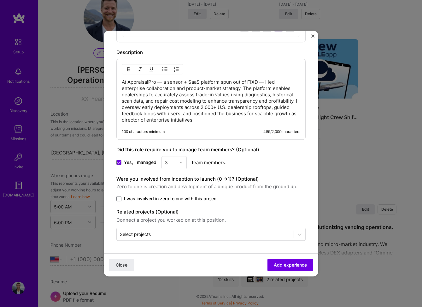
click at [164, 198] on span "I was involved in zero to one with this project" at bounding box center [171, 198] width 94 height 6
click at [0, 0] on input "I was involved in zero to one with this project" at bounding box center [0, 0] width 0 height 0
click at [288, 264] on span "Add experience" at bounding box center [290, 265] width 33 height 6
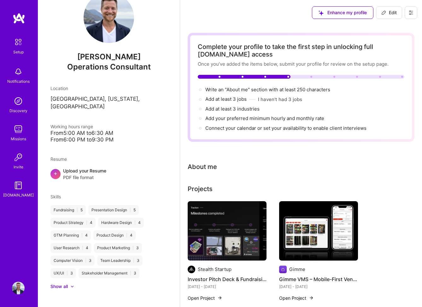
scroll to position [0, 0]
click at [228, 99] on span "Add at least 3 jobs →" at bounding box center [229, 99] width 47 height 6
select select "US"
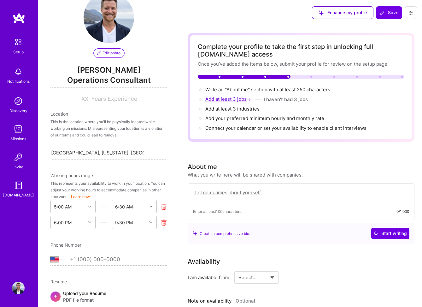
scroll to position [710, 0]
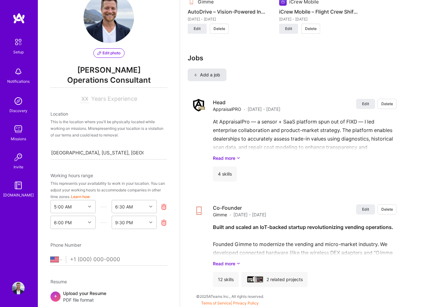
click at [216, 74] on span "Add a job" at bounding box center [207, 75] width 26 height 6
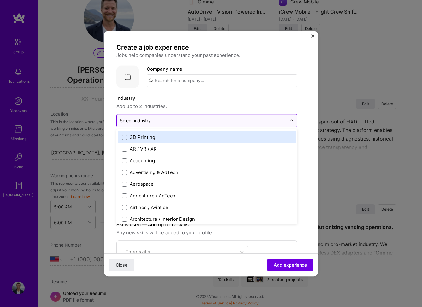
click at [146, 119] on div "Select industry 0" at bounding box center [135, 120] width 31 height 7
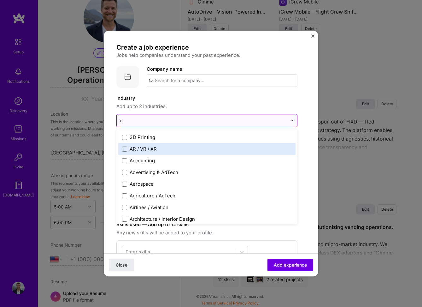
type input "de"
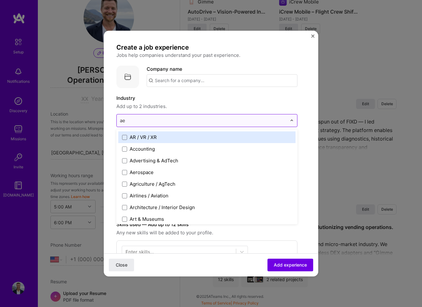
type input "aer"
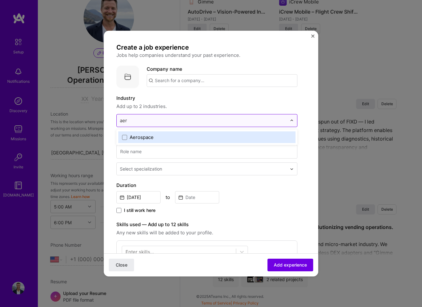
click at [147, 139] on div "Aerospace" at bounding box center [142, 137] width 24 height 7
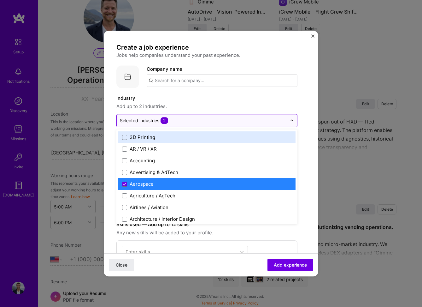
click at [292, 122] on img at bounding box center [292, 121] width 4 height 4
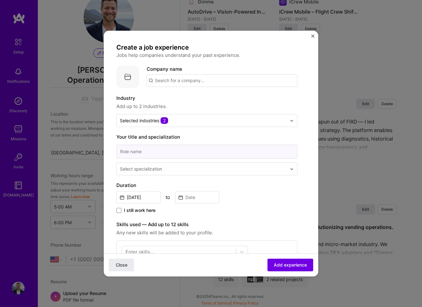
click at [142, 153] on input at bounding box center [207, 152] width 181 height 14
type input "Business Operations"
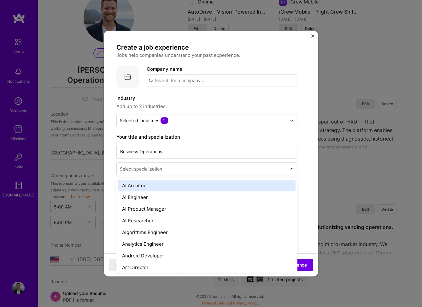
click at [151, 167] on div "Select specialization" at bounding box center [141, 168] width 42 height 7
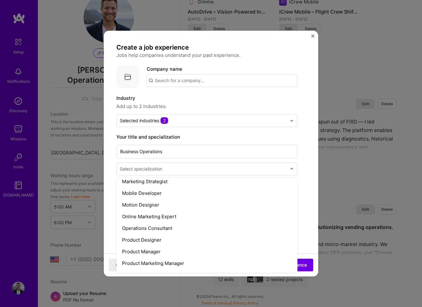
scroll to position [518, 0]
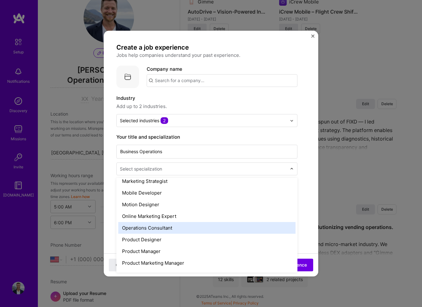
click at [161, 227] on div "Operations Consultant" at bounding box center [206, 228] width 177 height 12
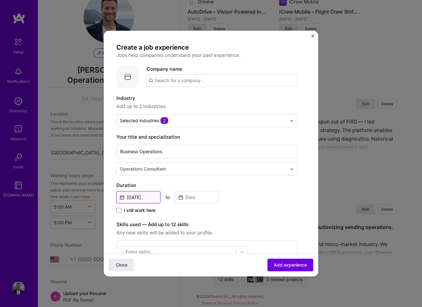
click at [144, 198] on input "Sep, 2025" at bounding box center [139, 197] width 44 height 12
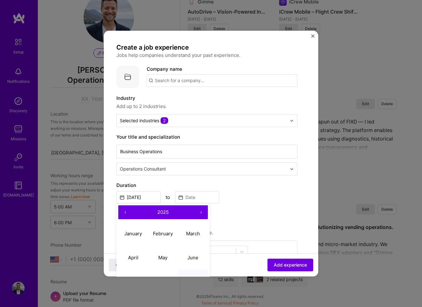
click at [126, 213] on button "‹" at bounding box center [125, 212] width 14 height 14
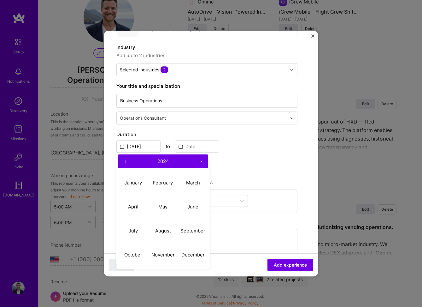
scroll to position [51, 0]
click at [123, 255] on button "October" at bounding box center [133, 255] width 30 height 24
type input "Oct, 2024"
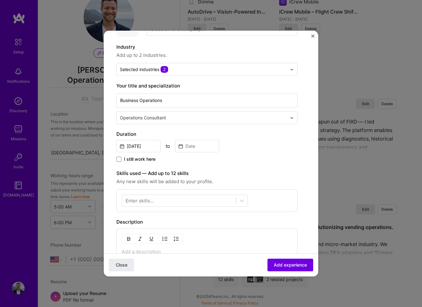
click at [142, 161] on span "I still work here" at bounding box center [140, 159] width 32 height 6
click at [0, 0] on input "I still work here" at bounding box center [0, 0] width 0 height 0
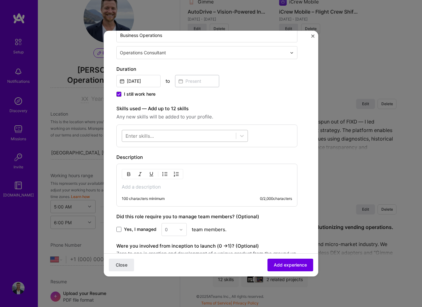
scroll to position [125, 0]
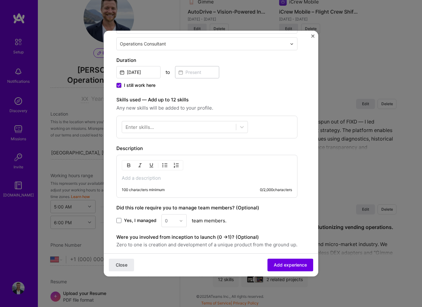
click at [155, 181] on p at bounding box center [207, 178] width 171 height 6
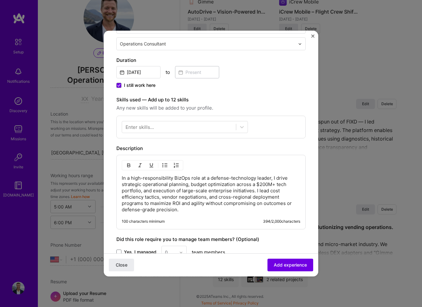
click at [259, 184] on p "In a high-responsibility BizOps role at a defense-technology leader, I drive st…" at bounding box center [211, 194] width 179 height 38
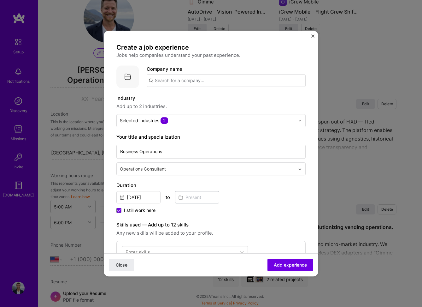
scroll to position [0, 0]
click at [284, 267] on span "Add experience" at bounding box center [290, 265] width 33 height 6
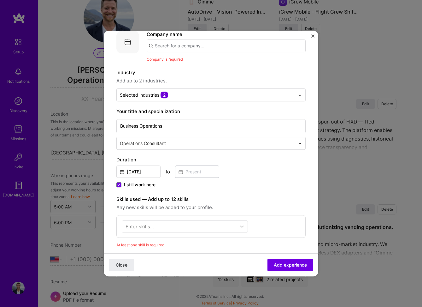
click at [189, 47] on input "text" at bounding box center [226, 45] width 159 height 13
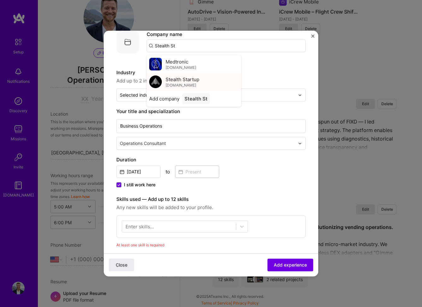
click at [178, 78] on span "Stealth Startup" at bounding box center [183, 79] width 34 height 7
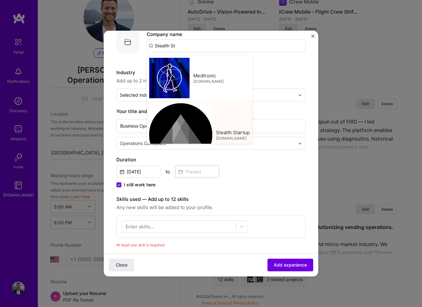
type input "Stealth Startup"
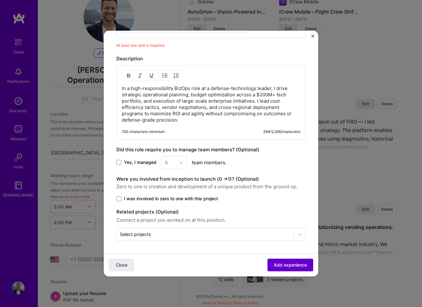
click at [281, 267] on span "Add experience" at bounding box center [290, 265] width 33 height 6
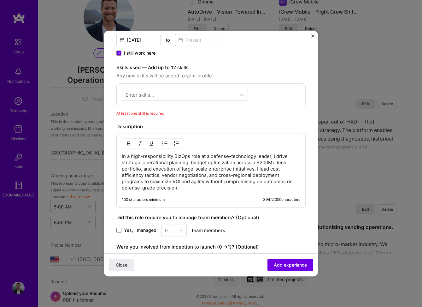
scroll to position [154, 0]
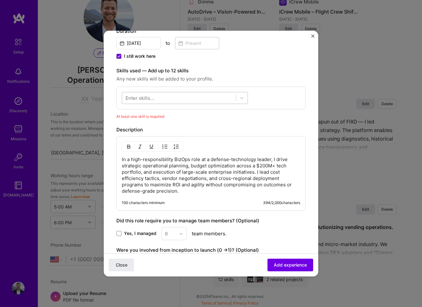
click at [175, 99] on div at bounding box center [179, 98] width 114 height 10
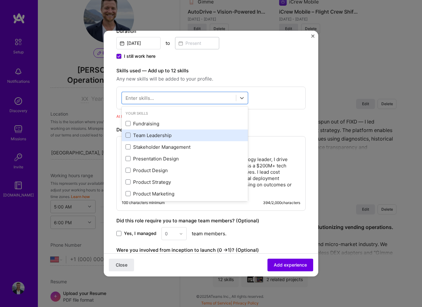
click at [165, 134] on div "Team Leadership" at bounding box center [185, 135] width 119 height 7
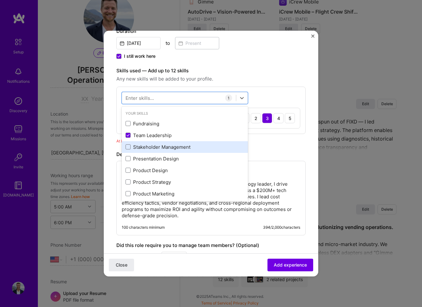
click at [165, 145] on div "Stakeholder Management" at bounding box center [185, 147] width 119 height 7
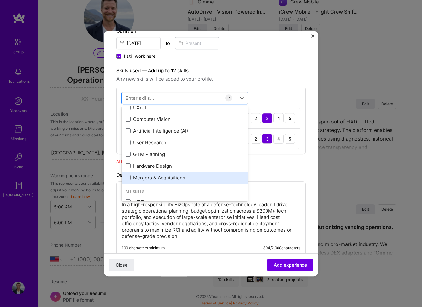
scroll to position [113, 0]
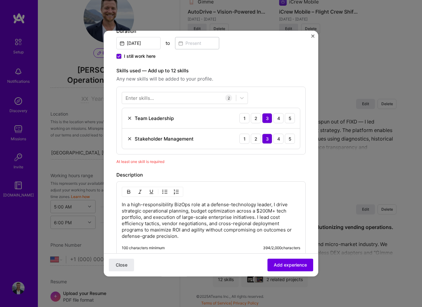
click at [263, 87] on div "Enter skills... 2 Team Leadership 1 2 3 4 5 Stakeholder Management 1 2 3 4 5" at bounding box center [211, 121] width 189 height 68
click at [281, 120] on div "4" at bounding box center [279, 118] width 10 height 10
click at [278, 138] on div "4" at bounding box center [279, 139] width 10 height 10
click at [284, 265] on span "Add experience" at bounding box center [290, 265] width 33 height 6
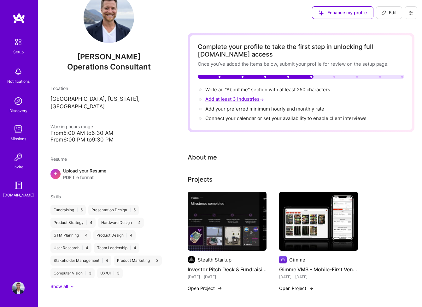
scroll to position [0, 0]
click at [247, 99] on span "Add at least 3 industries →" at bounding box center [236, 99] width 60 height 6
select select "US"
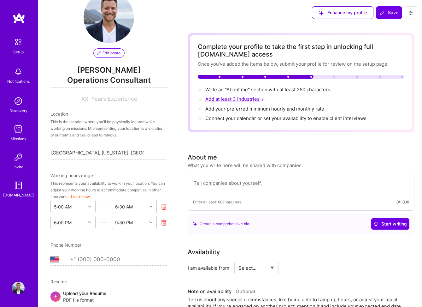
scroll to position [326, 0]
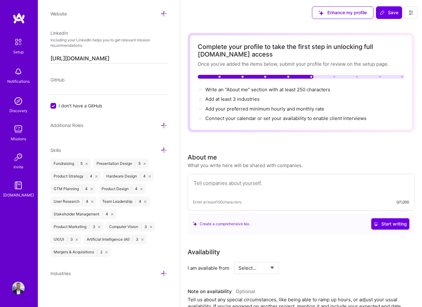
click at [164, 274] on icon at bounding box center [164, 273] width 7 height 7
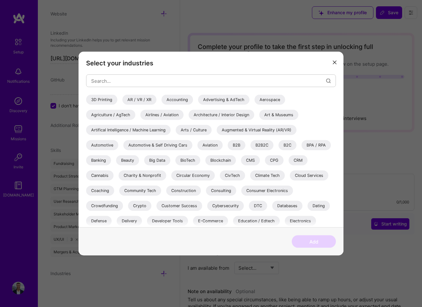
click at [272, 101] on div "Aerospace" at bounding box center [270, 100] width 31 height 10
click at [159, 114] on div "Airlines / Aviation" at bounding box center [162, 115] width 43 height 10
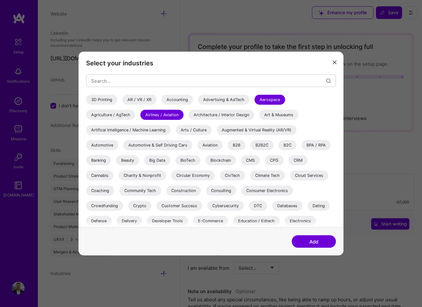
click at [123, 130] on div "Artifical Intelligence / Machine Learning" at bounding box center [128, 130] width 85 height 10
click at [104, 145] on div "Automotive" at bounding box center [102, 145] width 32 height 10
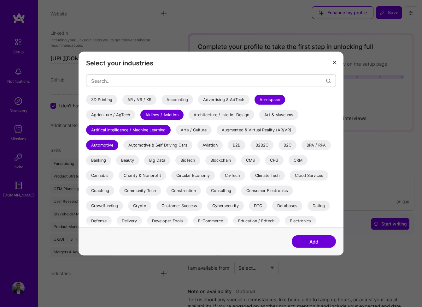
click at [211, 144] on div "Aviation" at bounding box center [210, 145] width 25 height 10
click at [235, 145] on div "B2B" at bounding box center [237, 145] width 18 height 10
click at [279, 161] on div "CPG" at bounding box center [274, 160] width 19 height 10
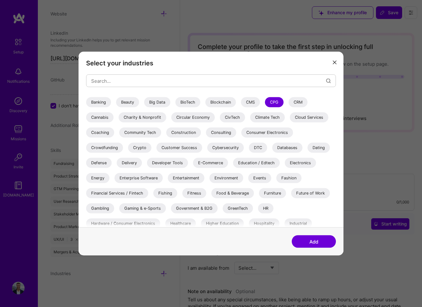
scroll to position [63, 0]
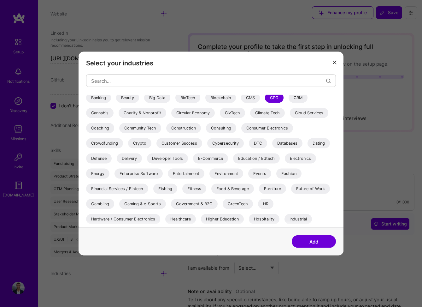
click at [268, 114] on div "Climate Tech" at bounding box center [267, 113] width 35 height 10
click at [226, 129] on div "Consulting" at bounding box center [221, 128] width 30 height 10
click at [99, 158] on div "Defense" at bounding box center [99, 158] width 26 height 10
click at [100, 173] on div "Energy" at bounding box center [97, 174] width 23 height 10
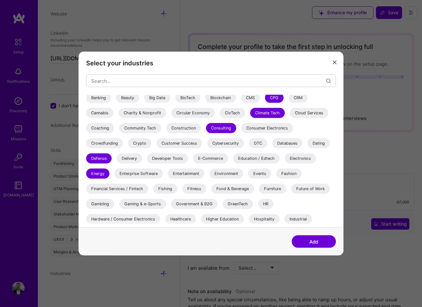
click at [226, 188] on div "Food & Beverage" at bounding box center [233, 189] width 43 height 10
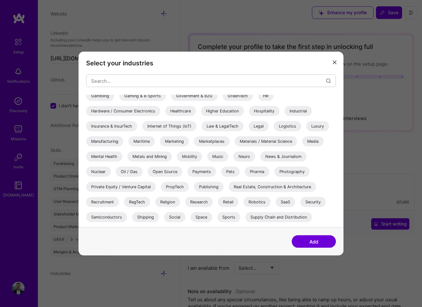
scroll to position [172, 0]
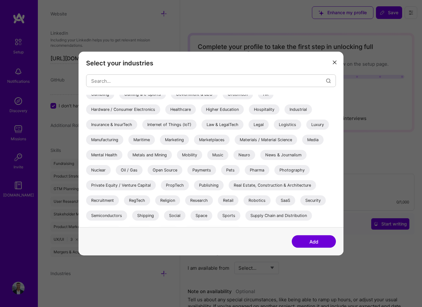
click at [135, 186] on div "Private Equity / Venture Capital" at bounding box center [121, 185] width 70 height 10
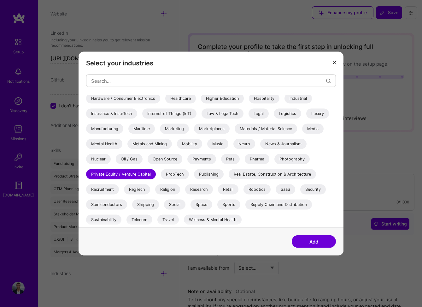
scroll to position [183, 0]
click at [286, 190] on div "SaaS" at bounding box center [286, 189] width 20 height 10
click at [200, 203] on div "Space" at bounding box center [202, 205] width 22 height 10
click at [169, 221] on div "Travel" at bounding box center [168, 220] width 21 height 10
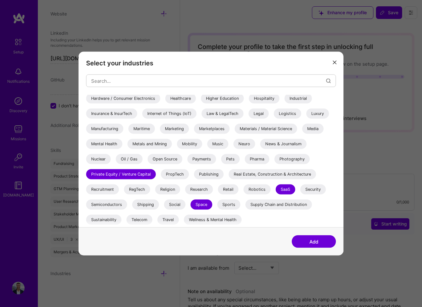
click at [306, 242] on button "Add" at bounding box center [314, 241] width 44 height 13
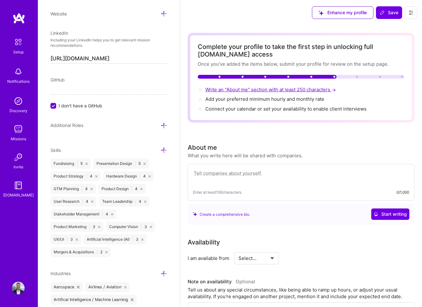
click at [267, 87] on span "Write an "About me" section with at least 250 characters →" at bounding box center [272, 90] width 132 height 6
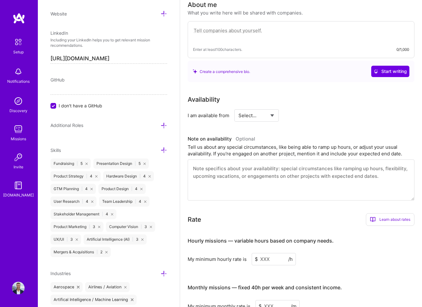
click at [229, 32] on textarea at bounding box center [301, 34] width 216 height 15
select select "Right Now"
click at [306, 118] on input at bounding box center [315, 115] width 38 height 12
type input "20"
click at [288, 34] on textarea at bounding box center [301, 34] width 216 height 15
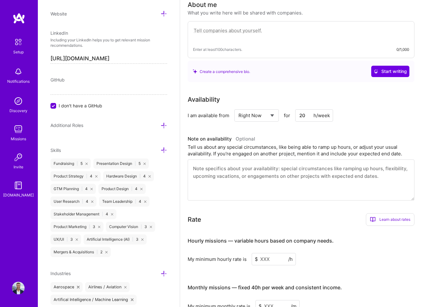
paste textarea "I’m a seasoned founder and builder with a decade-plus track record of launching…"
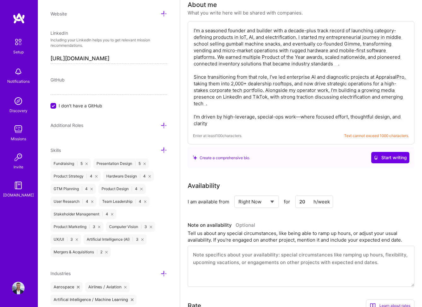
paste textarea "founder-operator and content creator driven by high-leverage missions. I began …"
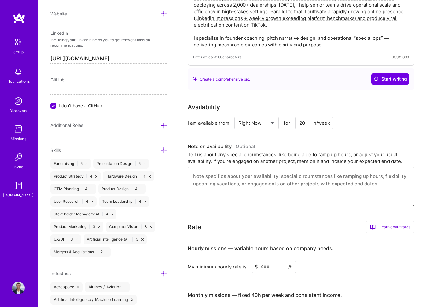
scroll to position [218, 0]
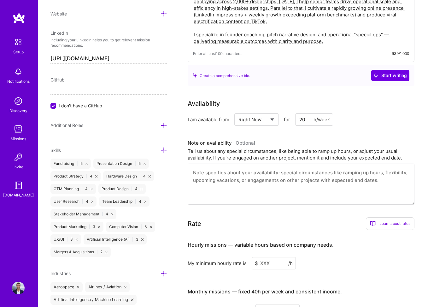
click at [269, 176] on textarea at bounding box center [301, 184] width 227 height 41
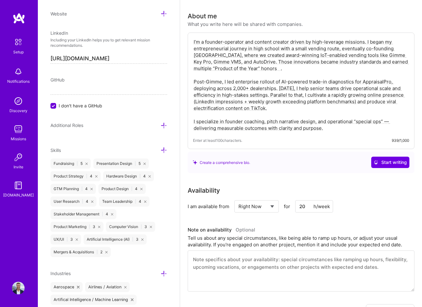
scroll to position [116, 0]
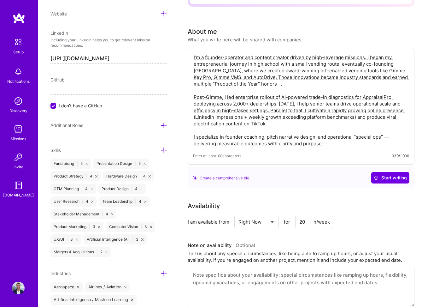
click at [245, 58] on textarea "I’m a founder-operator and content creator driven by high-leverage missions. I …" at bounding box center [301, 100] width 216 height 94
click at [344, 90] on textarea "I’m a founder-operator and content creator driven by high-leverage missions. I …" at bounding box center [301, 100] width 216 height 94
type textarea "I’m a founder-operator and content creator driven by high-leverage missions. I …"
click at [305, 222] on input "20" at bounding box center [315, 222] width 38 height 12
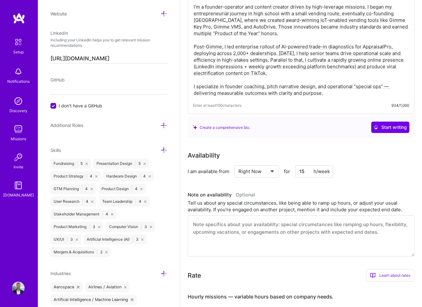
scroll to position [185, 0]
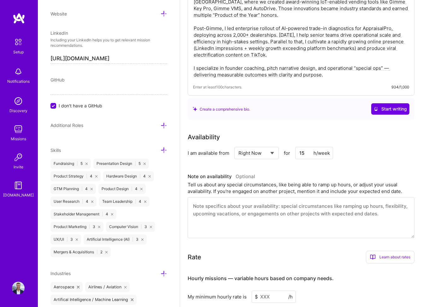
type input "15"
click at [268, 216] on textarea at bounding box center [301, 217] width 227 height 41
paste textarea "I’m available for 10–15 hours per week on a fractional basis. My preferred wind…"
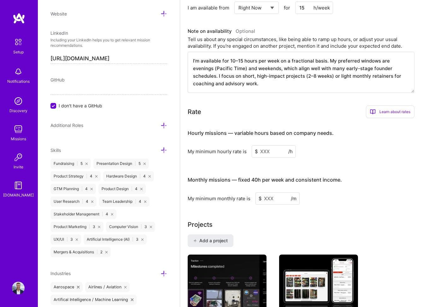
scroll to position [330, 0]
type textarea "I’m available for 10–15 hours per week on a fractional basis. My preferred wind…"
click at [267, 151] on input at bounding box center [274, 151] width 44 height 12
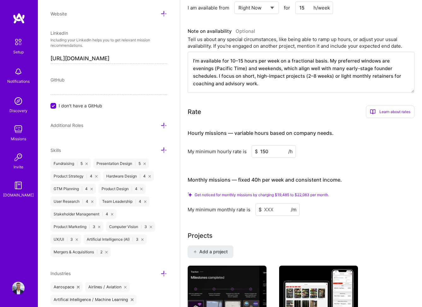
type input "150"
click at [323, 167] on div "Hourly missions — variable hours based on company needs. My minimum hourly rate…" at bounding box center [301, 169] width 227 height 92
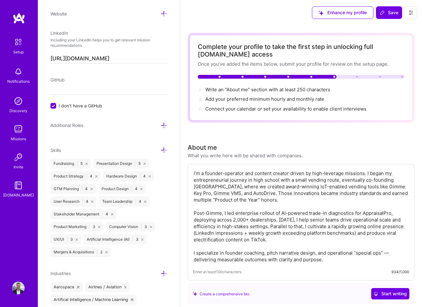
scroll to position [0, 0]
click at [393, 12] on span "Save" at bounding box center [389, 12] width 19 height 6
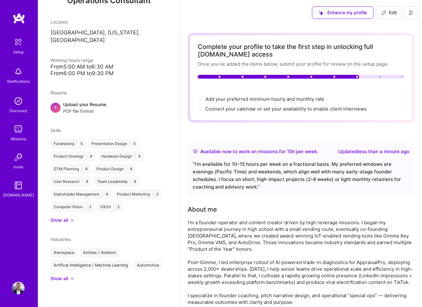
scroll to position [79, 0]
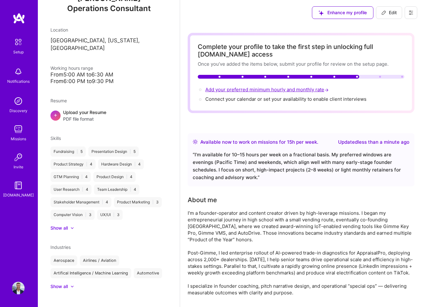
click at [249, 90] on span "Add your preferred minimum hourly and monthly rate →" at bounding box center [268, 90] width 125 height 6
select select "US"
select select "Right Now"
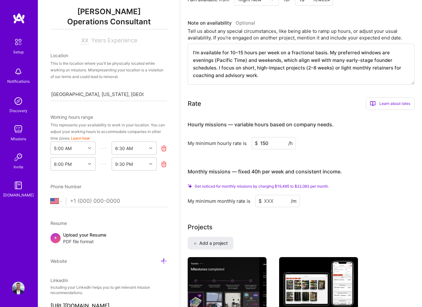
scroll to position [356, 0]
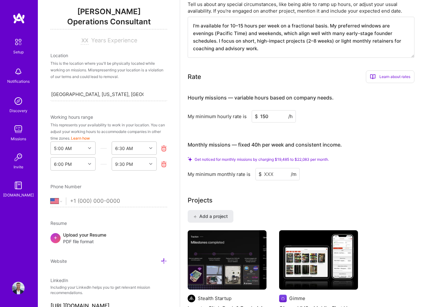
click at [282, 176] on input at bounding box center [278, 174] width 44 height 12
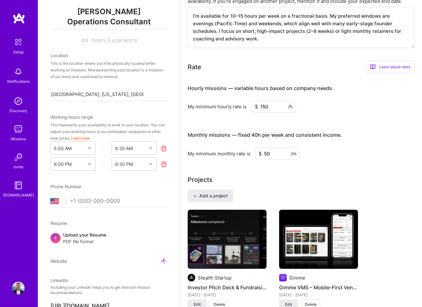
type input "5"
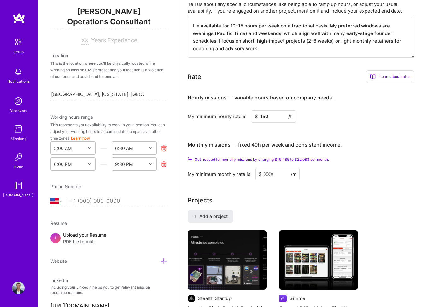
click at [366, 170] on div "My minimum monthly rate is $ /m" at bounding box center [301, 174] width 227 height 12
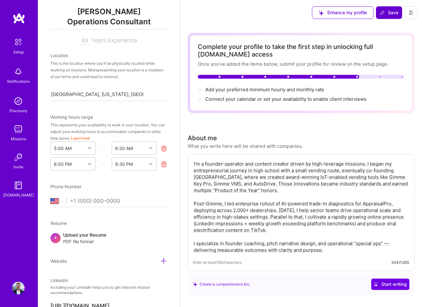
scroll to position [0, 0]
click at [257, 90] on span "Add your preferred minimum hourly and monthly rate →" at bounding box center [268, 90] width 125 height 6
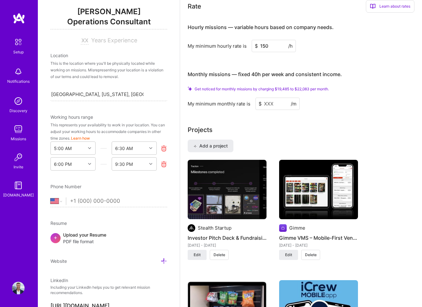
click at [280, 104] on input at bounding box center [278, 104] width 44 height 12
click at [339, 73] on h4 "Monthly missions — fixed 40h per week and consistent income." at bounding box center [265, 74] width 154 height 6
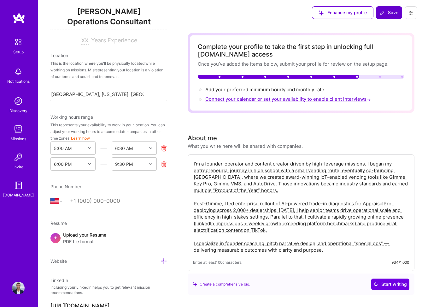
scroll to position [0, 0]
click at [290, 100] on span "Connect your calendar or set your availability to enable client interviews →" at bounding box center [289, 99] width 167 height 6
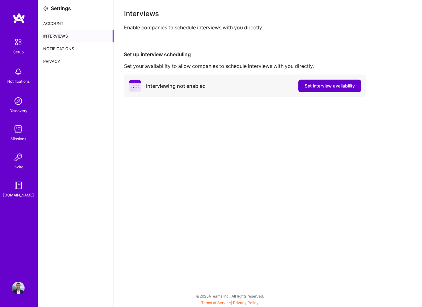
click at [314, 86] on span "Set interview availability" at bounding box center [330, 86] width 50 height 6
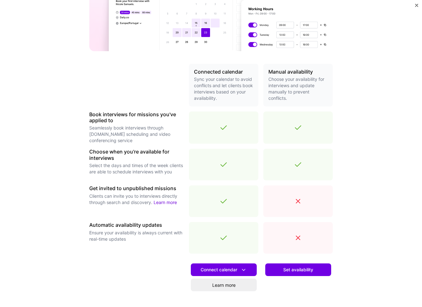
scroll to position [93, 0]
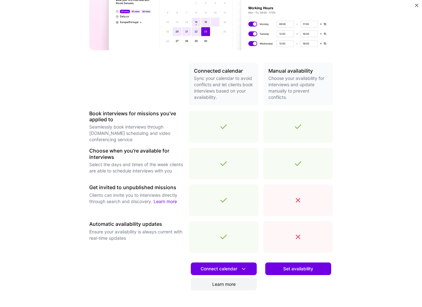
click at [220, 287] on link "Learn more" at bounding box center [224, 284] width 66 height 13
click at [292, 270] on span "Set availability" at bounding box center [299, 269] width 30 height 6
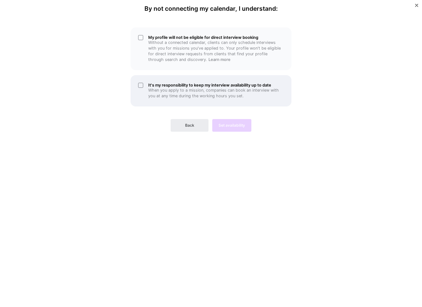
click at [204, 90] on p "When you apply to a mission, companies can book an interview with you at any ti…" at bounding box center [216, 92] width 136 height 11
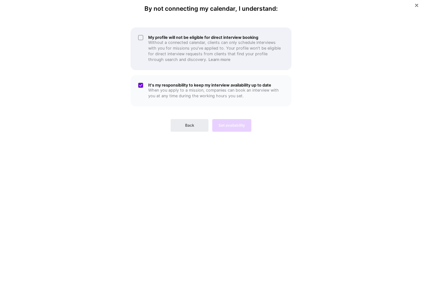
click at [201, 54] on p "Without a connected calendar, clients can only schedule interviews with you for…" at bounding box center [216, 51] width 136 height 23
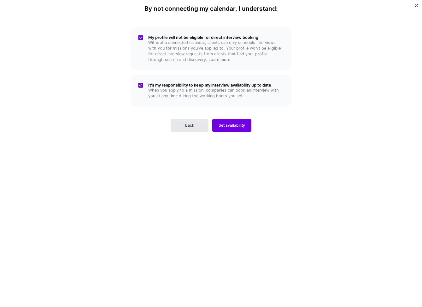
click at [195, 122] on button "Back" at bounding box center [190, 125] width 38 height 13
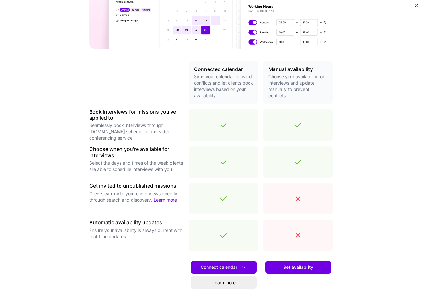
scroll to position [100, 0]
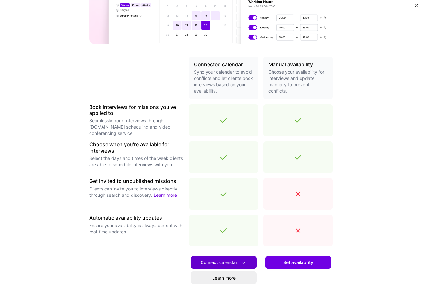
click at [214, 263] on span "Connect calendar" at bounding box center [224, 262] width 46 height 7
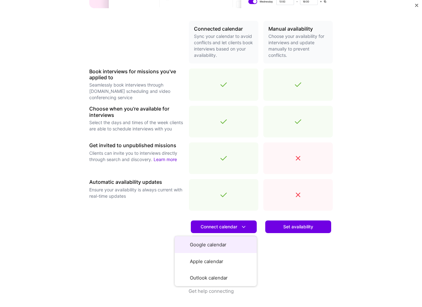
scroll to position [135, 0]
click at [209, 243] on button "Google calendar" at bounding box center [216, 244] width 82 height 17
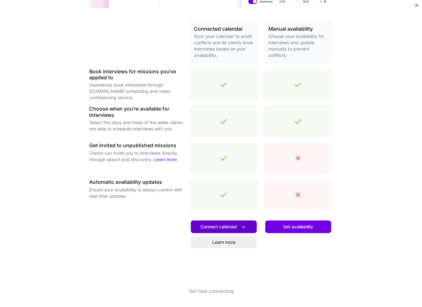
click at [226, 228] on span "Connect calendar" at bounding box center [224, 227] width 46 height 7
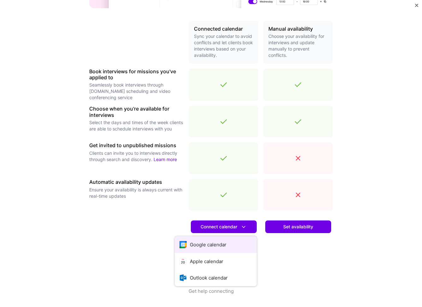
click at [218, 241] on button "Google calendar" at bounding box center [216, 244] width 82 height 17
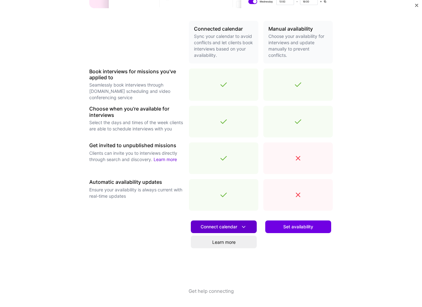
click at [223, 230] on span "Connect calendar" at bounding box center [224, 227] width 46 height 7
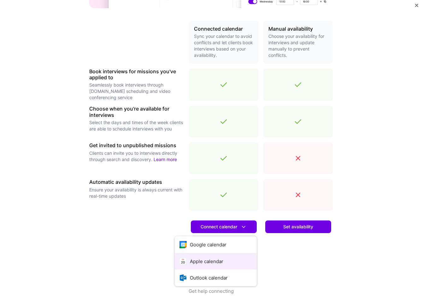
click at [225, 258] on button "Apple calendar" at bounding box center [216, 261] width 82 height 17
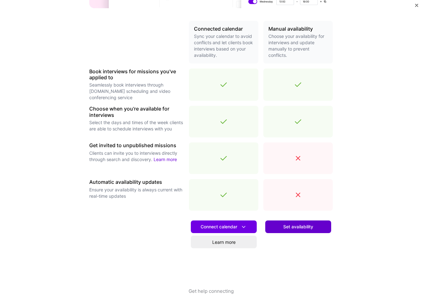
click at [302, 228] on span "Set availability" at bounding box center [299, 227] width 30 height 6
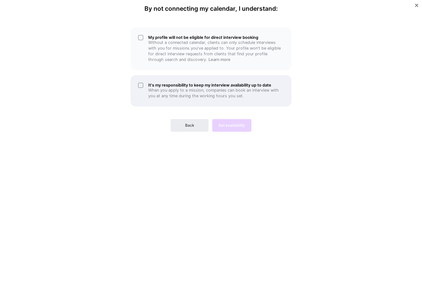
click at [175, 83] on h5 "It's my responsibility to keep my interview availability up to date" at bounding box center [216, 85] width 136 height 5
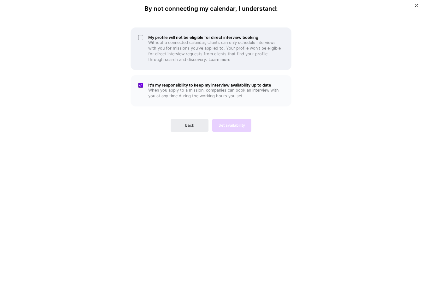
click at [177, 52] on p "Without a connected calendar, clients can only schedule interviews with you for…" at bounding box center [216, 51] width 136 height 23
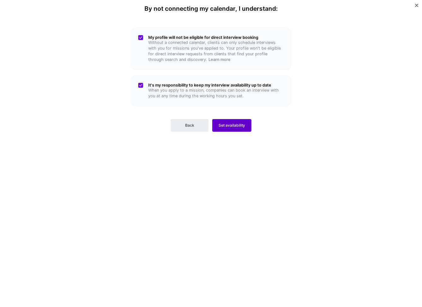
click at [225, 123] on span "Set availability" at bounding box center [232, 126] width 27 height 6
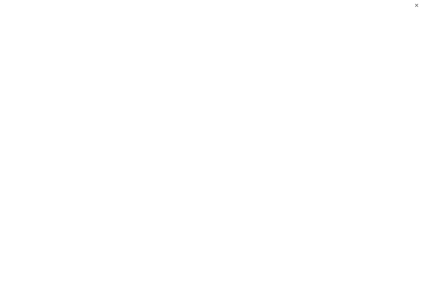
scroll to position [51, 0]
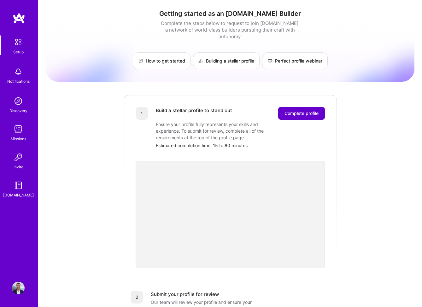
click at [300, 110] on span "Complete profile" at bounding box center [302, 113] width 34 height 6
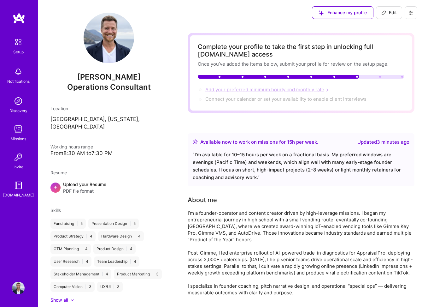
click at [289, 88] on span "Add your preferred minimum hourly and monthly rate →" at bounding box center [268, 90] width 125 height 6
select select "US"
select select "Right Now"
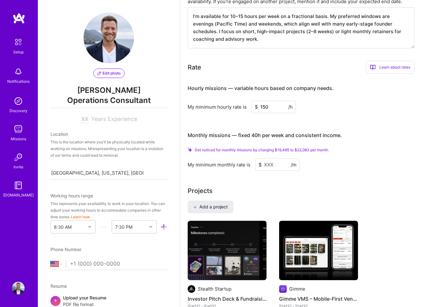
scroll to position [426, 0]
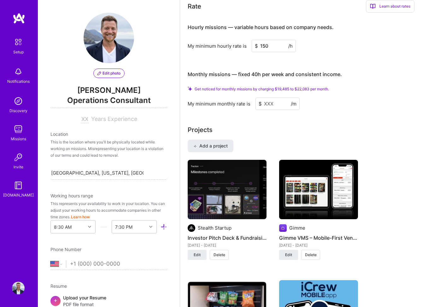
click at [279, 104] on input at bounding box center [278, 104] width 44 height 12
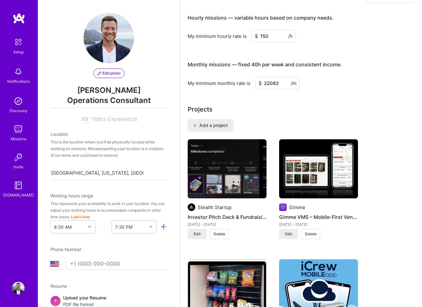
type input "22083"
click at [351, 96] on div "Complete your profile to take the first step in unlocking full [DOMAIN_NAME] ac…" at bounding box center [301, 165] width 227 height 1116
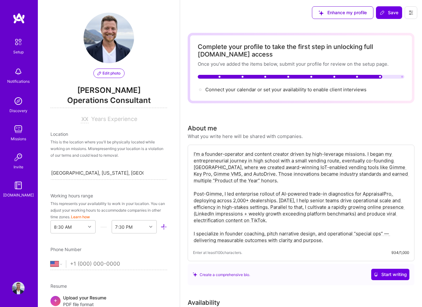
scroll to position [0, 0]
click at [303, 90] on span "Connect your calendar or set your availability to enable client interviews →" at bounding box center [289, 90] width 167 height 6
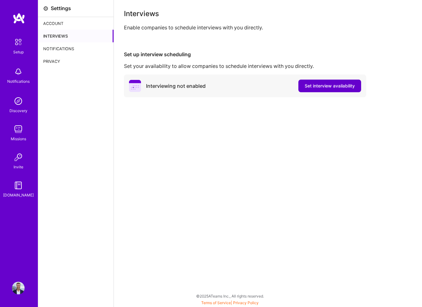
click at [307, 87] on span "Set interview availability" at bounding box center [330, 86] width 50 height 6
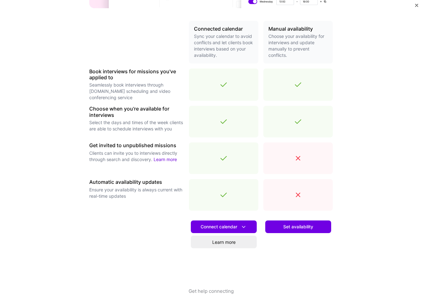
scroll to position [135, 0]
click at [215, 292] on button "Get help connecting" at bounding box center [211, 297] width 45 height 19
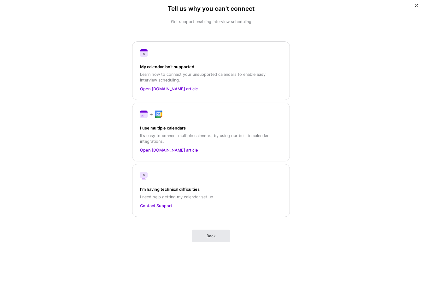
click at [207, 233] on span "Back" at bounding box center [211, 236] width 9 height 6
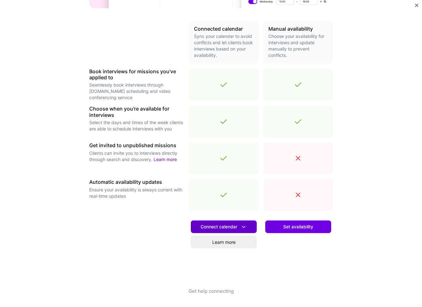
scroll to position [135, 0]
click at [232, 226] on span "Connect calendar" at bounding box center [224, 227] width 46 height 7
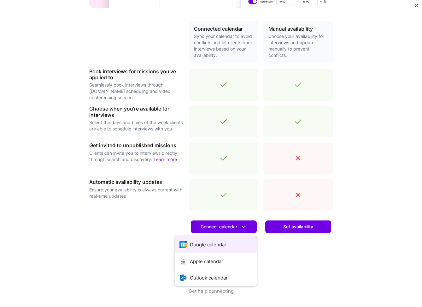
click at [222, 243] on button "Google calendar" at bounding box center [216, 244] width 82 height 17
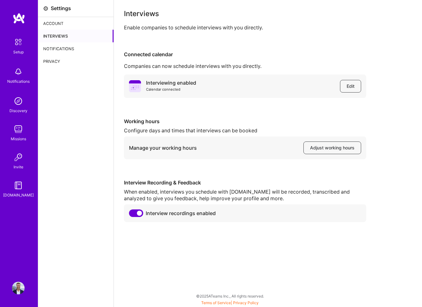
click at [58, 22] on div "Account" at bounding box center [75, 23] width 75 height 13
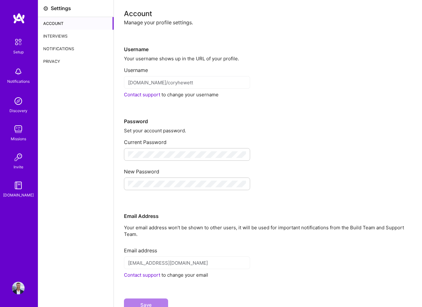
click at [18, 18] on img at bounding box center [19, 18] width 13 height 11
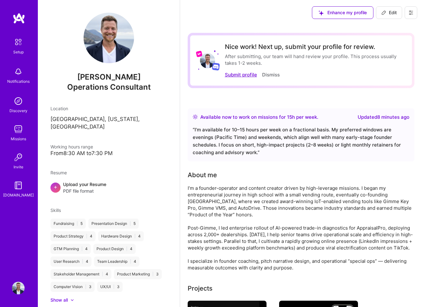
click at [249, 75] on button "Submit profile" at bounding box center [241, 74] width 32 height 7
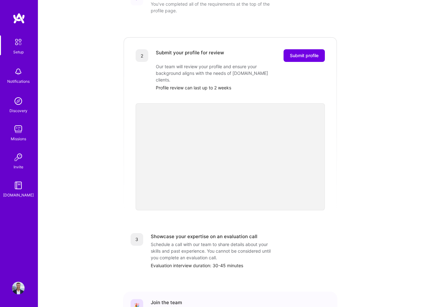
scroll to position [108, 0]
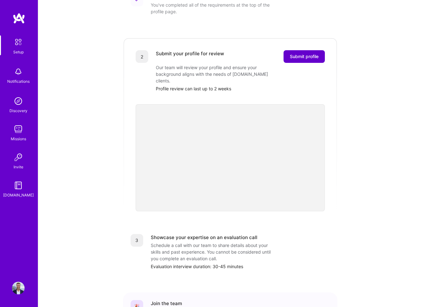
click at [300, 53] on span "Submit profile" at bounding box center [304, 56] width 29 height 6
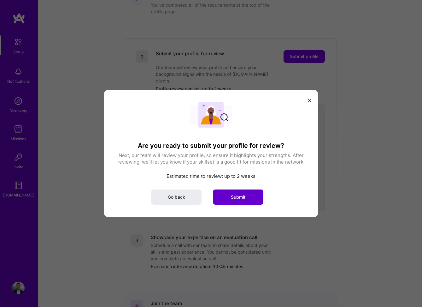
click at [239, 195] on span "Submit" at bounding box center [238, 197] width 15 height 6
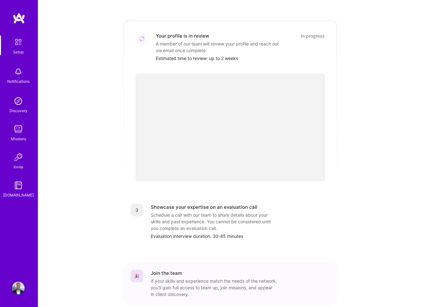
scroll to position [57, 0]
